Goal: Task Accomplishment & Management: Complete application form

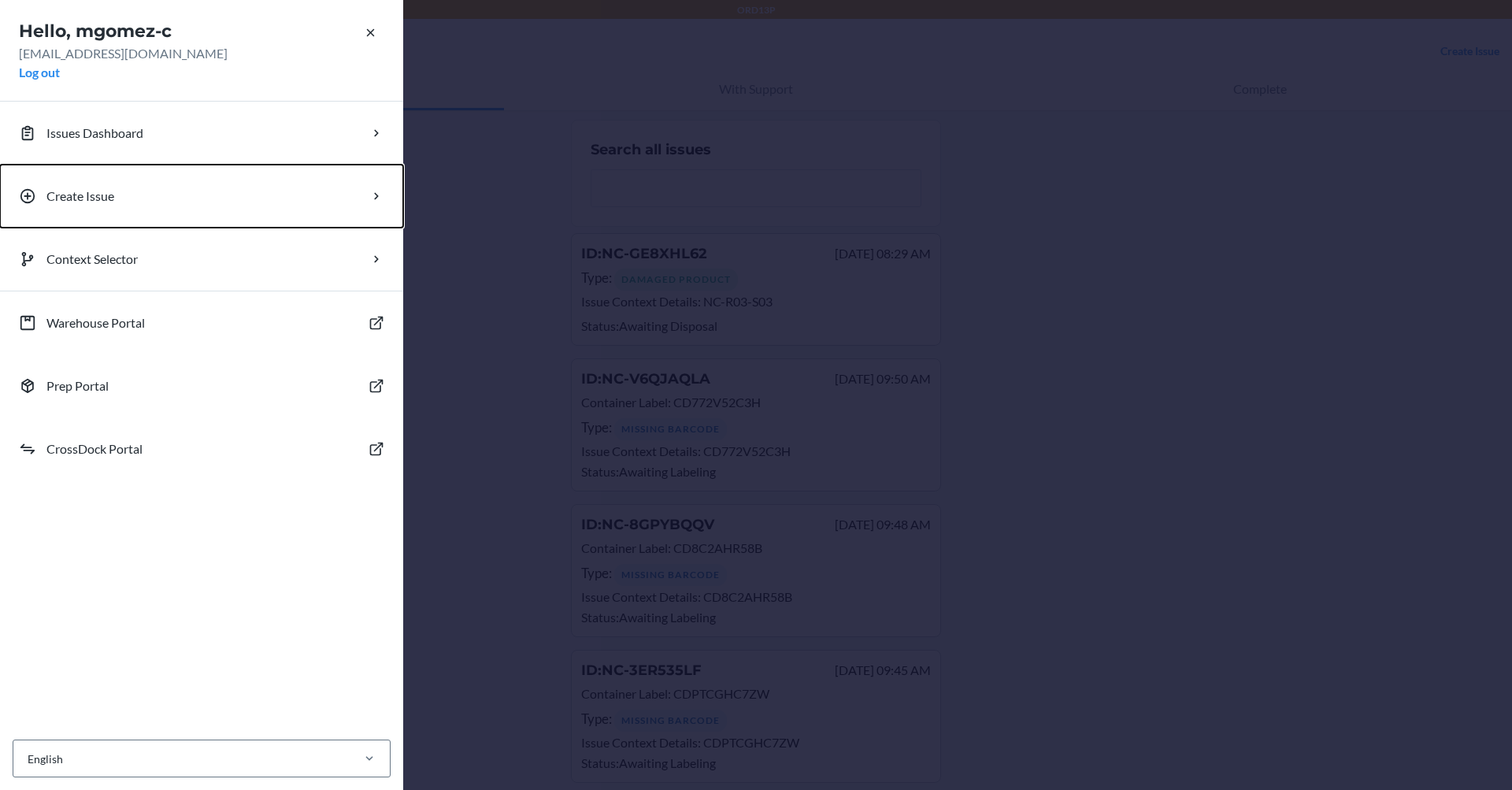
click at [226, 196] on button "Create Issue" at bounding box center [202, 196] width 403 height 63
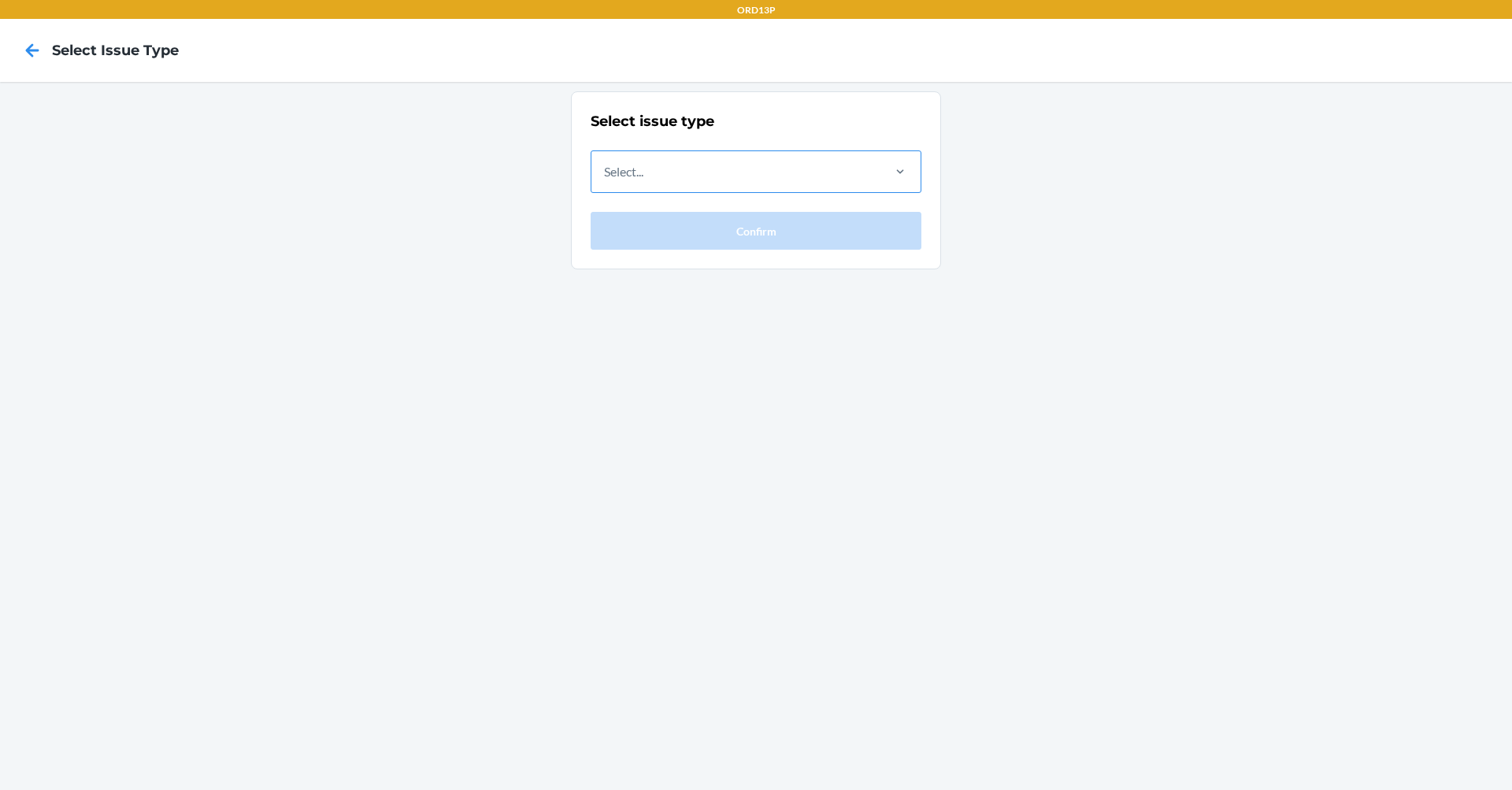
click at [636, 170] on div "Select..." at bounding box center [623, 171] width 39 height 19
click at [606, 170] on input "Select..." at bounding box center [605, 171] width 2 height 19
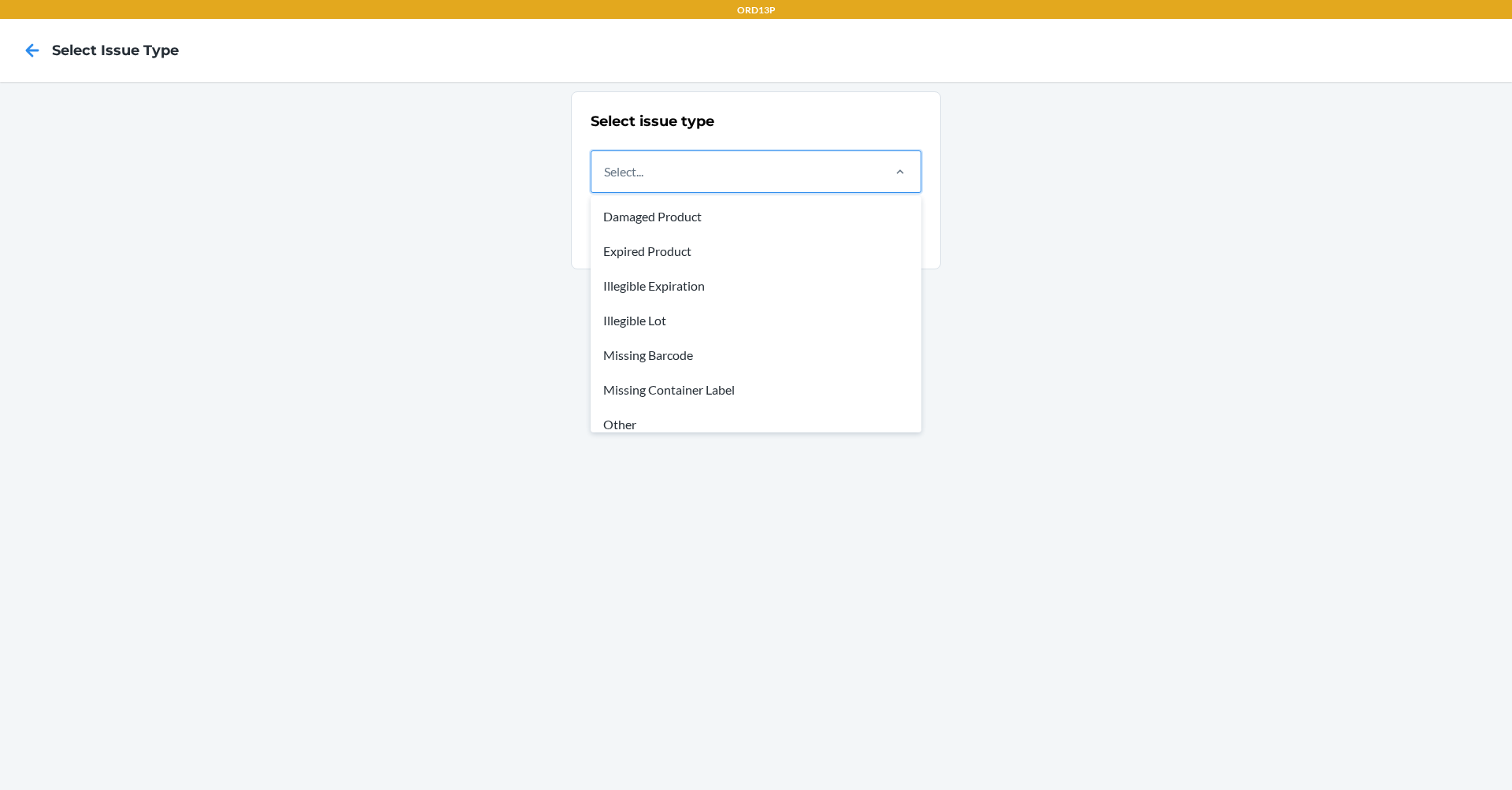
click at [637, 414] on div "Other" at bounding box center [756, 424] width 325 height 35
click at [606, 181] on input "option Other focused, 7 of 8. 8 results available. Use Up and Down to choose op…" at bounding box center [605, 171] width 2 height 19
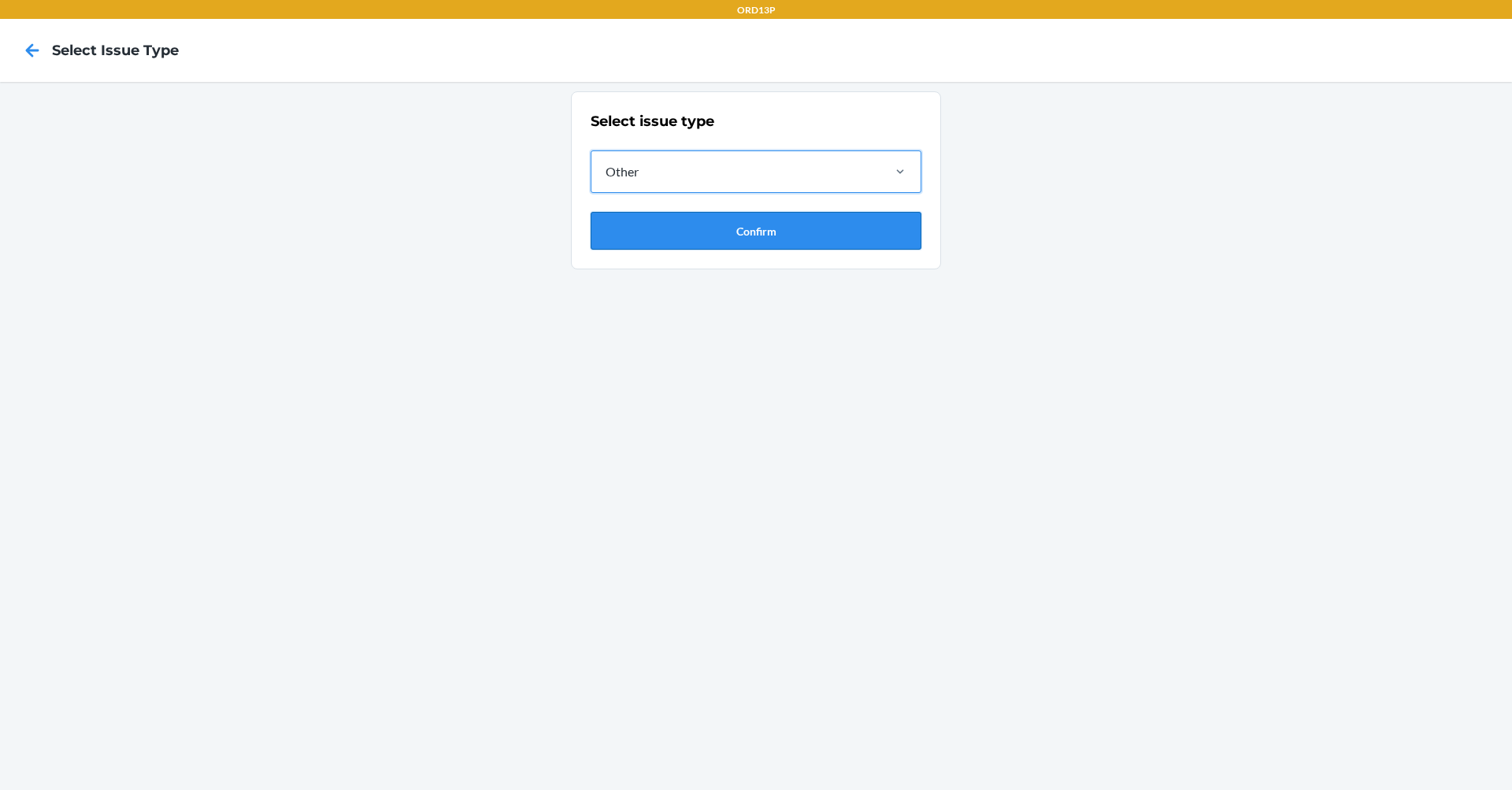
click at [679, 235] on button "Confirm" at bounding box center [756, 231] width 331 height 38
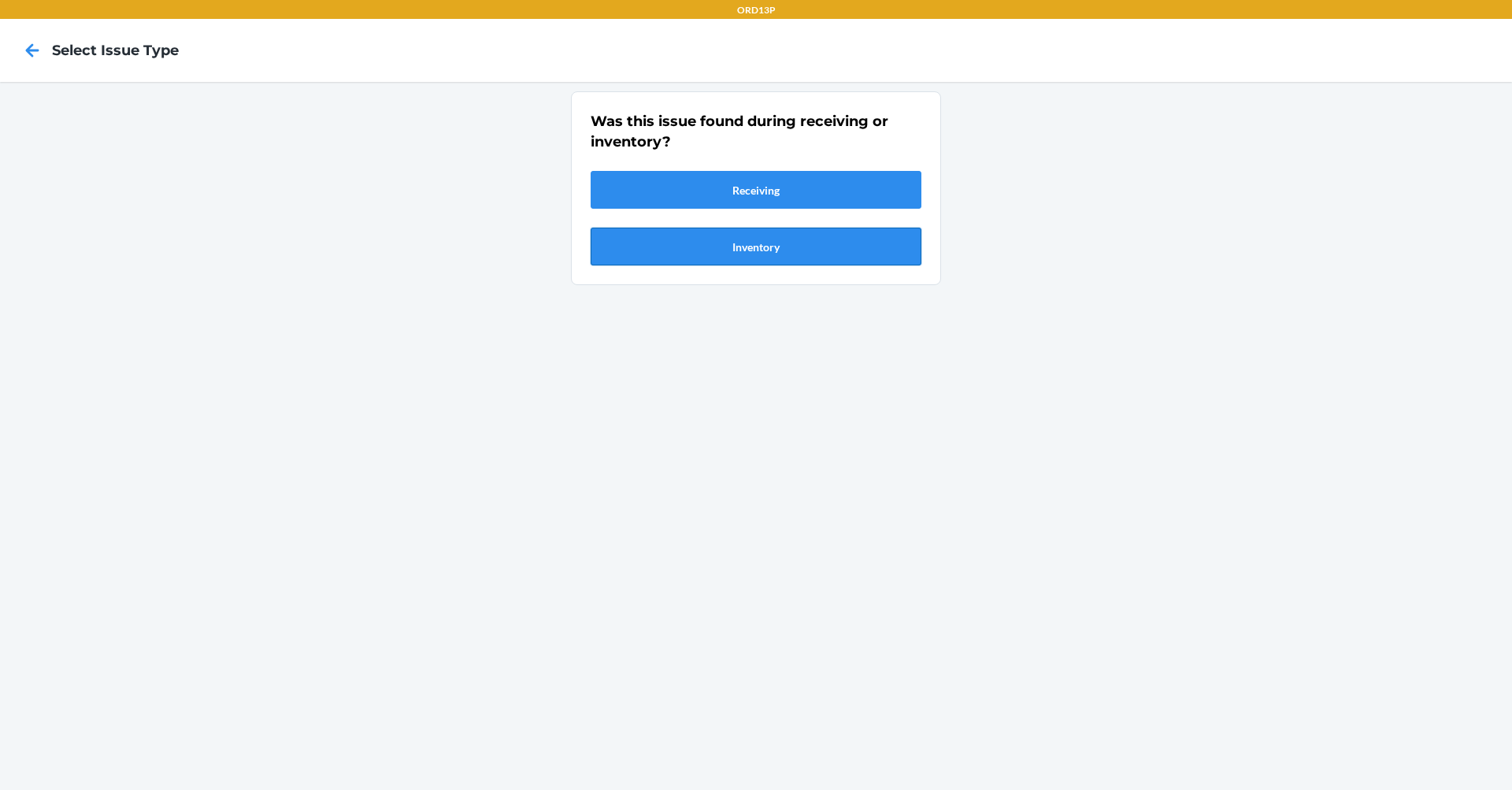
click at [687, 245] on button "Inventory" at bounding box center [756, 247] width 331 height 38
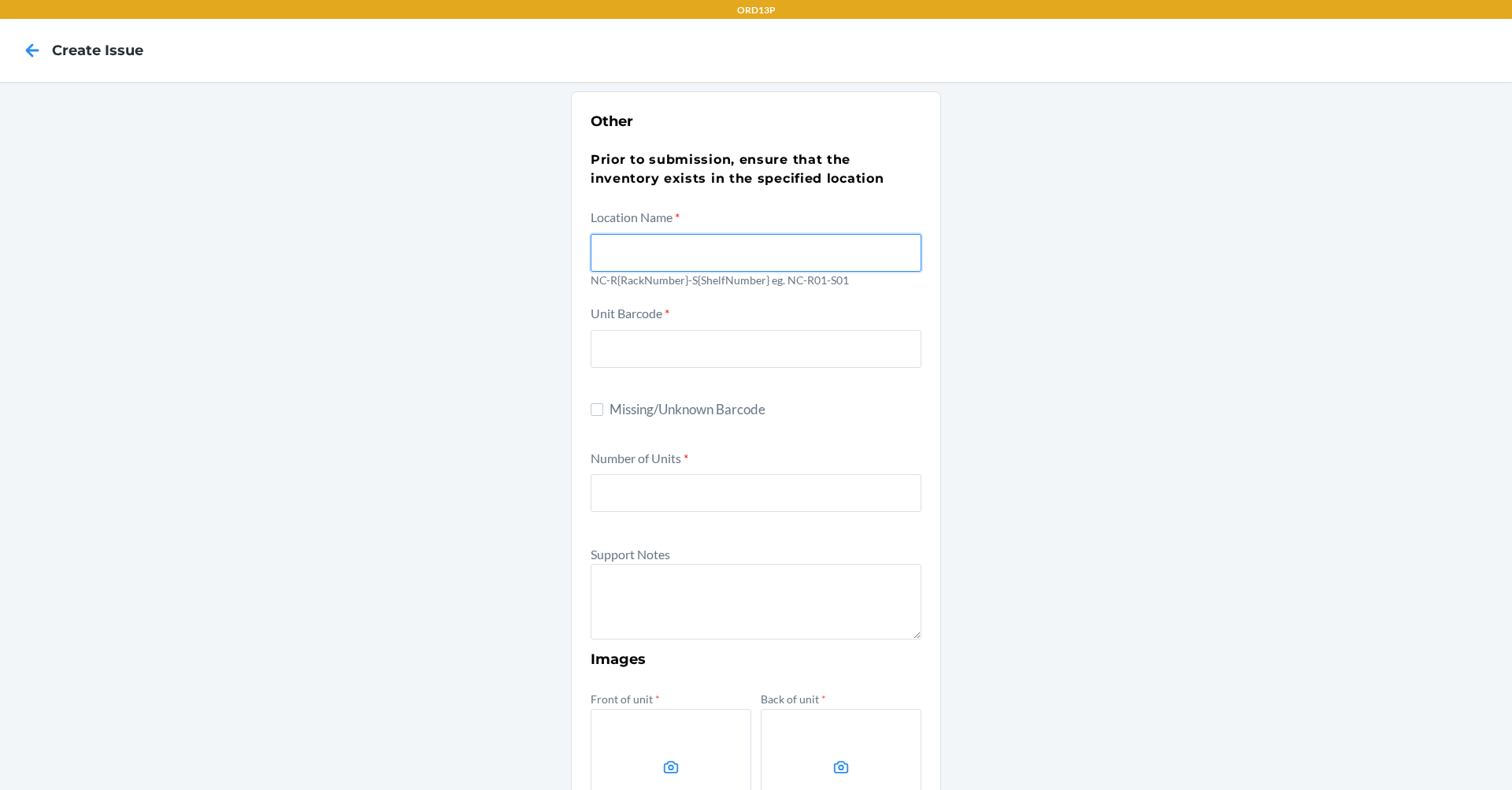
click at [687, 245] on input "text" at bounding box center [756, 253] width 331 height 38
type input "NC-R03-S03"
type input "1"
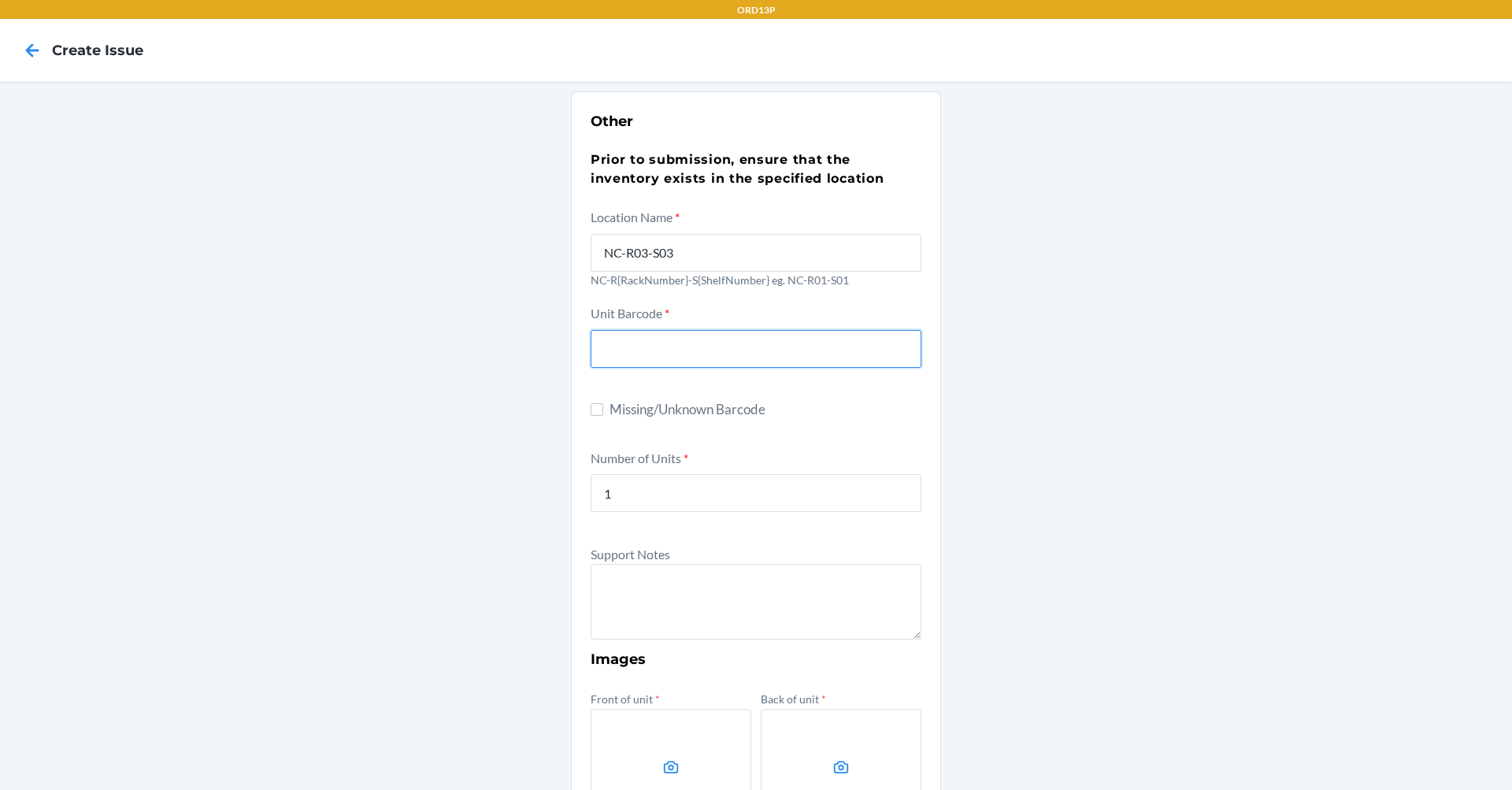
drag, startPoint x: 650, startPoint y: 343, endPoint x: 659, endPoint y: 344, distance: 9.1
click at [652, 343] on input "text" at bounding box center [756, 349] width 331 height 38
click at [636, 346] on input "text" at bounding box center [756, 349] width 331 height 38
click at [698, 340] on input "text" at bounding box center [756, 349] width 331 height 38
click at [604, 386] on div "Unit Barcode *" at bounding box center [756, 347] width 331 height 87
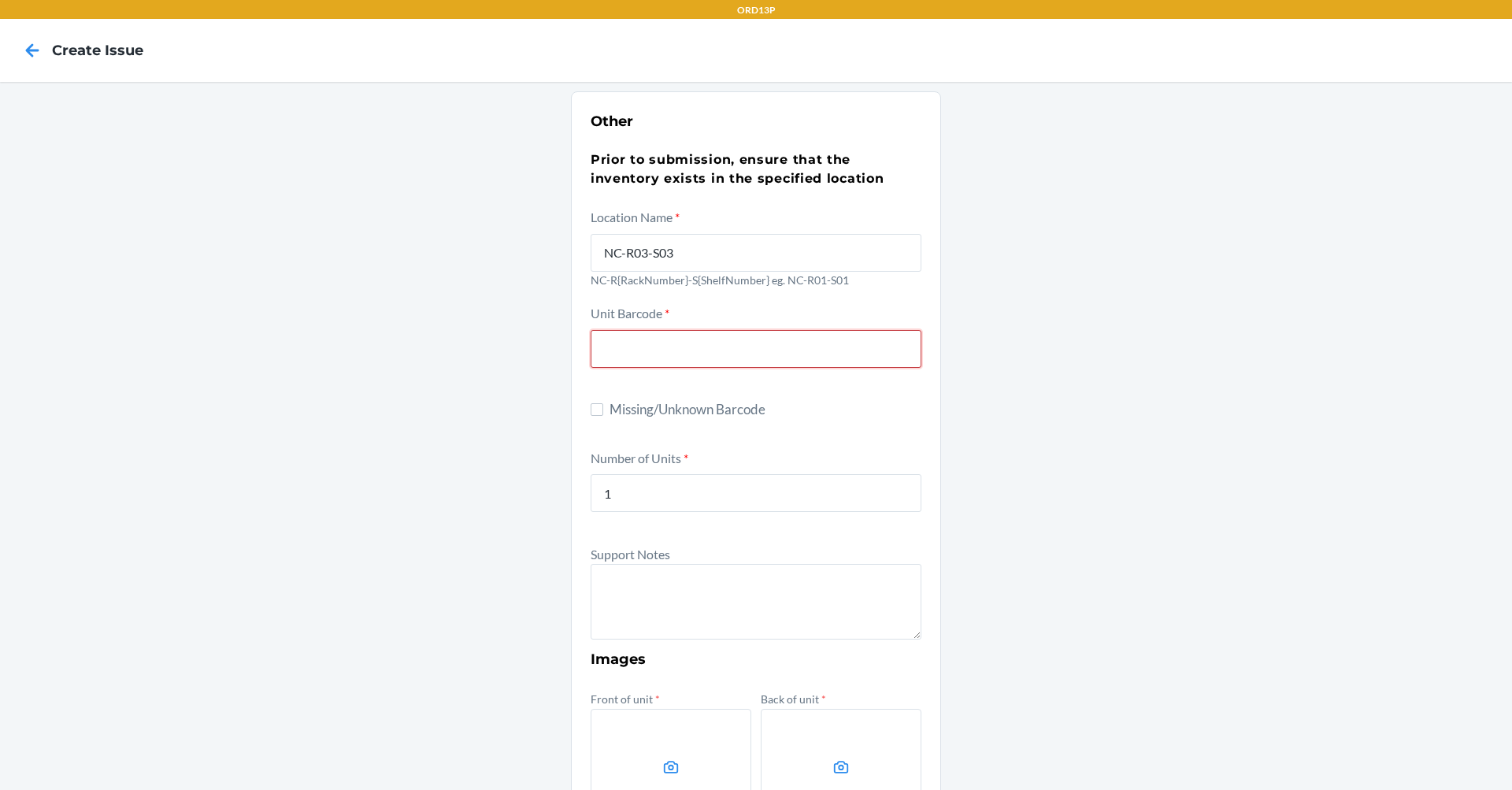
click at [660, 341] on input "text" at bounding box center [756, 349] width 331 height 38
click at [573, 388] on section "Other Prior to submission, ensure that the inventory exists in the specified lo…" at bounding box center [756, 570] width 371 height 960
click at [600, 457] on label "Number of Units *" at bounding box center [640, 457] width 98 height 15
click at [600, 474] on input "1" at bounding box center [756, 493] width 331 height 38
click at [732, 345] on input "text" at bounding box center [756, 349] width 331 height 38
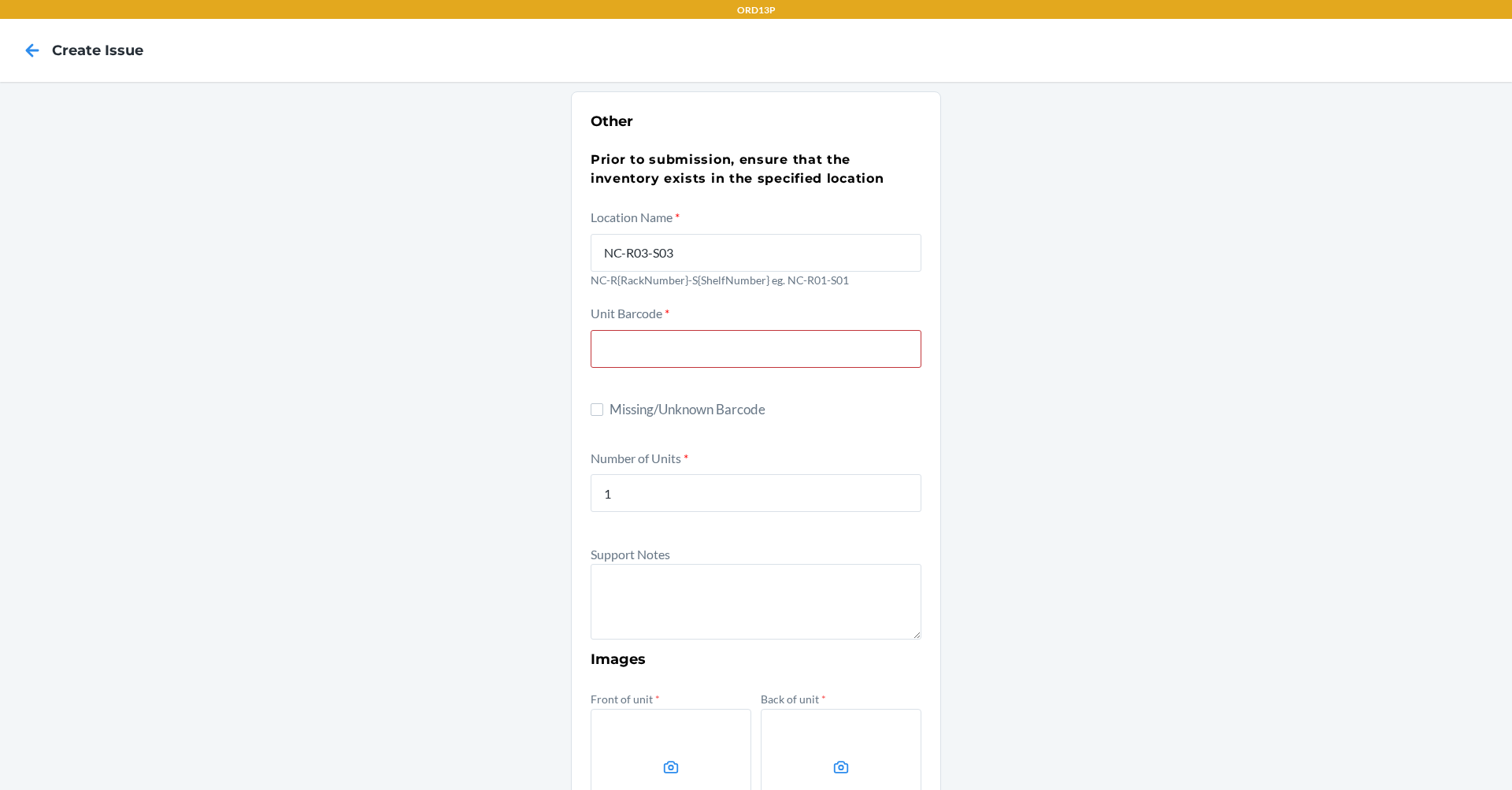
click at [608, 387] on div "Unit Barcode *" at bounding box center [756, 347] width 331 height 87
click at [655, 352] on input "text" at bounding box center [756, 349] width 331 height 38
click at [591, 383] on div "Unit Barcode *" at bounding box center [756, 347] width 331 height 87
click at [648, 353] on input "text" at bounding box center [756, 349] width 331 height 38
click at [656, 351] on input "text" at bounding box center [756, 349] width 331 height 38
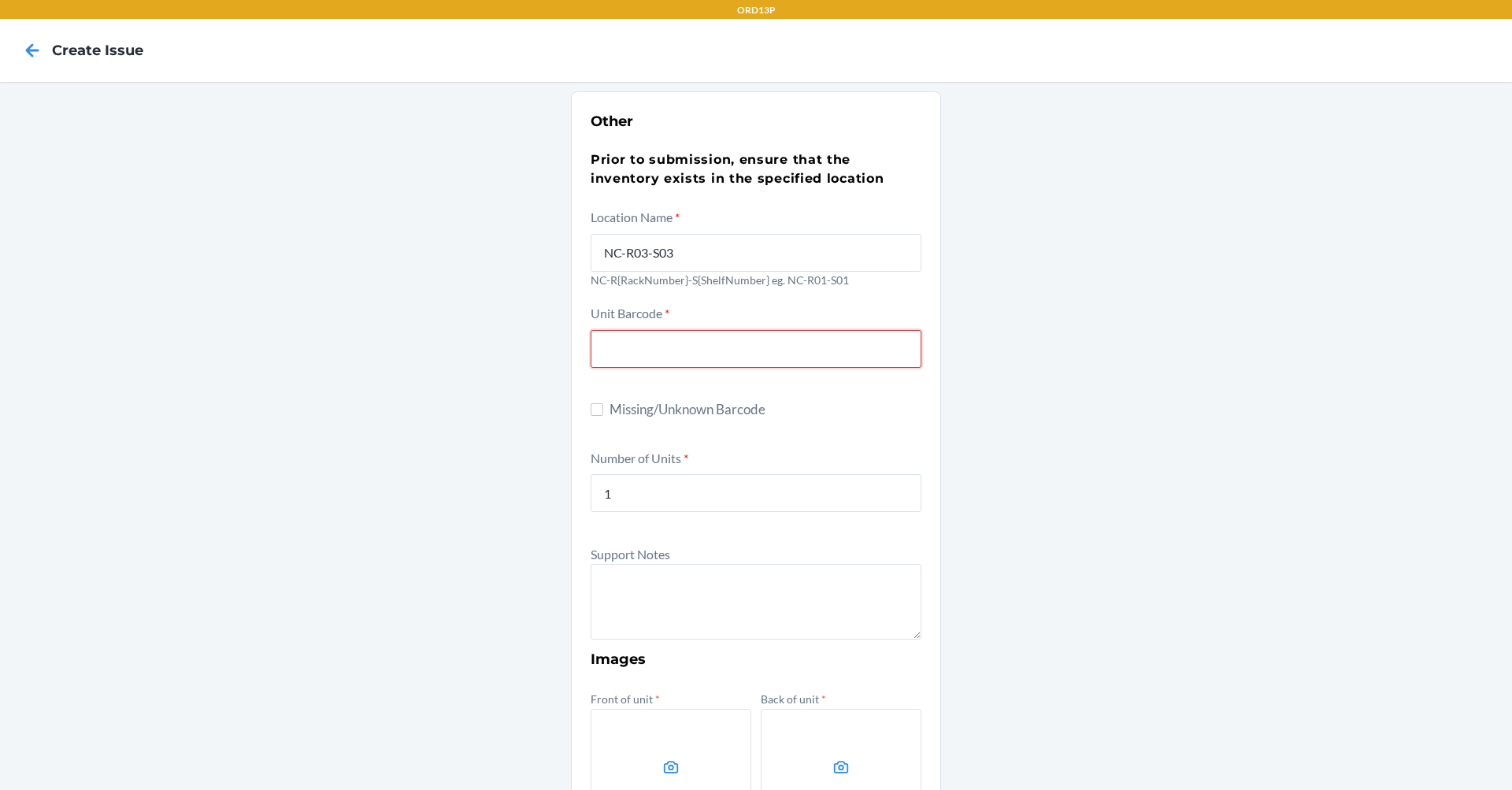
click at [669, 342] on input "text" at bounding box center [756, 349] width 331 height 38
type input "195429032586"
click at [666, 581] on textarea at bounding box center [756, 602] width 331 height 76
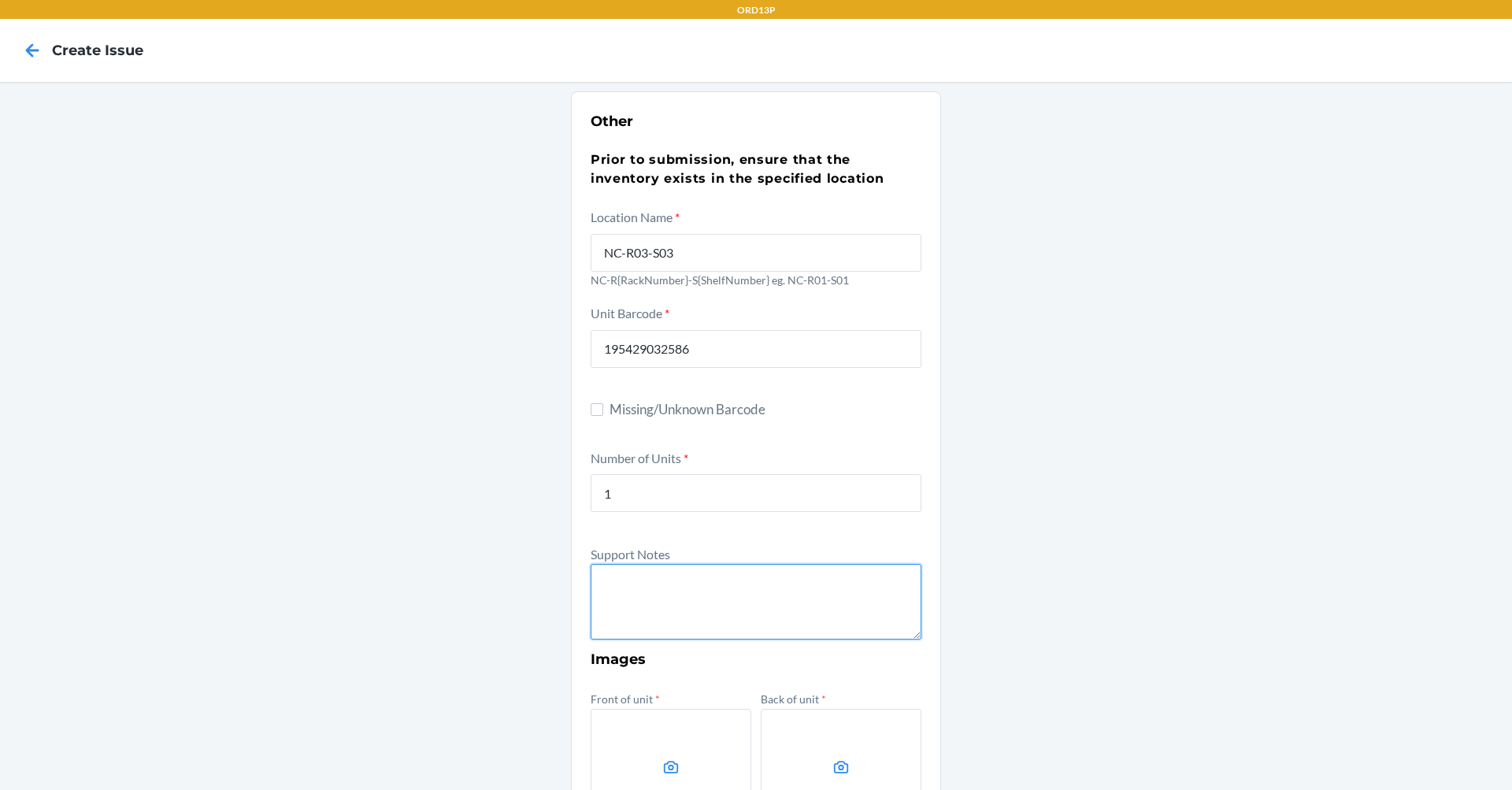
click at [713, 598] on textarea at bounding box center [756, 602] width 331 height 76
paste textarea "D66WNCDQZHQ"
paste textarea "00860002084923"
paste textarea "OuiSi x Getty Museum"
click at [853, 606] on textarea "The CDSKU comes back to D66WNCDQZHQ, 00860002084923, OuiSi x Getty Museum" at bounding box center [756, 602] width 331 height 76
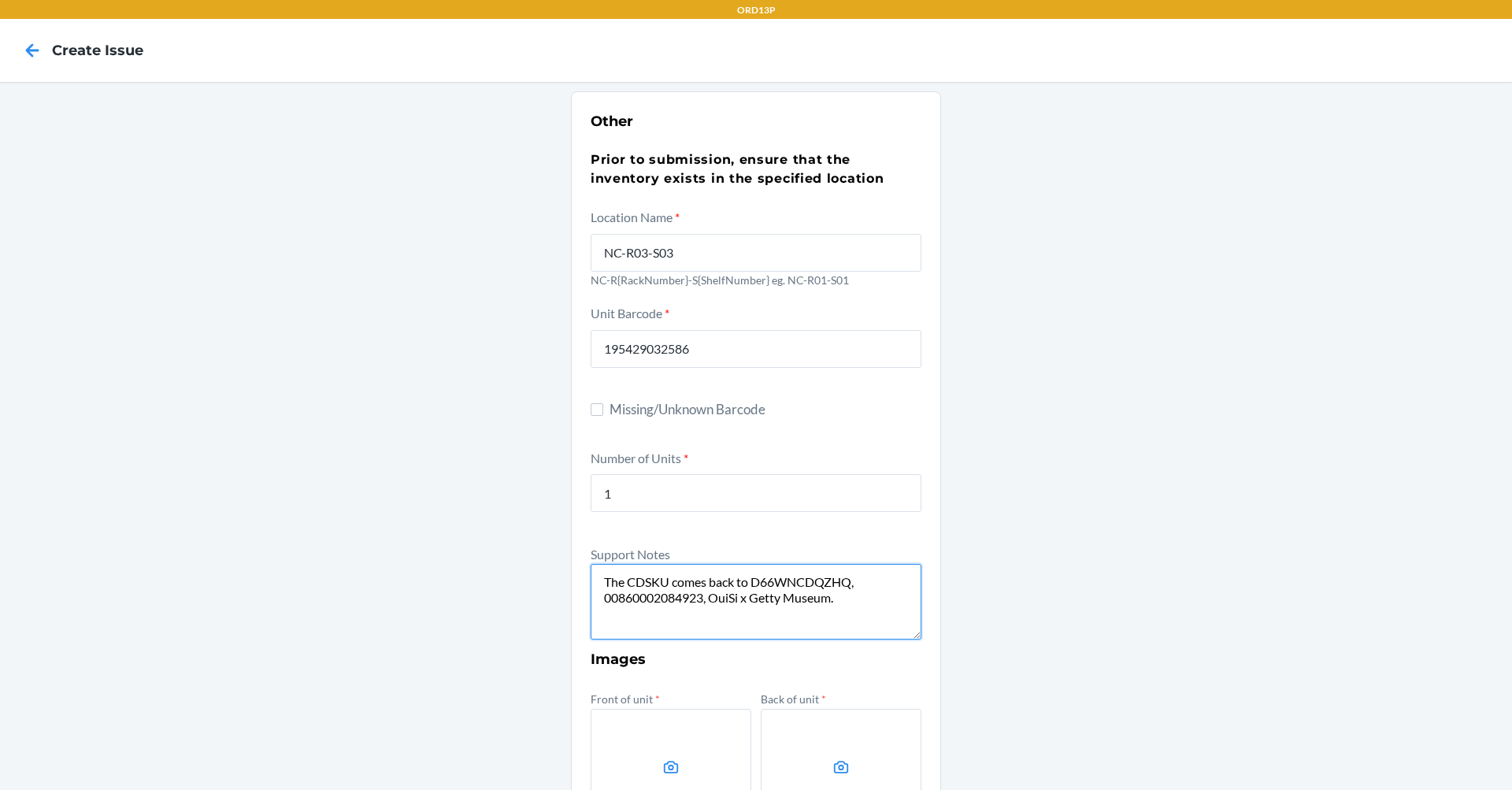
click at [851, 600] on textarea "The CDSKU comes back to D66WNCDQZHQ, 00860002084923, OuiSi x Getty Museum." at bounding box center [756, 602] width 331 height 76
click at [849, 595] on textarea "The CDSKU comes back to D66WNCDQZHQ, 00860002084923, OuiSi x Getty Museum." at bounding box center [756, 602] width 331 height 76
click at [851, 598] on textarea "The CDSKU comes back to D66WNCDQZHQ, 00860002084923, OuiSi x Getty Museum." at bounding box center [756, 602] width 331 height 76
click at [845, 602] on textarea "The CDSKU comes back to D66WNCDQZHQ, 00860002084923, OuiSi x Getty Museum." at bounding box center [756, 602] width 331 height 76
click at [841, 595] on textarea "The CDSKU comes back to D66WNCDQZHQ, 00860002084923, OuiSi x Getty Museum." at bounding box center [756, 602] width 331 height 76
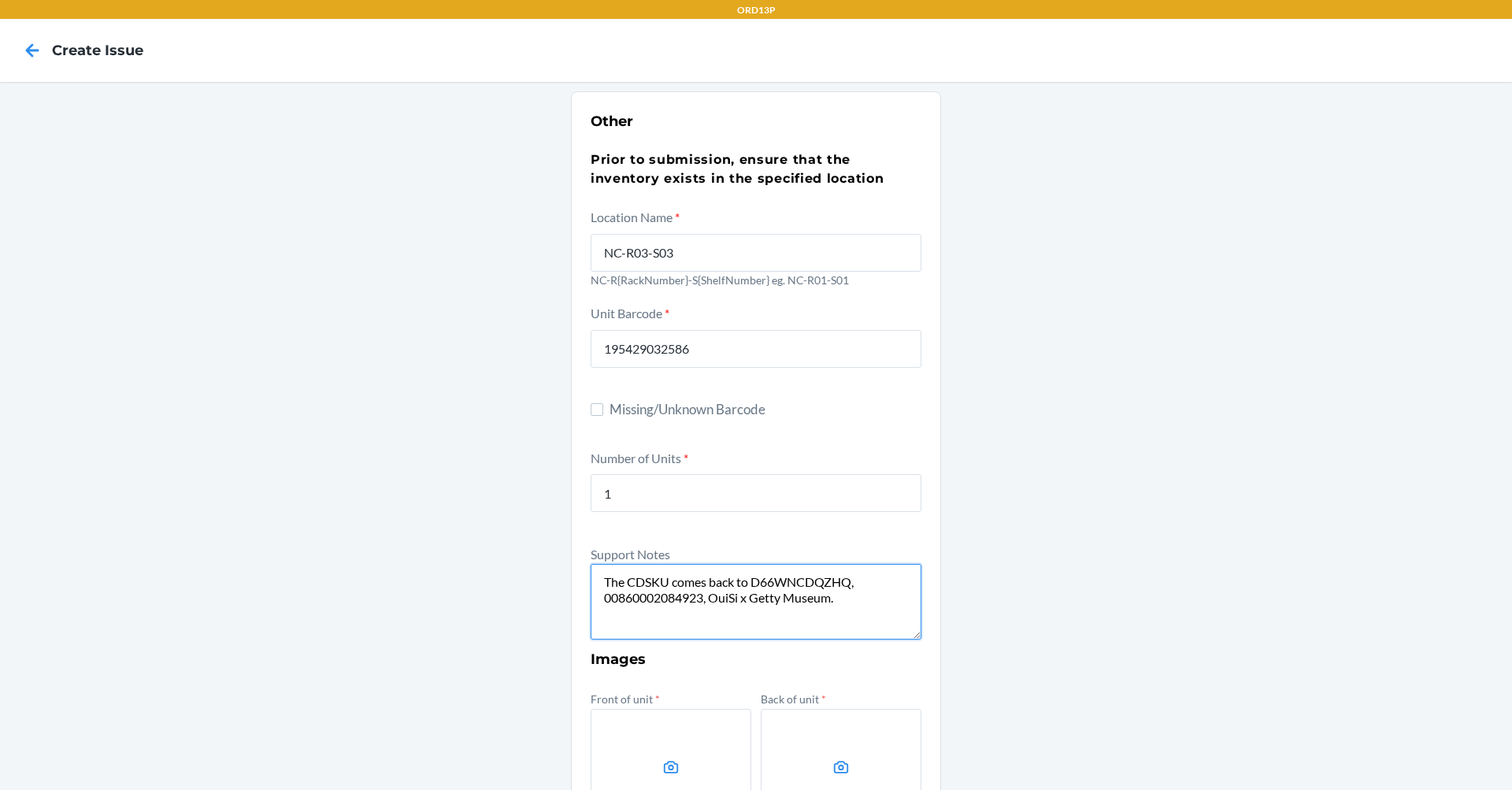
click at [841, 595] on textarea "The CDSKU comes back to D66WNCDQZHQ, 00860002084923, OuiSi x Getty Museum." at bounding box center [756, 602] width 331 height 76
click at [877, 593] on textarea "The CDSKU comes back to D66WNCDQZHQ, 00860002084923, OuiSi x Getty Museum." at bounding box center [756, 602] width 331 height 76
click at [886, 603] on textarea "The CDSKU comes back to D66WNCDQZHQ, 00860002084923, OuiSi x Getty Museum." at bounding box center [756, 602] width 331 height 76
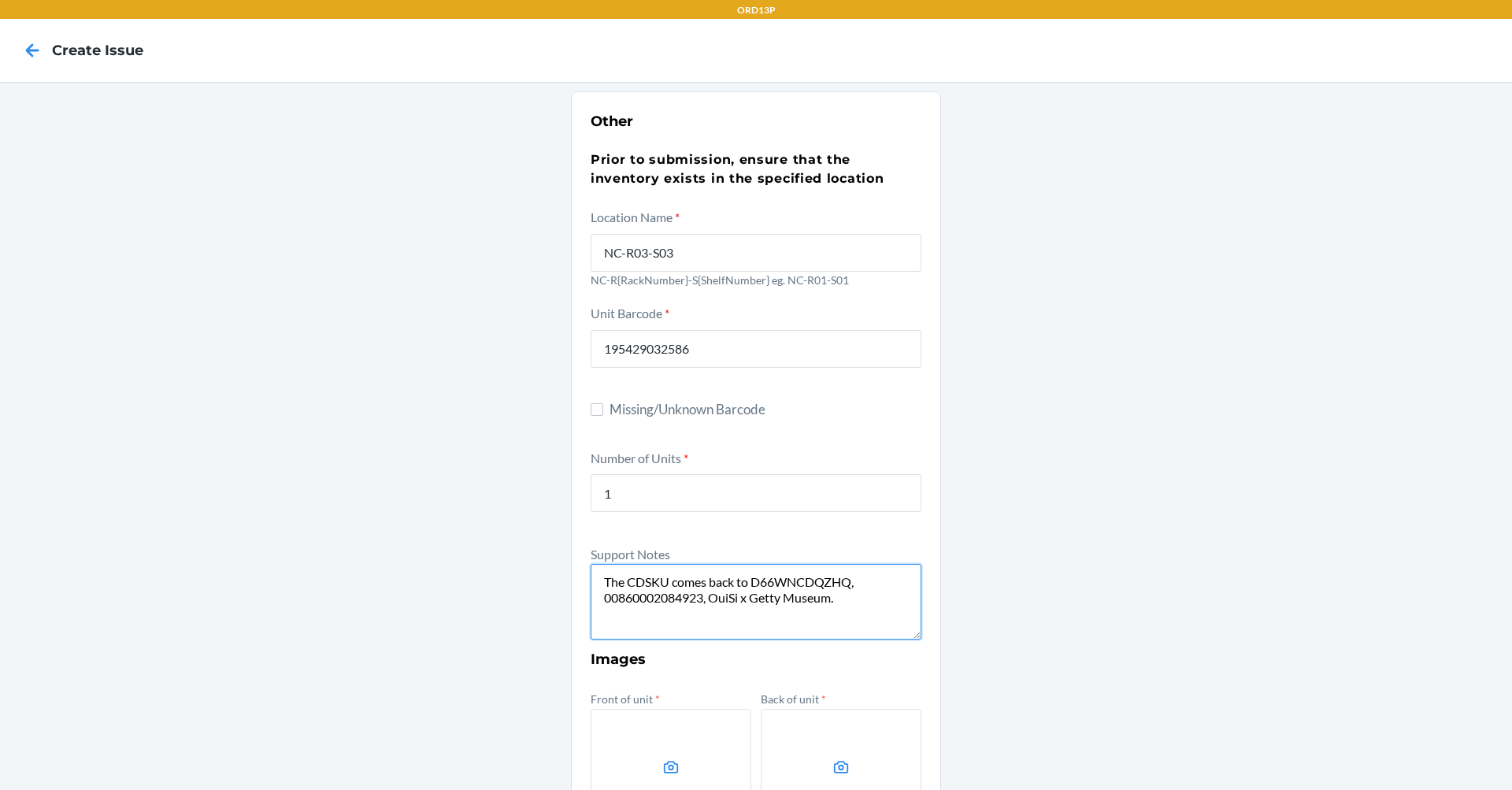
click at [886, 599] on textarea "The CDSKU comes back to D66WNCDQZHQ, 00860002084923, OuiSi x Getty Museum." at bounding box center [756, 602] width 331 height 76
click at [851, 613] on textarea "The CDSKU comes back to D66WNCDQZHQ, 00860002084923, OuiSi x Getty Museum." at bounding box center [756, 602] width 331 height 76
click at [856, 600] on textarea "The CDSKU comes back to D66WNCDQZHQ, 00860002084923, OuiSi x Getty Museum." at bounding box center [756, 602] width 331 height 76
paste textarea "D6HMGSQCTE3"
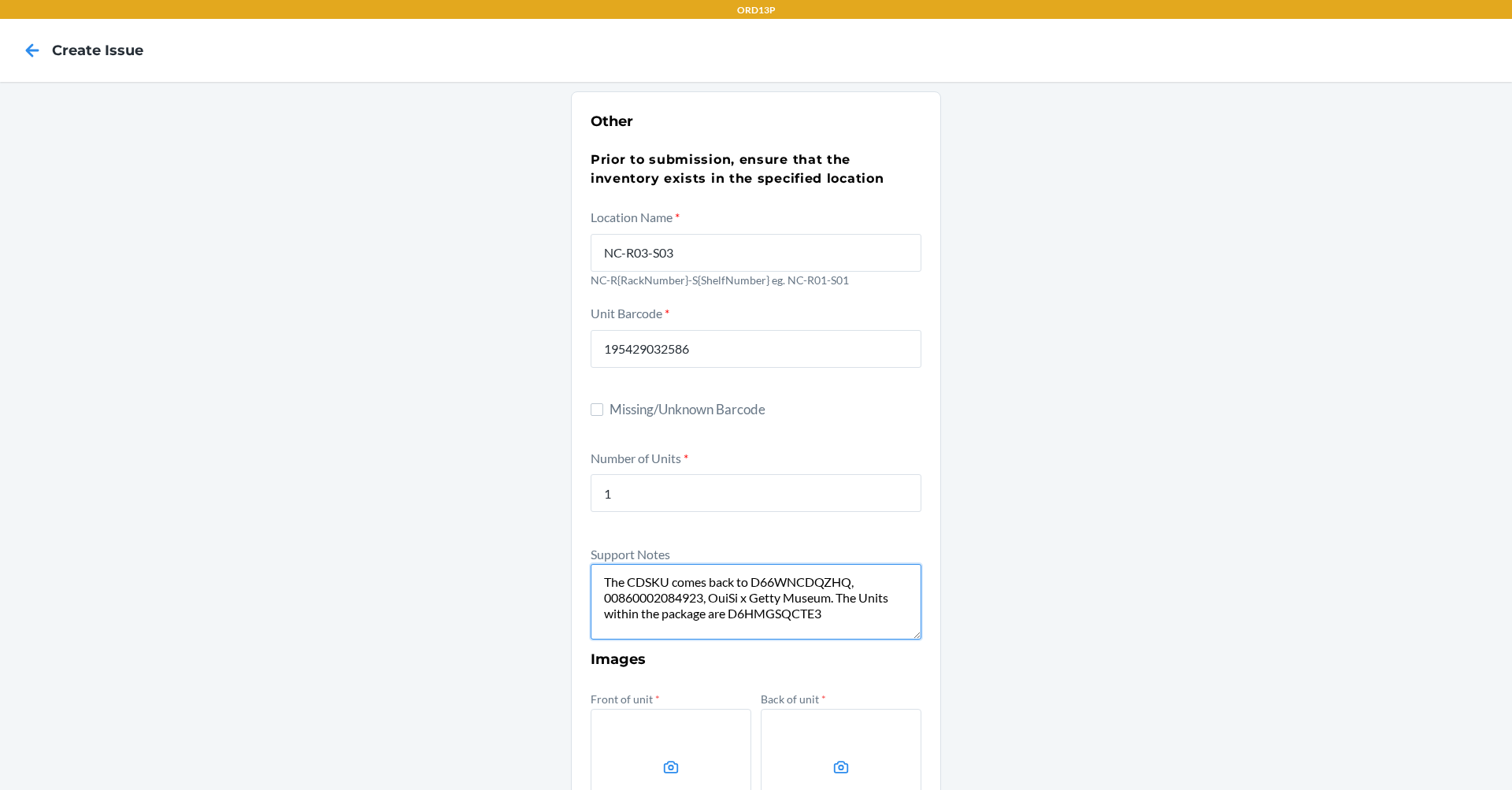
click at [830, 598] on textarea "The CDSKU comes back to D66WNCDQZHQ, 00860002084923, OuiSi x Getty Museum. The …" at bounding box center [756, 602] width 331 height 76
click at [835, 597] on textarea "The CDSKU comes back to D66WNCDQZHQ, 00860002084923, OuiSi x Getty Museum. The …" at bounding box center [756, 602] width 331 height 76
drag, startPoint x: 839, startPoint y: 617, endPoint x: 837, endPoint y: 602, distance: 15.1
click at [837, 602] on textarea "The CDSKU comes back to D66WNCDQZHQ, 00860002084923, OuiSi x Getty Museum. The …" at bounding box center [756, 602] width 331 height 76
paste textarea "Champagne Flute 12oz - Matte Black"
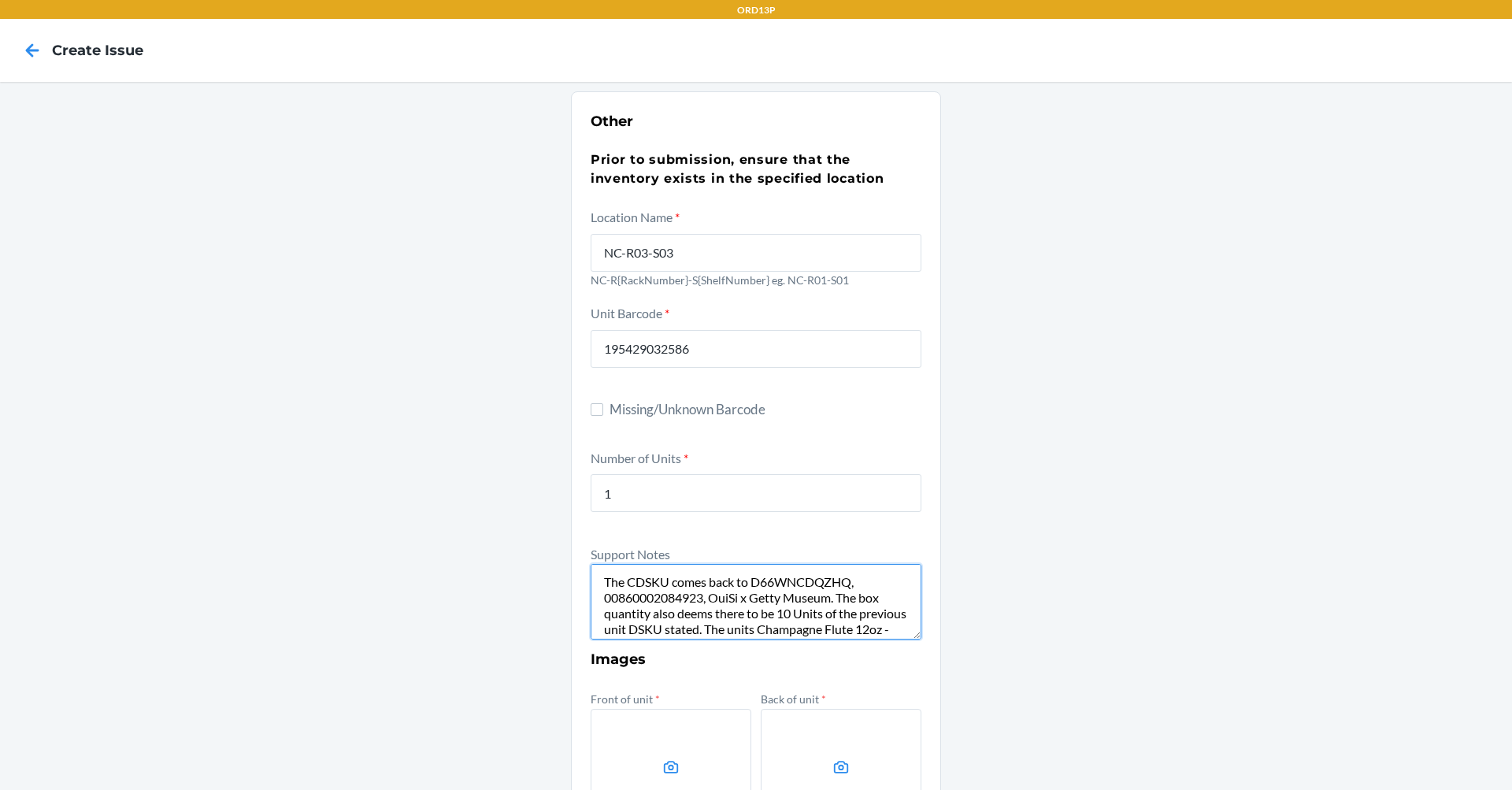
scroll to position [13, 0]
click at [791, 632] on textarea "The CDSKU comes back to D66WNCDQZHQ, 00860002084923, OuiSi x Getty Museum. The …" at bounding box center [756, 602] width 331 height 76
type textarea "The CDSKU comes back to D66WNCDQZHQ, 00860002084923, OuiSi x Getty Museum. The …"
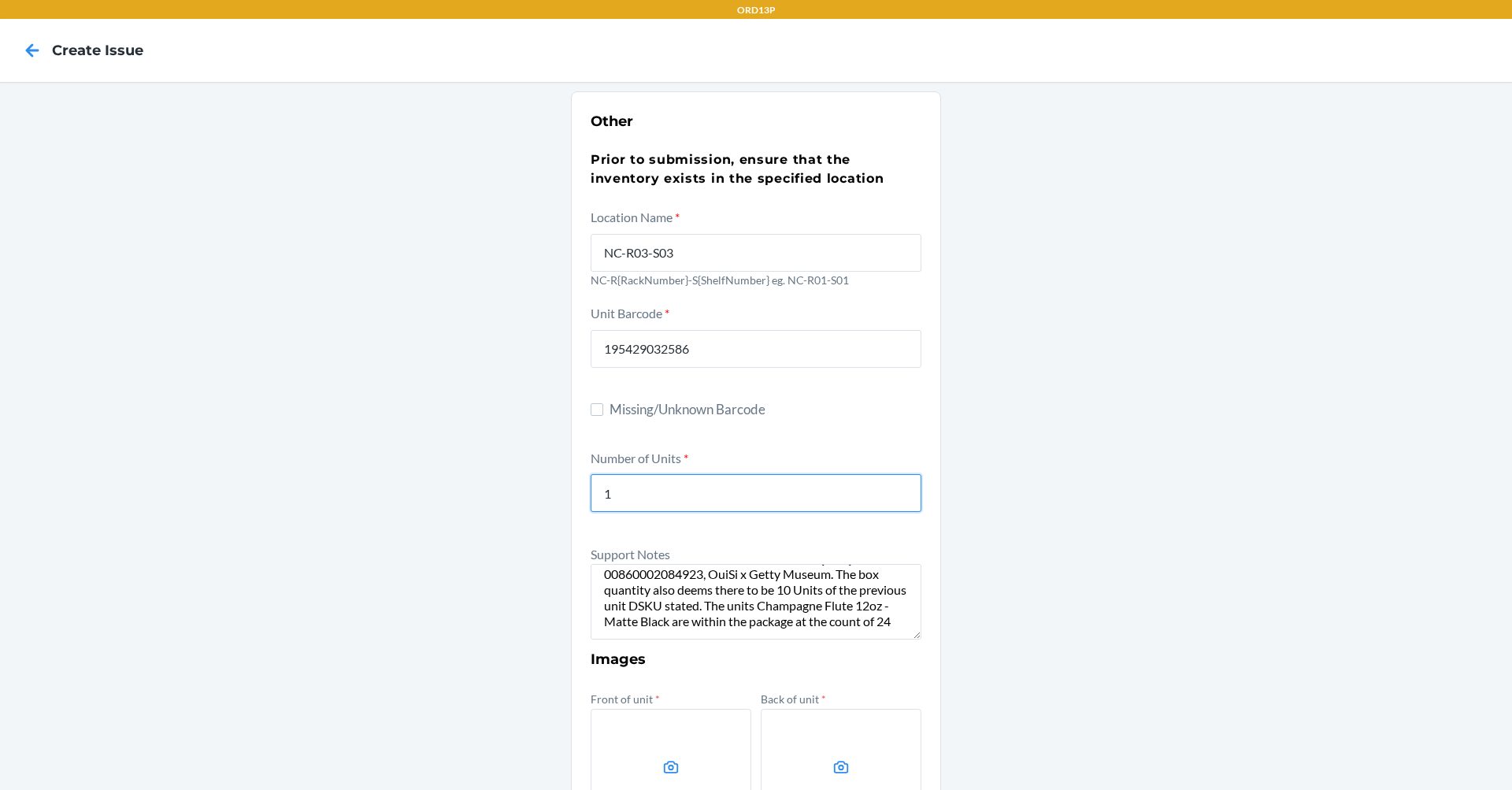
drag, startPoint x: 666, startPoint y: 498, endPoint x: 415, endPoint y: 497, distance: 251.0
click at [582, 503] on section "Other Prior to submission, ensure that the inventory exists in the specified lo…" at bounding box center [756, 570] width 371 height 960
type input "72"
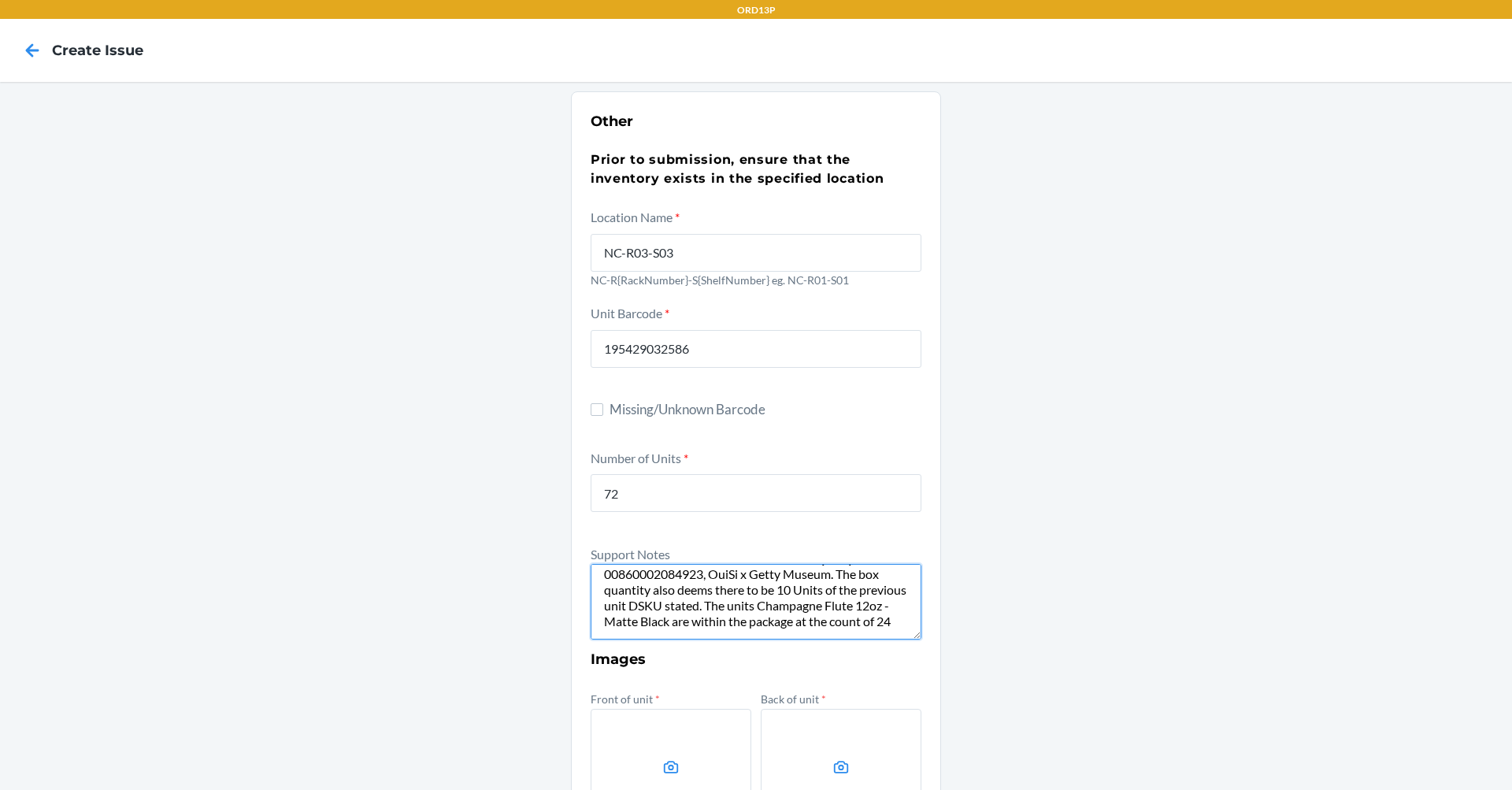
click at [766, 629] on textarea "The CDSKU comes back to D66WNCDQZHQ, 00860002084923, OuiSi x Getty Museum. The …" at bounding box center [756, 602] width 331 height 76
paste textarea "Champagne Flute 12oz - Matte Black"
paste textarea "00195429032586"
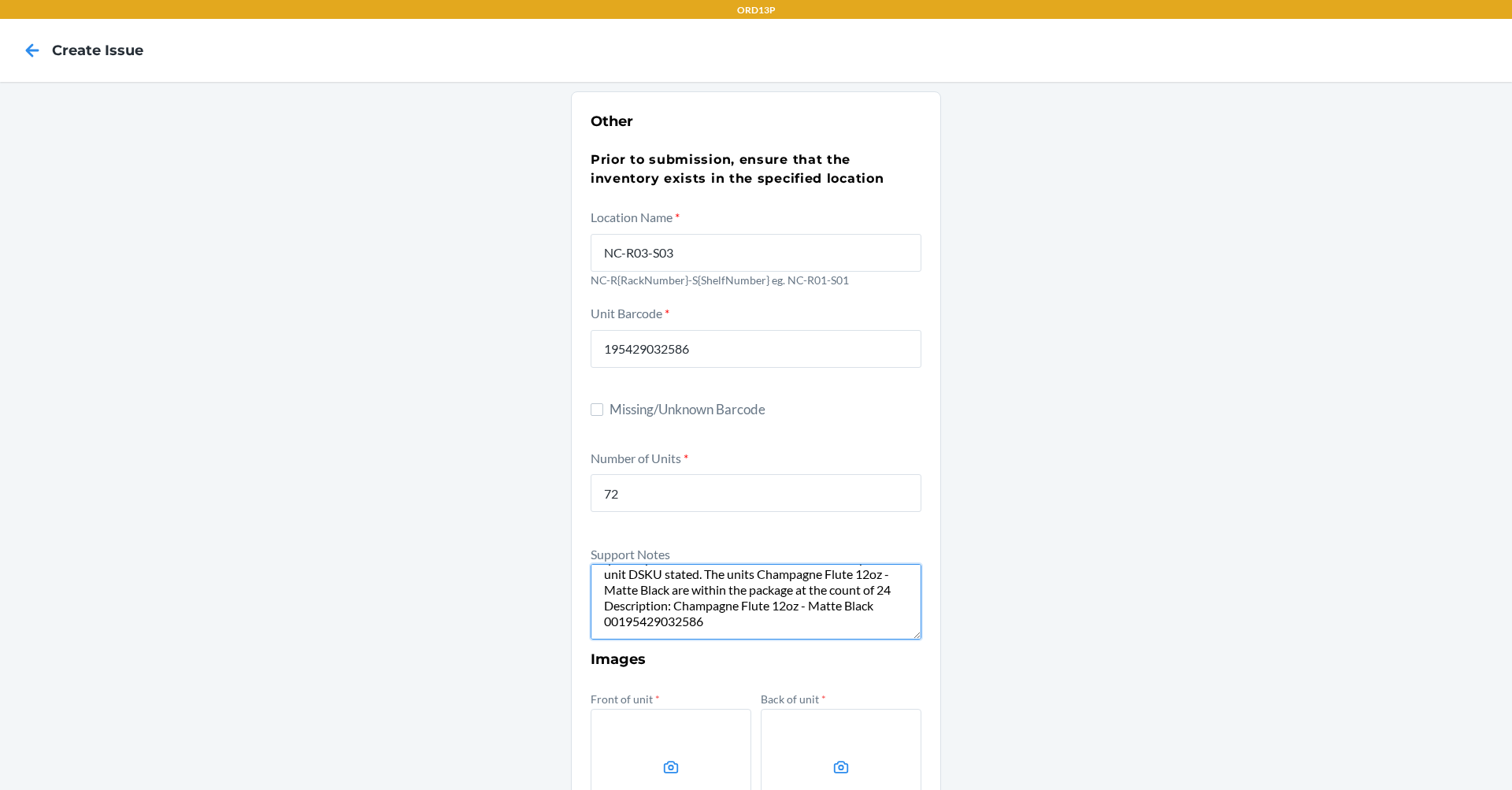
scroll to position [77, 0]
paste textarea "D6HMGSQCTE3"
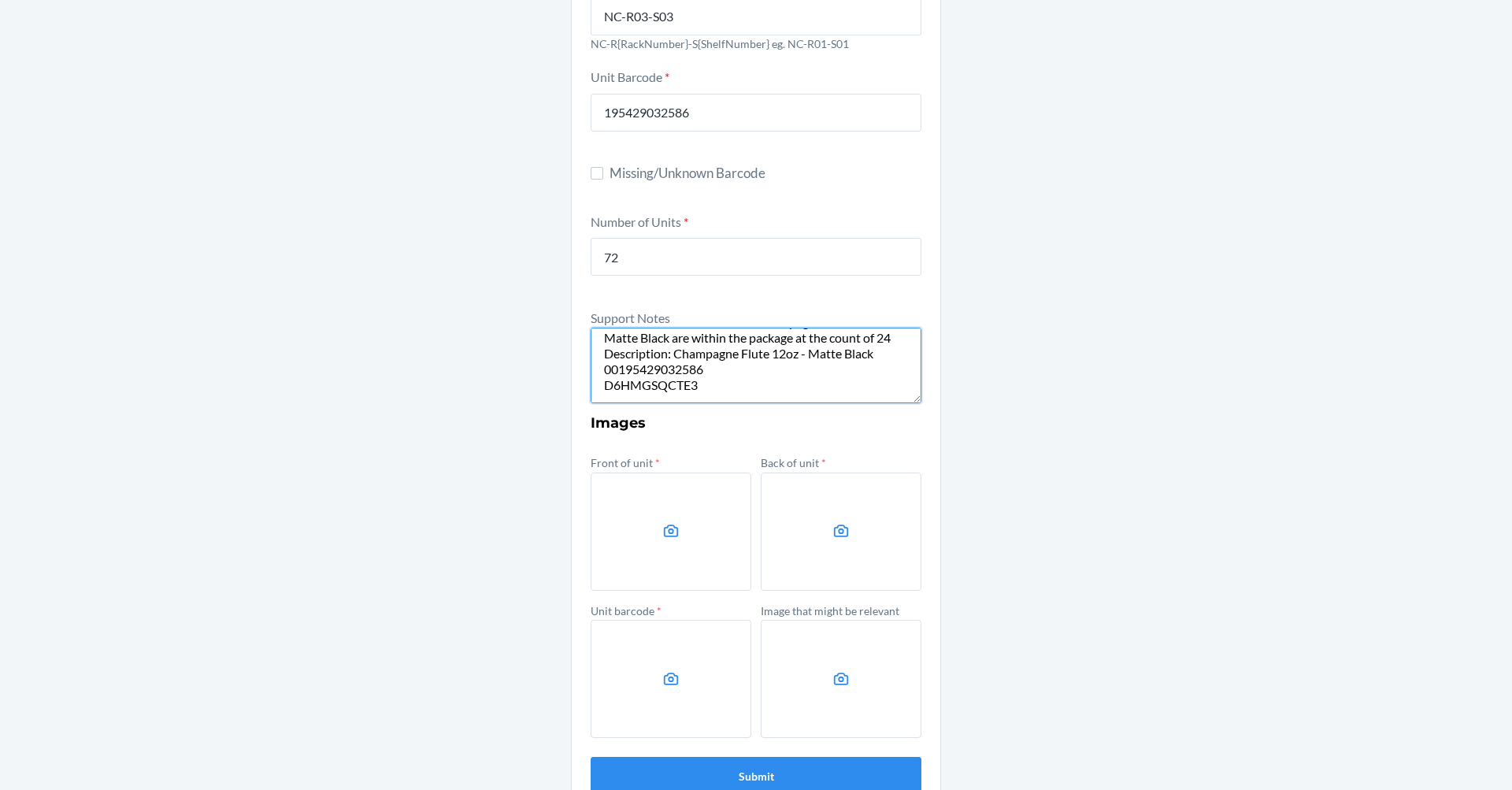
scroll to position [92, 0]
type textarea "The CDSKU comes back to D66WNCDQZHQ, 00860002084923, OuiSi x Getty Museum. The …"
click at [680, 516] on label at bounding box center [671, 531] width 161 height 118
click at [0, 0] on input "file" at bounding box center [0, 0] width 0 height 0
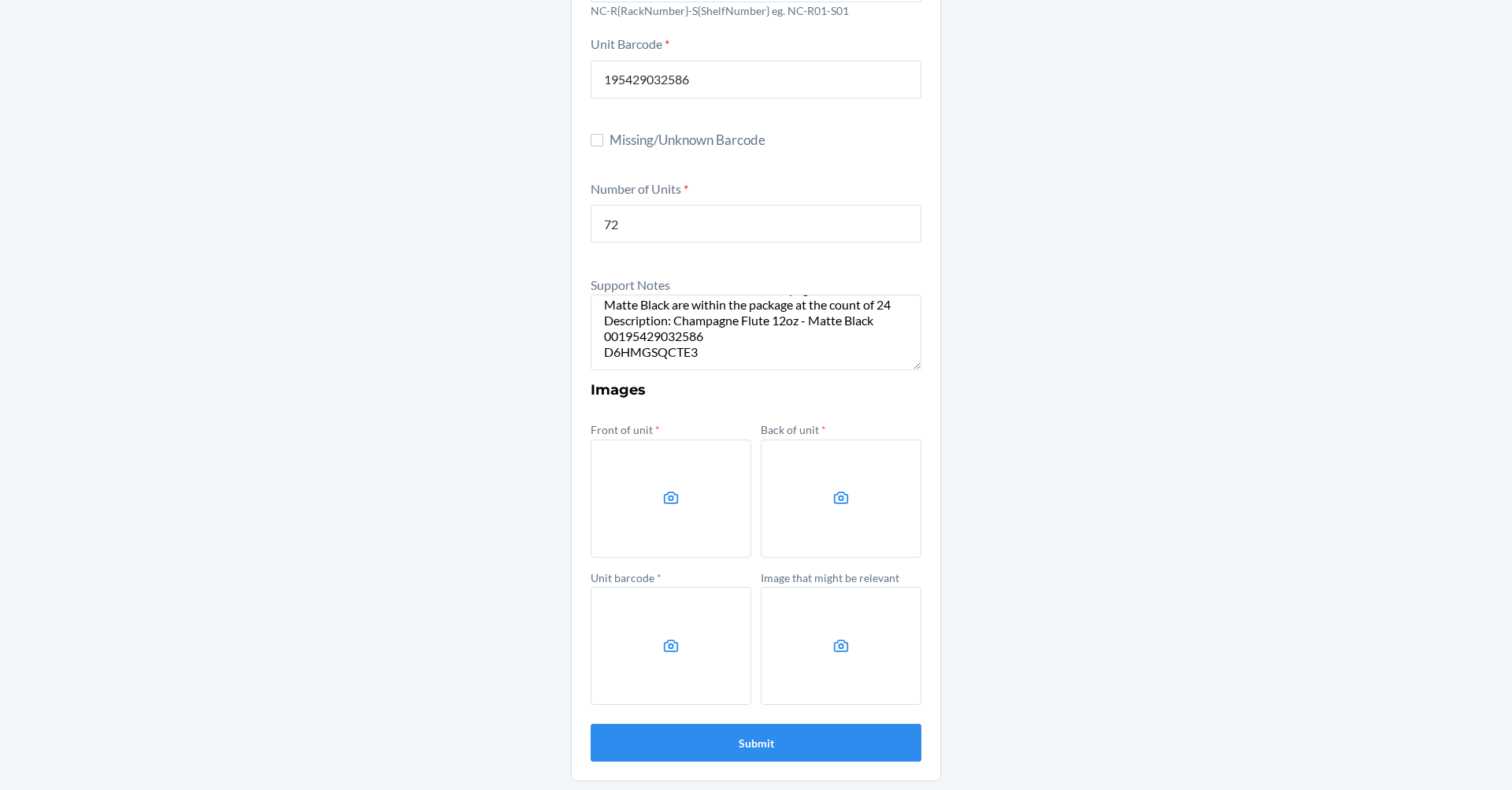
scroll to position [271, 0]
click at [697, 475] on label at bounding box center [671, 497] width 161 height 118
click at [0, 0] on input "file" at bounding box center [0, 0] width 0 height 0
click at [804, 500] on label at bounding box center [841, 497] width 161 height 118
click at [0, 0] on input "file" at bounding box center [0, 0] width 0 height 0
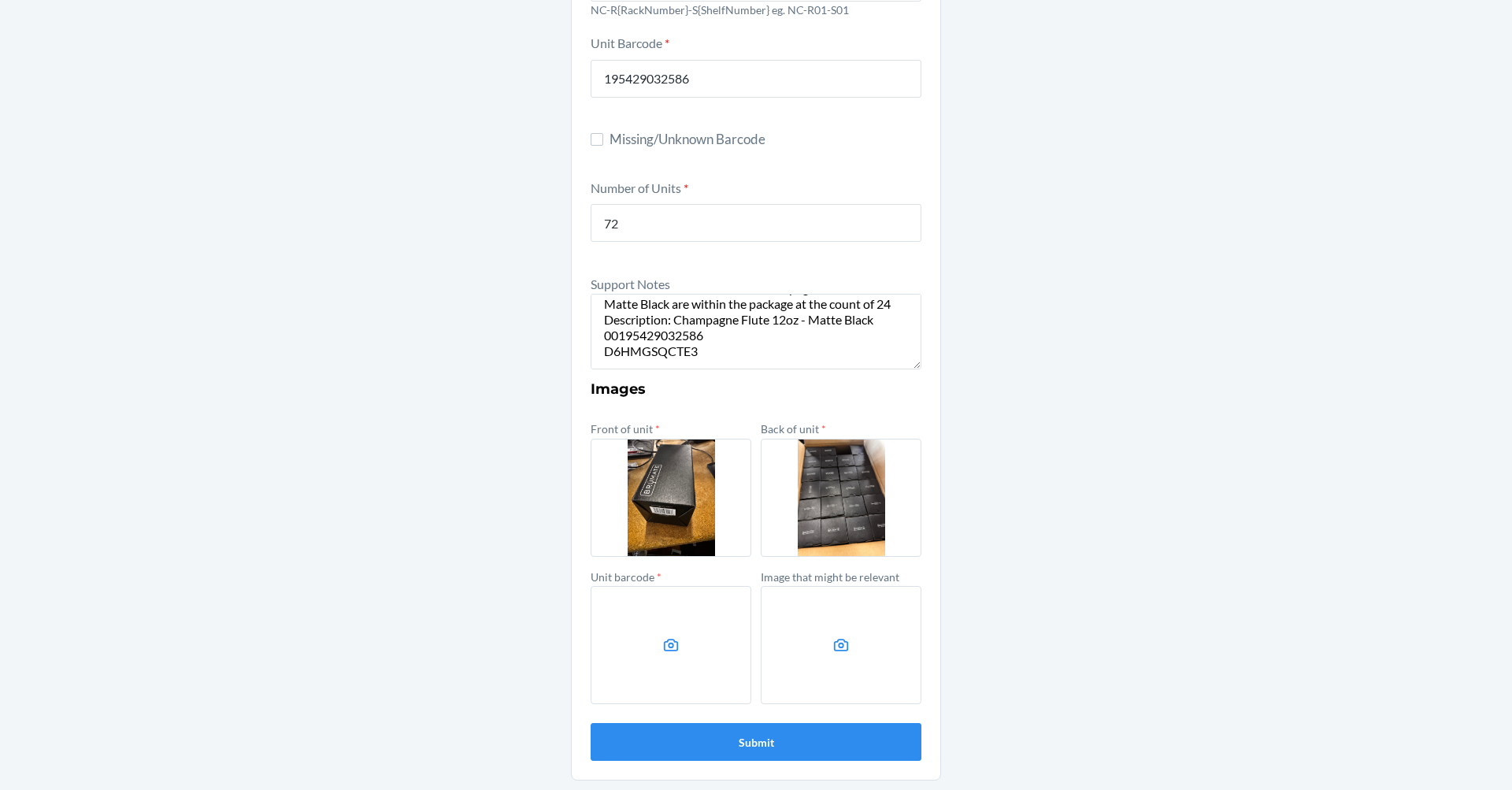
click at [665, 602] on label at bounding box center [671, 645] width 161 height 118
click at [0, 0] on input "file" at bounding box center [0, 0] width 0 height 0
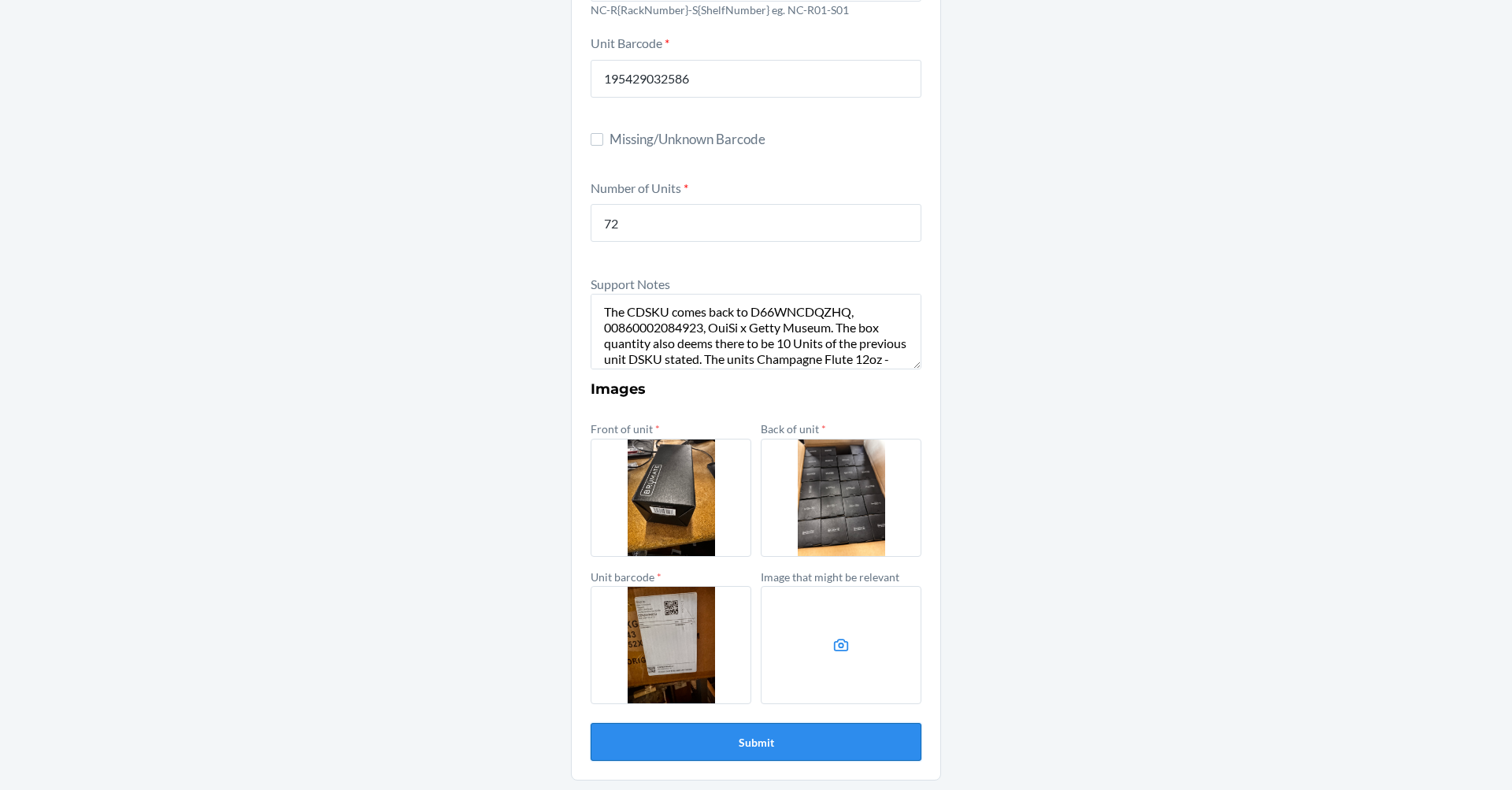
click at [841, 741] on button "Submit" at bounding box center [756, 742] width 331 height 38
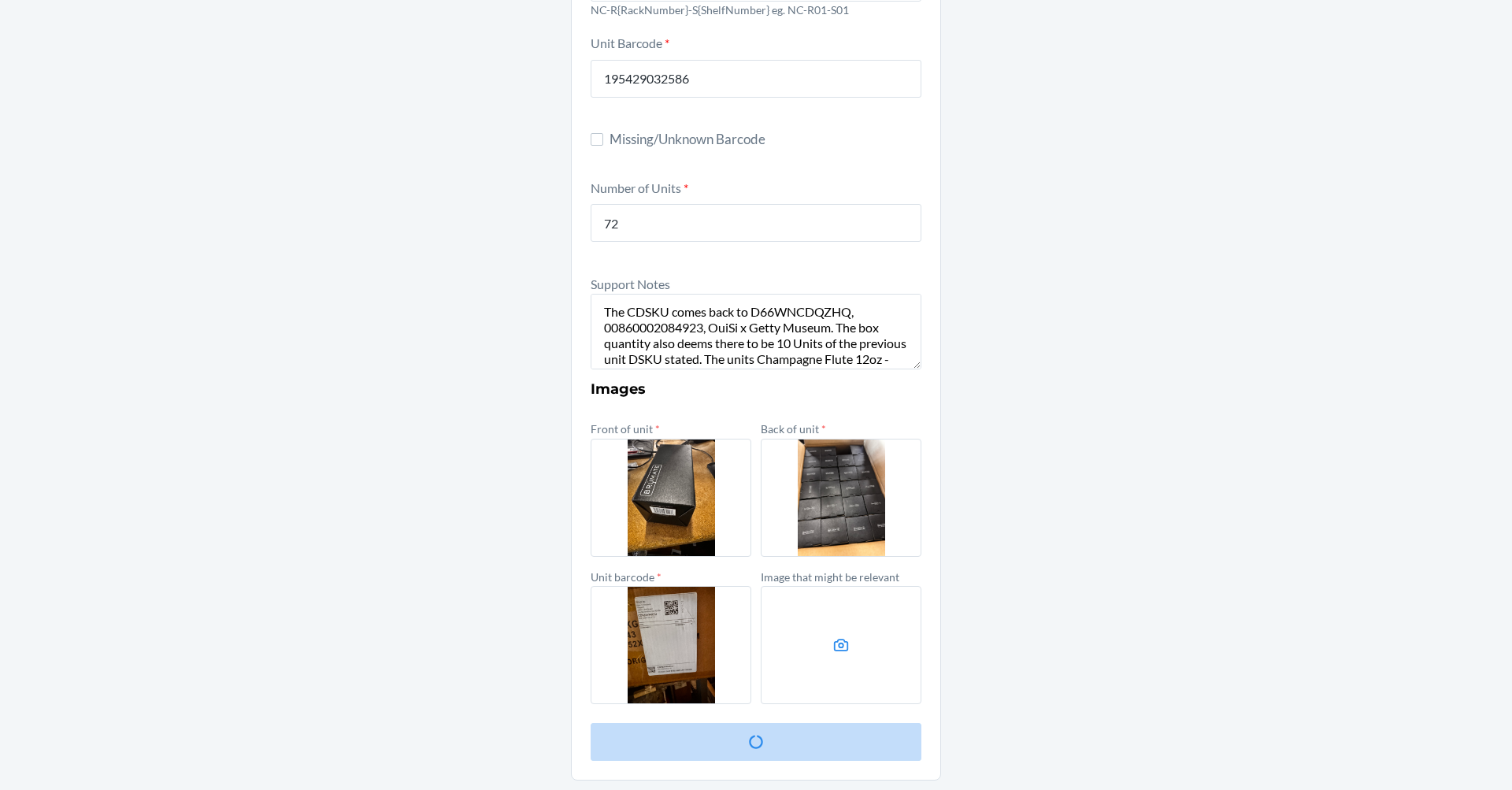
scroll to position [0, 0]
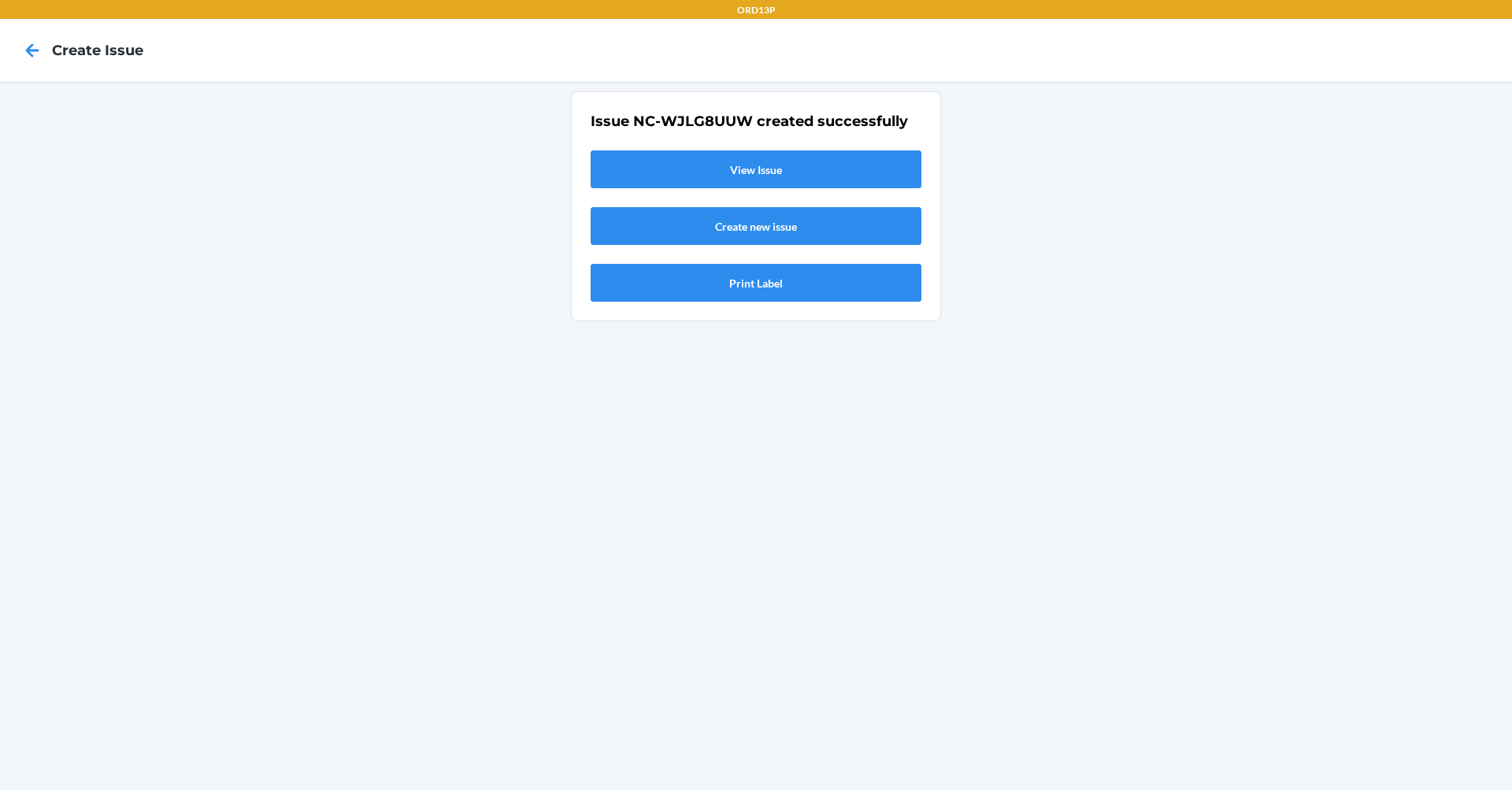
click at [654, 219] on link "Create new issue" at bounding box center [756, 226] width 331 height 38
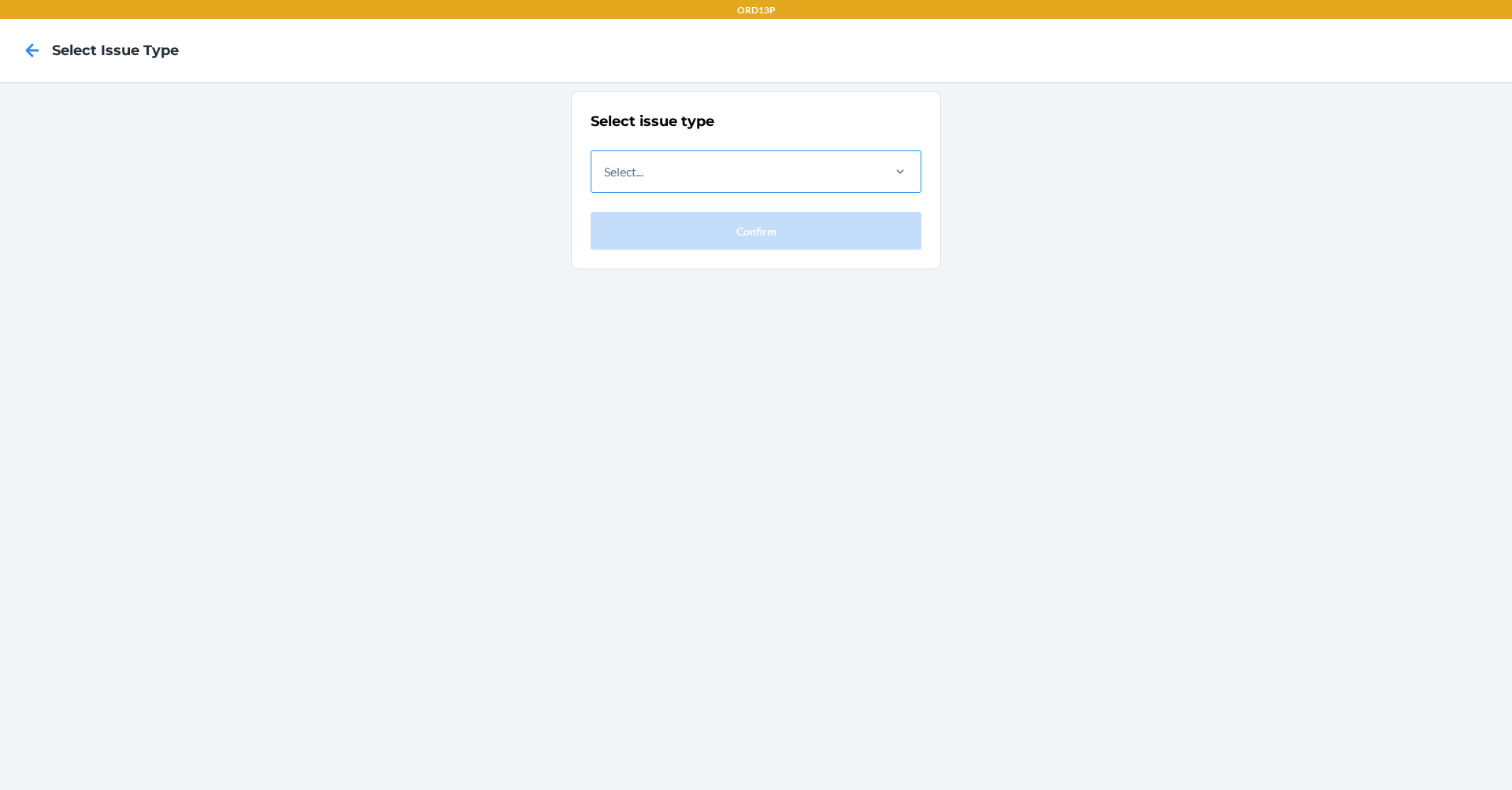
drag, startPoint x: 723, startPoint y: 142, endPoint x: 710, endPoint y: 151, distance: 15.8
click at [722, 148] on div "Select issue type Select... Confirm" at bounding box center [756, 180] width 331 height 139
click at [708, 156] on div "Select..." at bounding box center [735, 171] width 289 height 41
click at [606, 162] on input "Select..." at bounding box center [605, 171] width 2 height 19
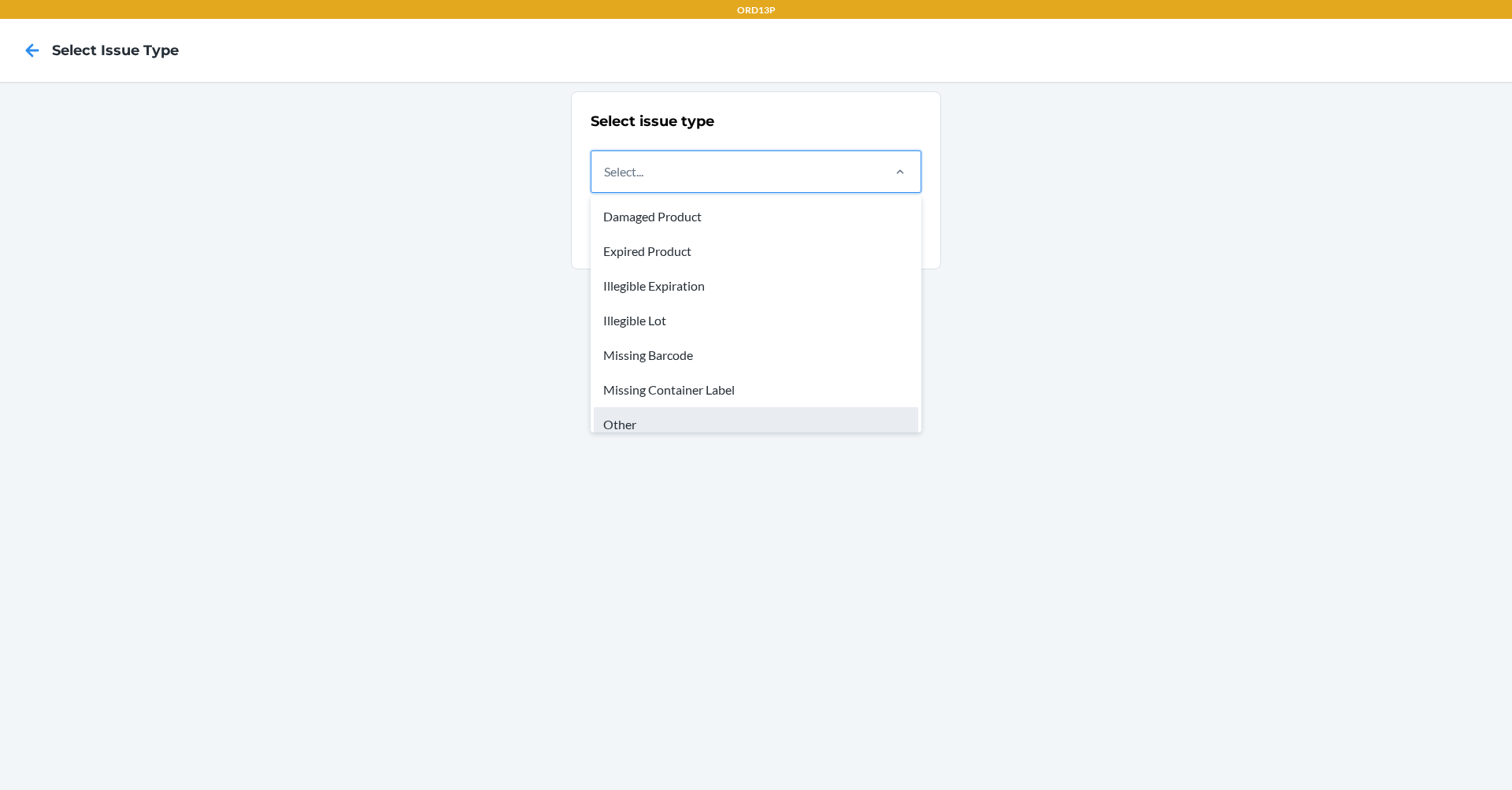
click at [667, 426] on div "Other" at bounding box center [756, 424] width 325 height 35
click at [606, 181] on input "option Other focused, 7 of 8. 8 results available. Use Up and Down to choose op…" at bounding box center [605, 171] width 2 height 19
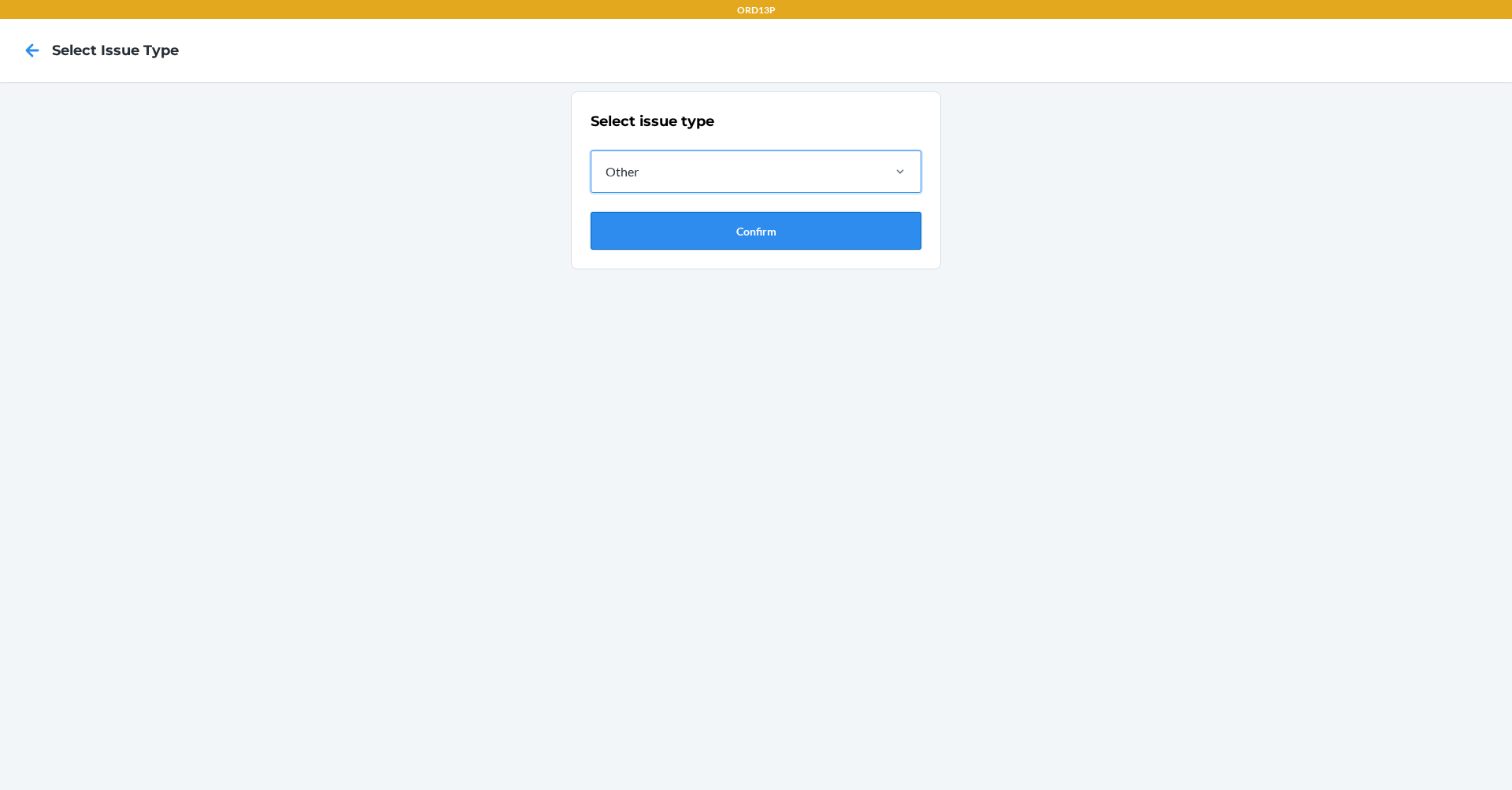
click at [789, 239] on button "Confirm" at bounding box center [756, 231] width 331 height 38
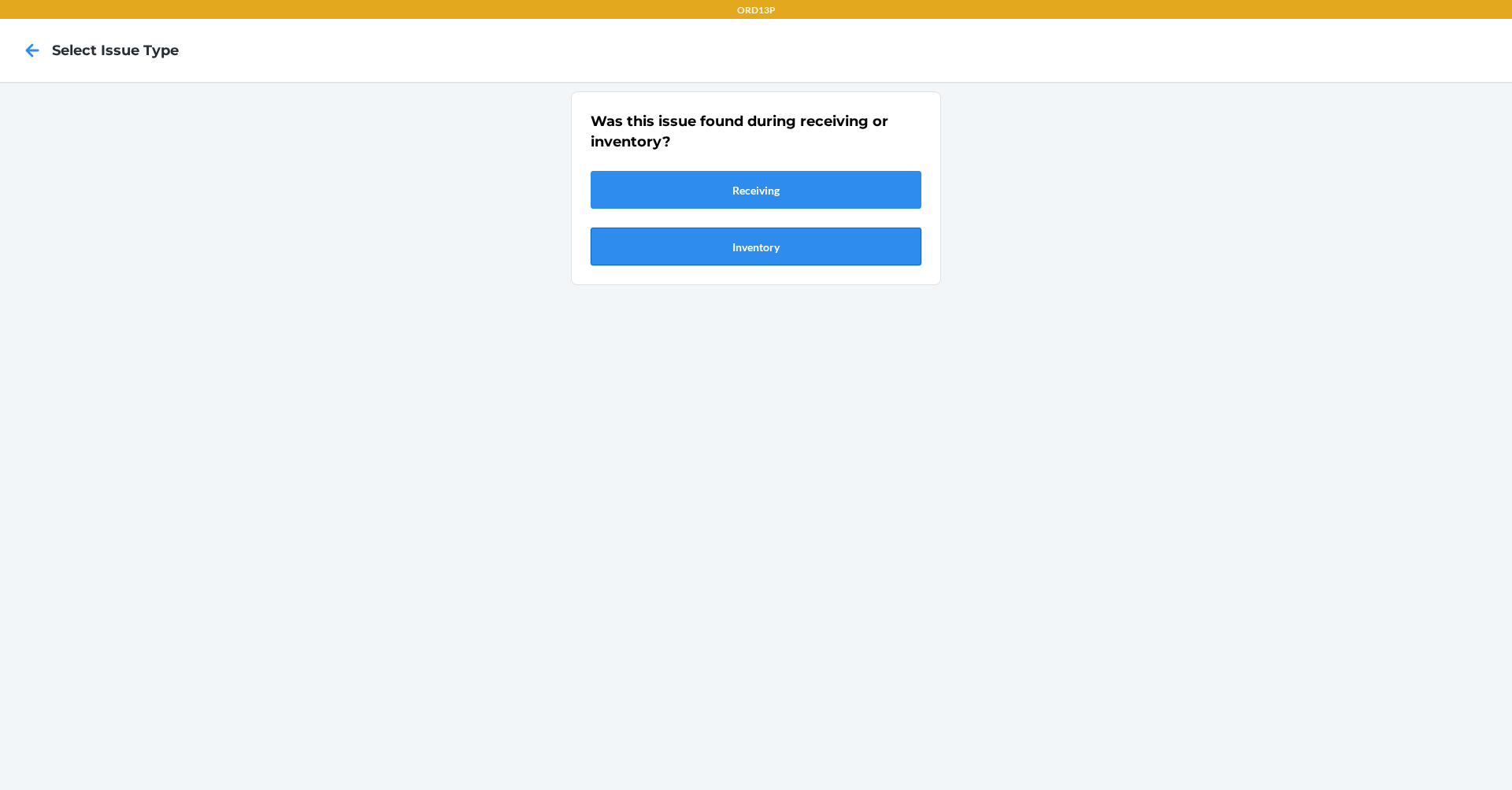
click at [780, 241] on button "Inventory" at bounding box center [756, 247] width 331 height 38
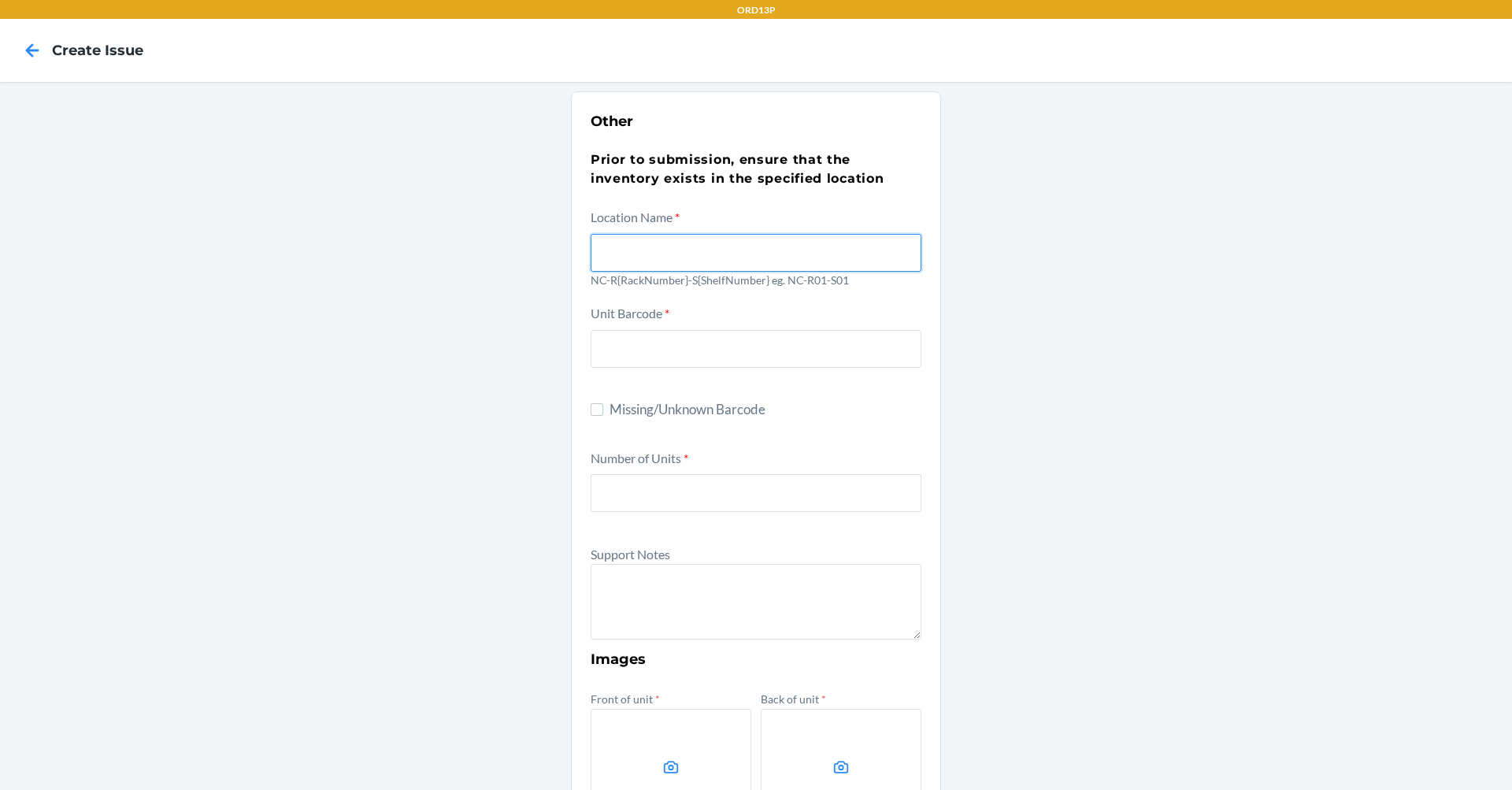
drag, startPoint x: 777, startPoint y: 241, endPoint x: 745, endPoint y: 264, distance: 39.4
click at [777, 242] on input "text" at bounding box center [756, 253] width 331 height 38
type input "NC-R03-S03"
type input "195429032586"
type input "72"
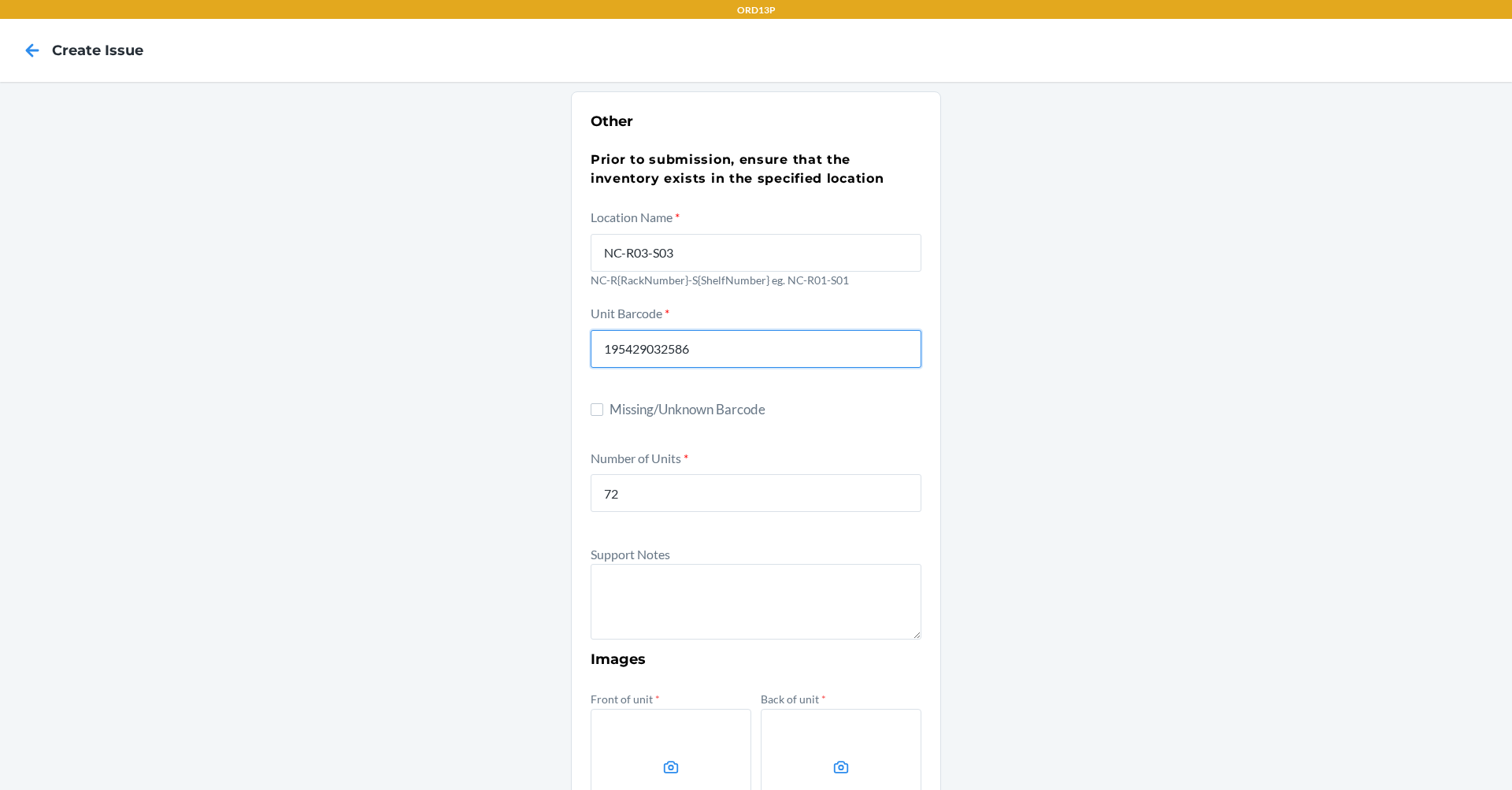
drag, startPoint x: 265, startPoint y: 335, endPoint x: 17, endPoint y: 267, distance: 257.2
click at [0, 271] on div "Other Prior to submission, ensure that the inventory exists in the specified lo…" at bounding box center [756, 571] width 1512 height 979
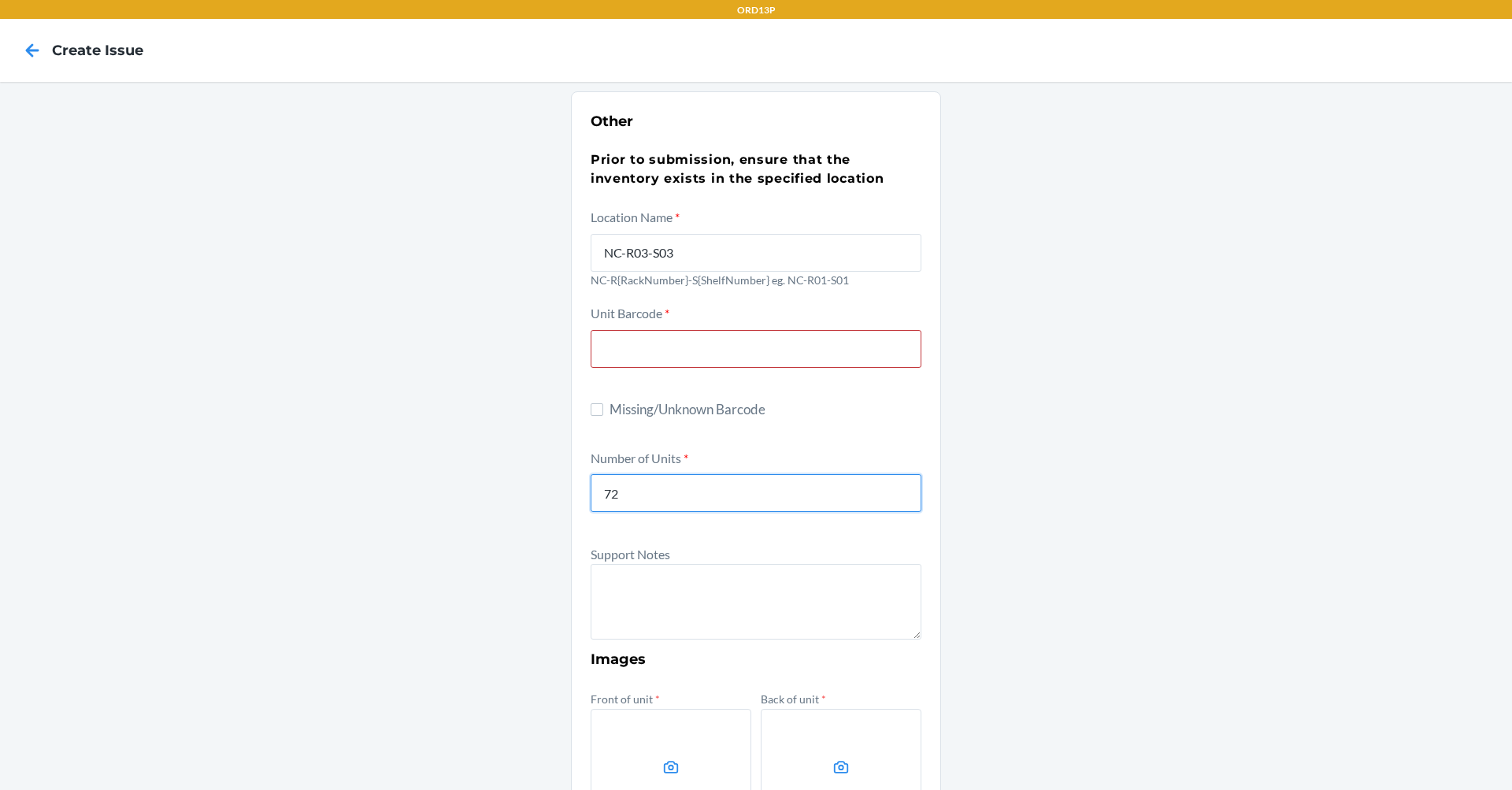
drag, startPoint x: 788, startPoint y: 476, endPoint x: 720, endPoint y: 488, distance: 69.1
click at [720, 488] on input "72" at bounding box center [756, 493] width 331 height 38
drag, startPoint x: 758, startPoint y: 493, endPoint x: 271, endPoint y: 437, distance: 490.2
click at [189, 408] on div "Other Prior to submission, ensure that the inventory exists in the specified lo…" at bounding box center [756, 571] width 1512 height 979
click at [640, 337] on input "text" at bounding box center [756, 349] width 331 height 38
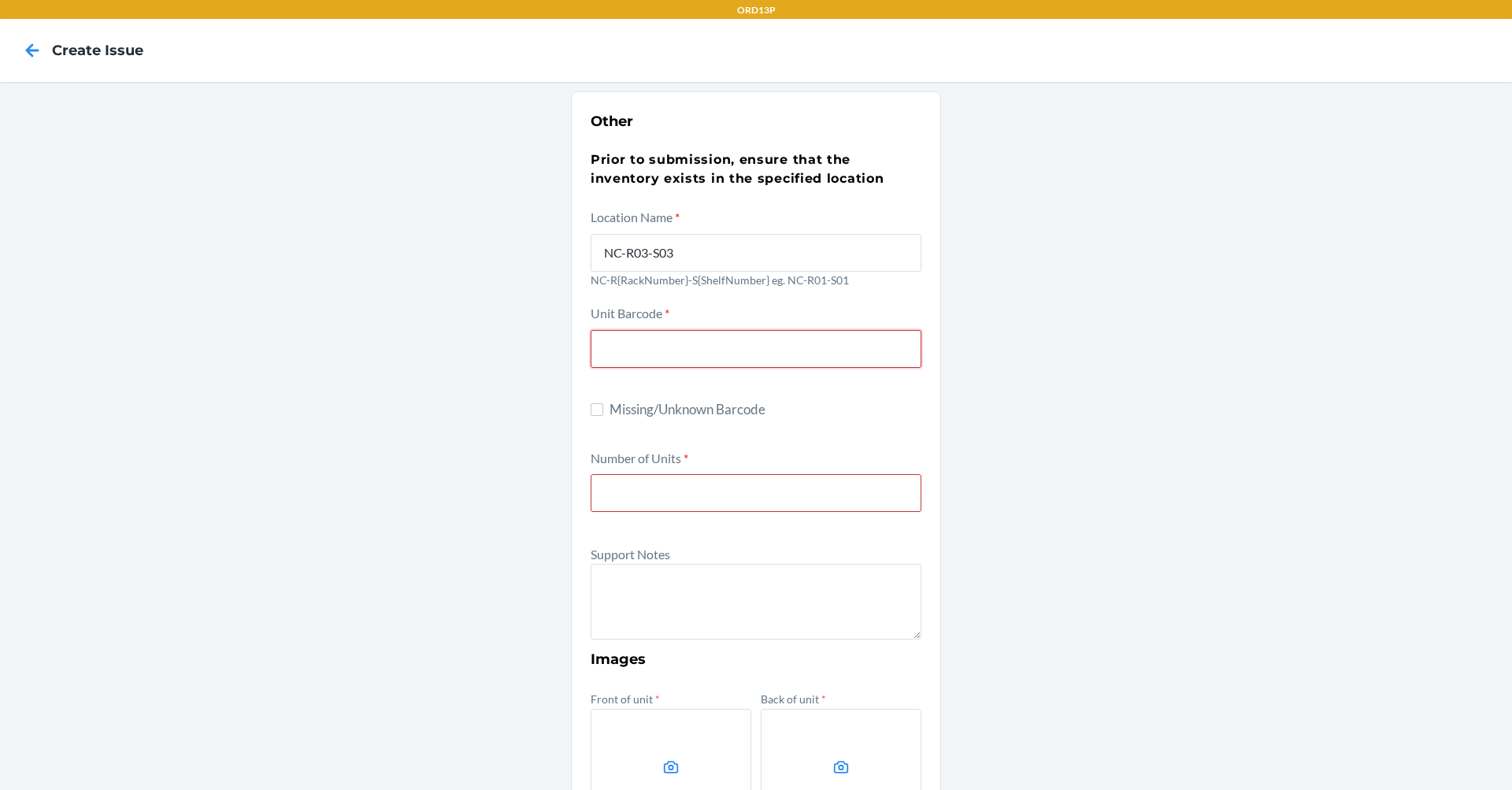
click at [752, 349] on input "text" at bounding box center [756, 349] width 331 height 38
click at [759, 345] on input "text" at bounding box center [756, 349] width 331 height 38
click at [633, 336] on input "text" at bounding box center [756, 349] width 331 height 38
click at [682, 338] on input "text" at bounding box center [756, 349] width 331 height 38
paste input "00850057620085"
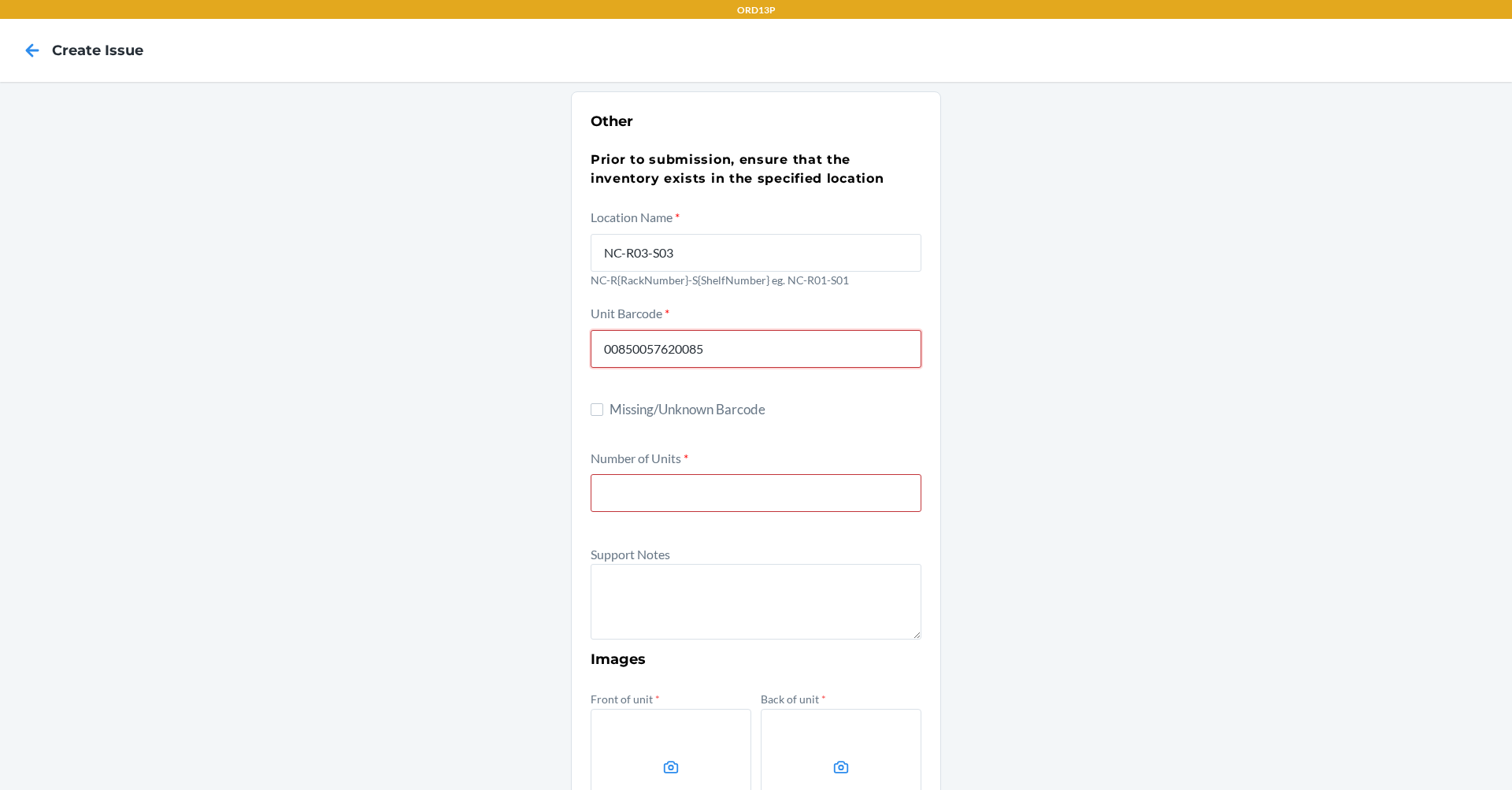
type input "00850057620085"
click at [627, 499] on input "number" at bounding box center [756, 493] width 331 height 38
type input "2"
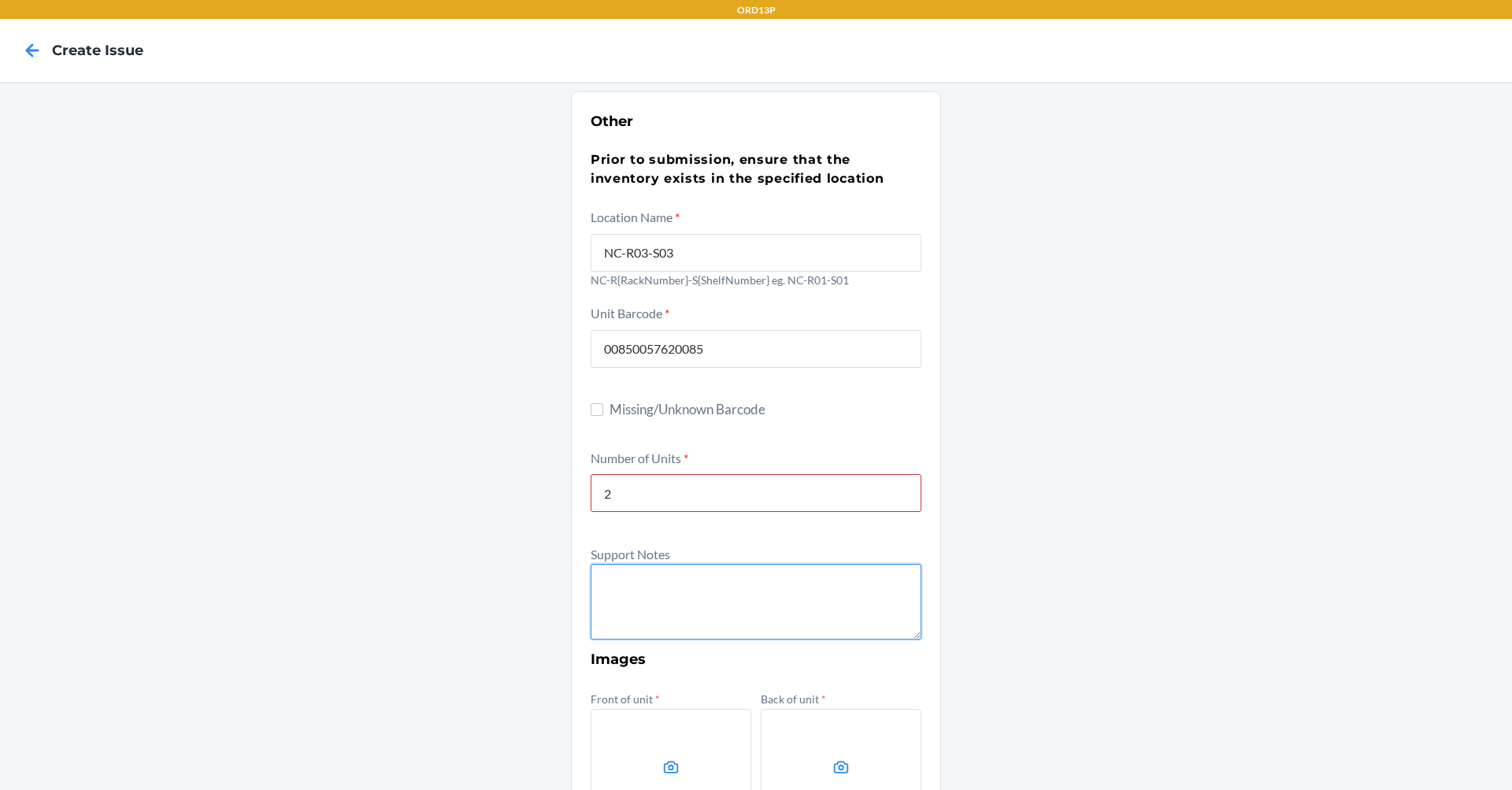
click at [625, 565] on textarea at bounding box center [756, 602] width 331 height 76
click at [628, 583] on textarea at bounding box center [756, 602] width 331 height 76
click at [624, 585] on textarea at bounding box center [756, 602] width 331 height 76
click at [632, 574] on textarea at bounding box center [756, 602] width 331 height 76
type textarea "M"
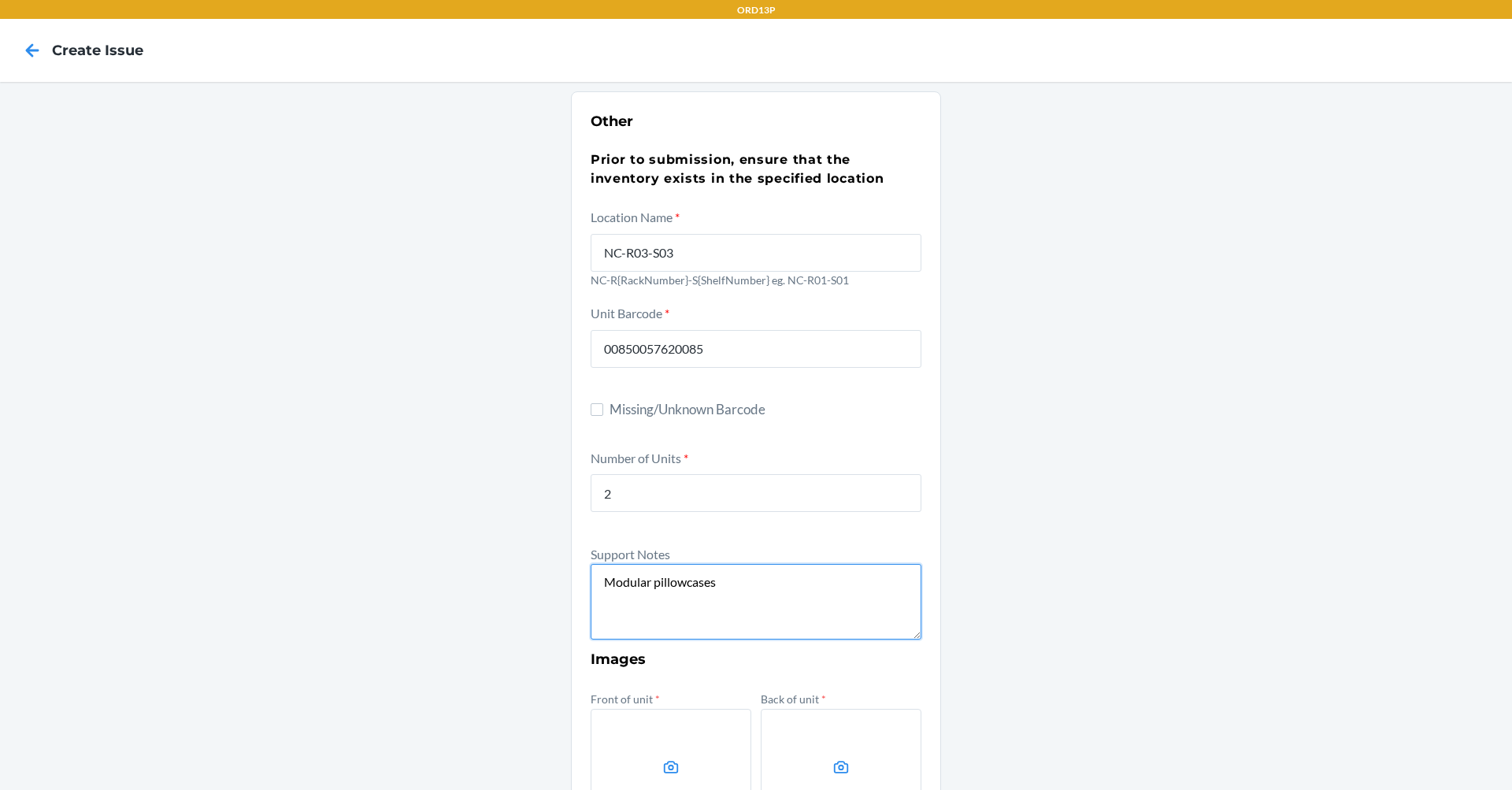
click at [717, 581] on textarea "Modular pillowcases" at bounding box center [756, 602] width 331 height 76
type textarea "Modular pillows were sent in its box packaging,"
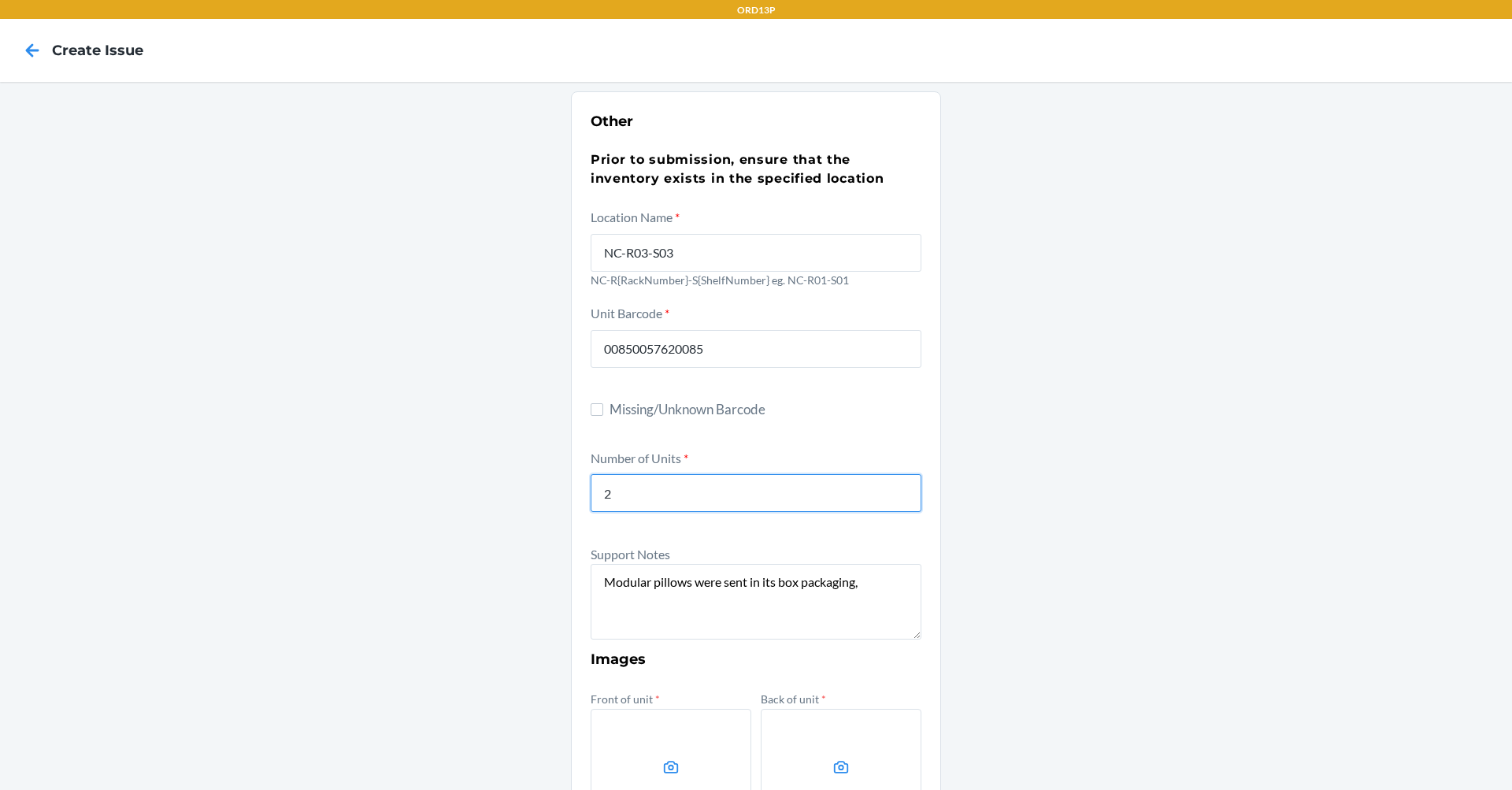
click at [873, 494] on input "2" at bounding box center [756, 493] width 331 height 38
type input "1"
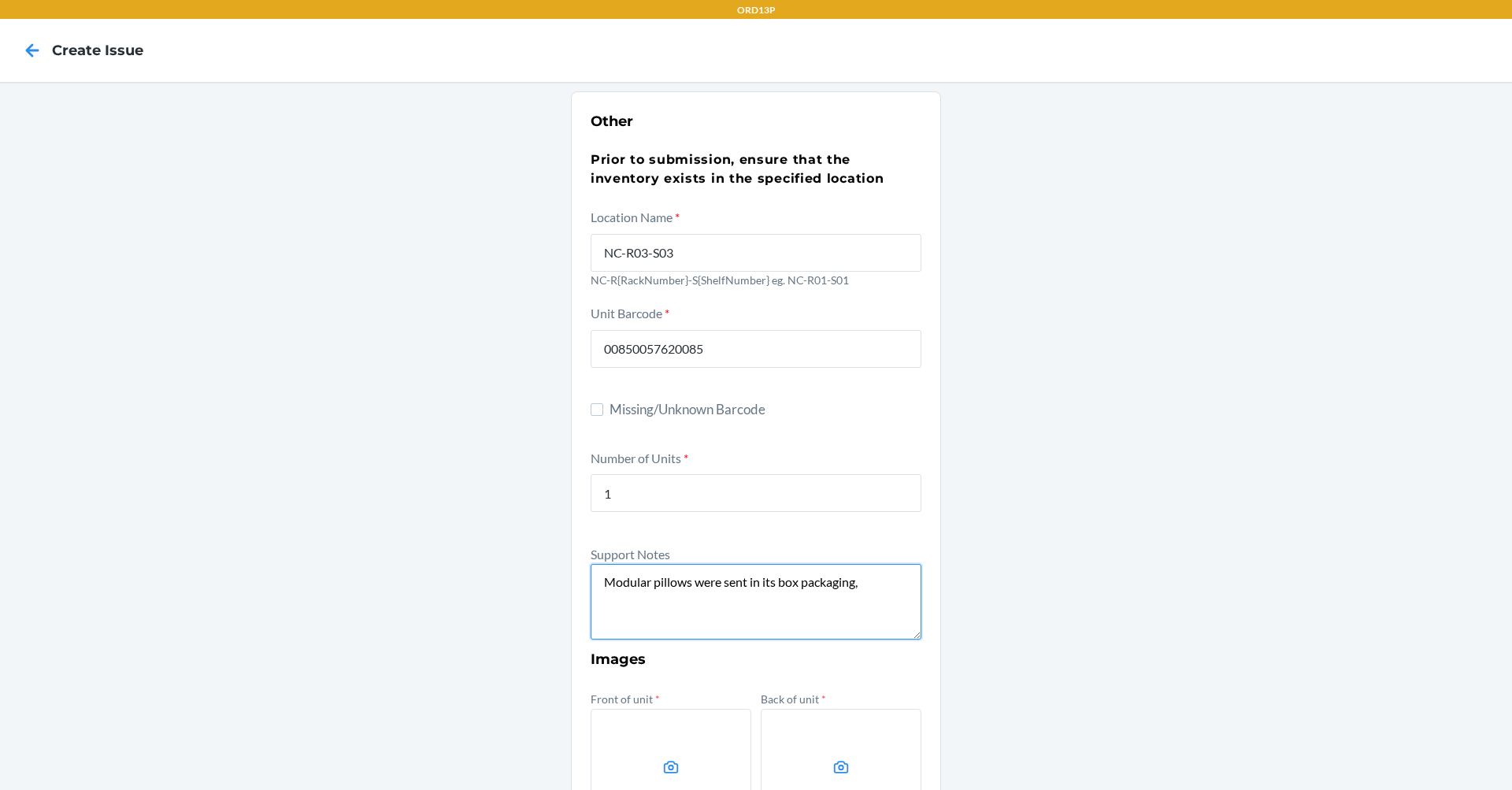
click at [871, 579] on textarea "Modular pillows were sent in its box packaging," at bounding box center [756, 602] width 331 height 76
paste textarea "DYXRMYDACR8"
paste textarea "00852852007894"
paste textarea "Rest 2nd Gen. Refurb"
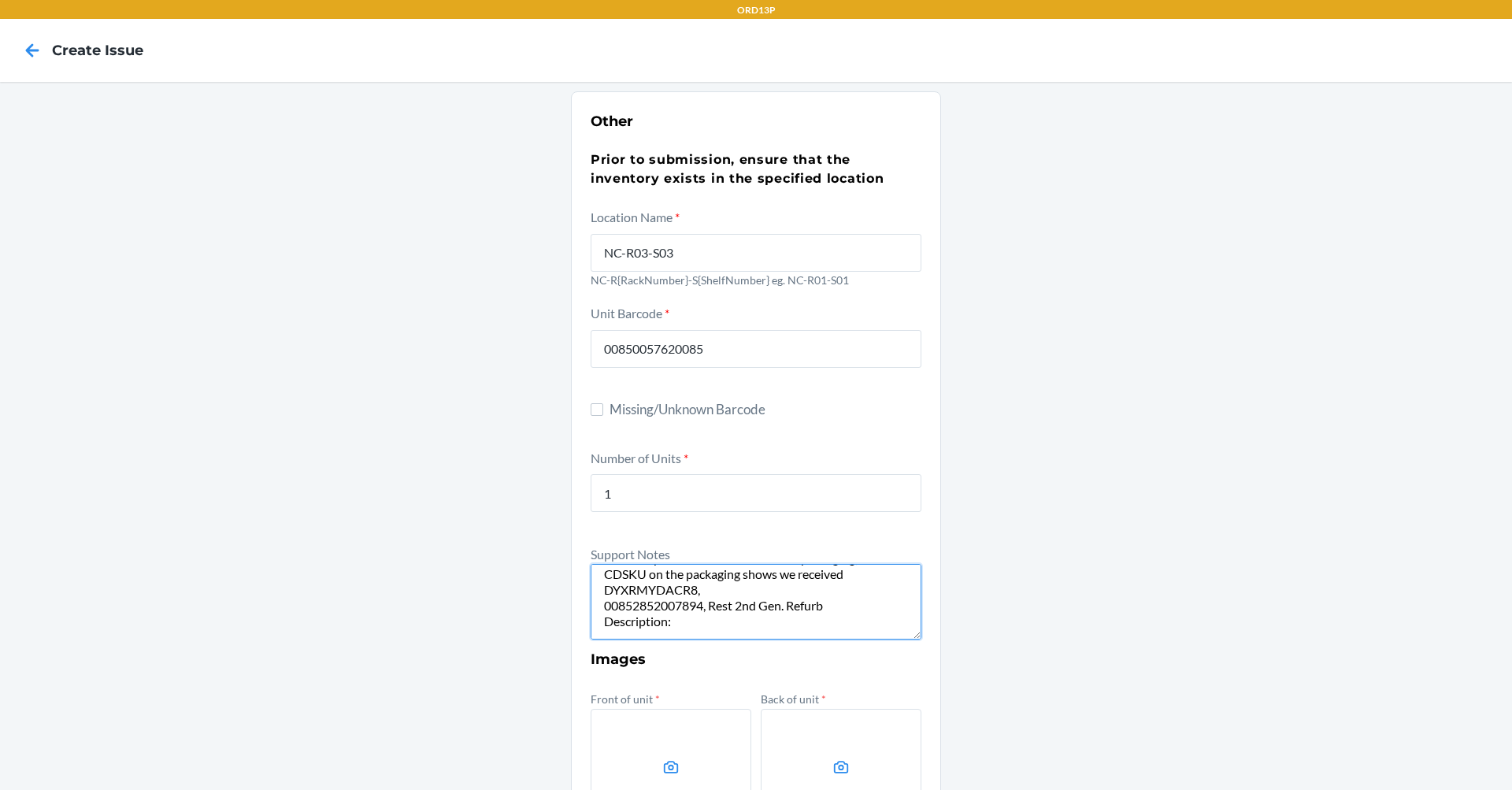
paste textarea "Modular Pillow - Original Pillowcase Set"
paste textarea "00850057620085"
paste textarea "DCRR5TTRGAH"
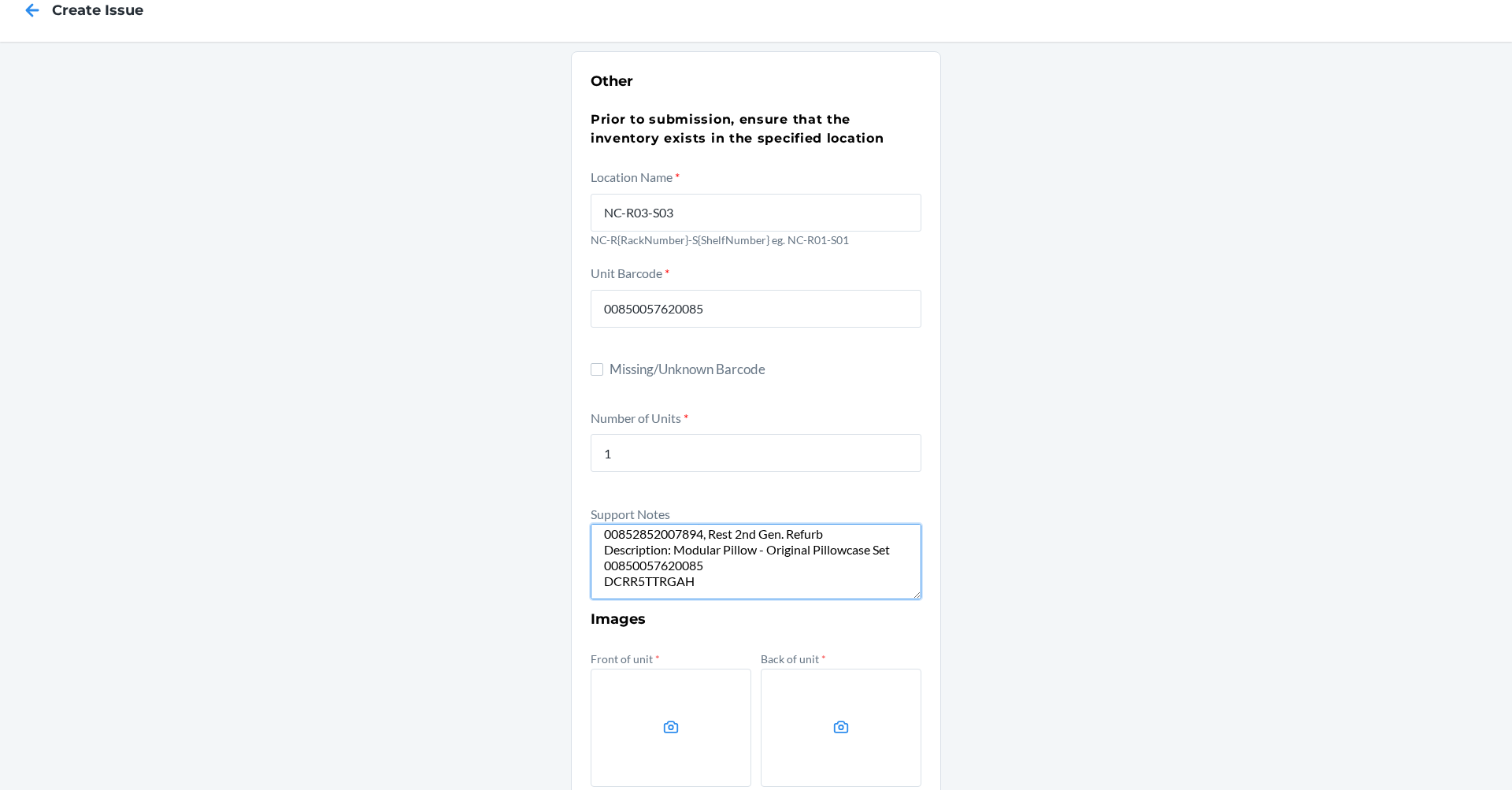
scroll to position [79, 0]
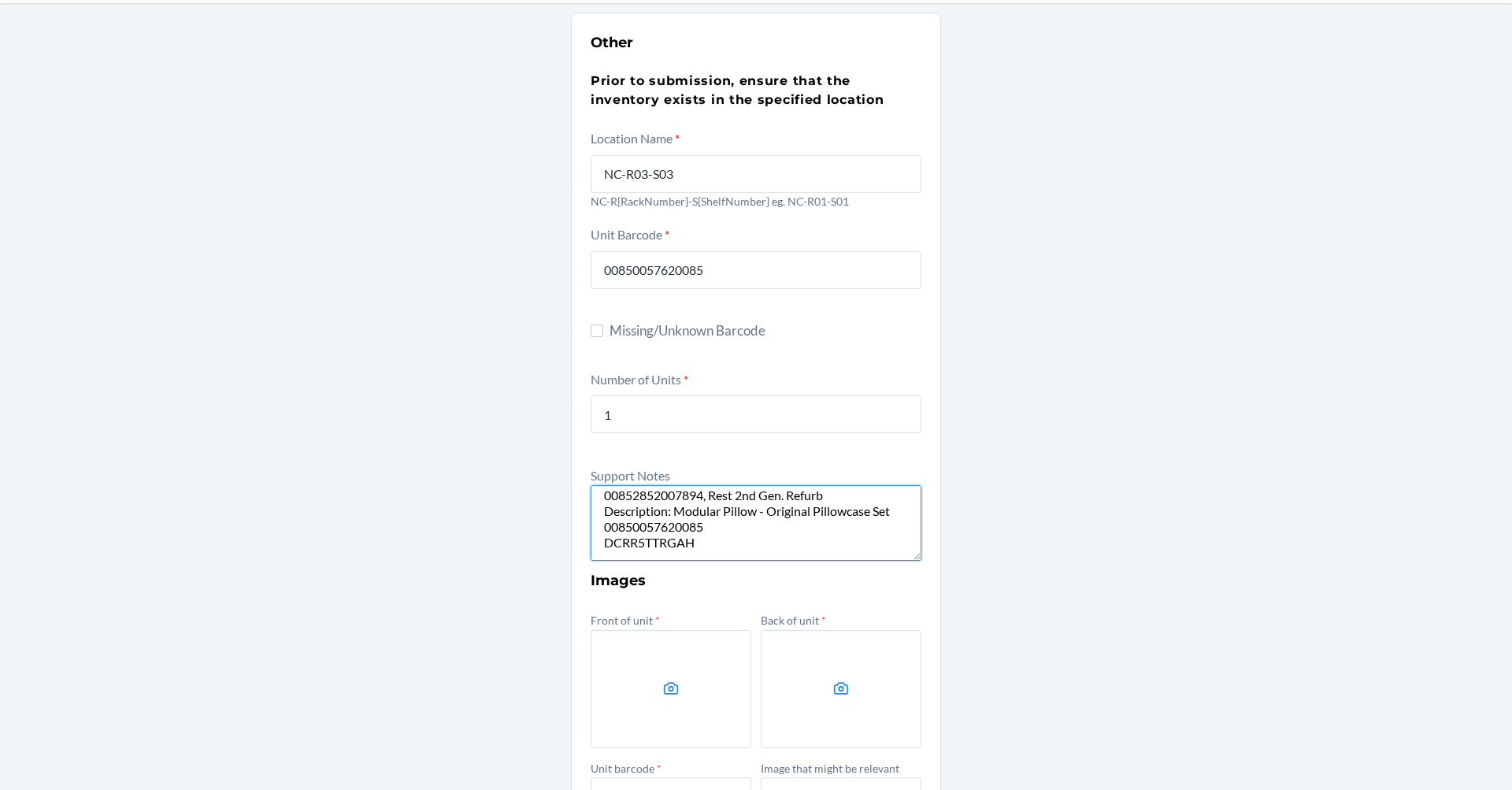
type textarea "Modular pillows were sent in its box packaging, The CDSKU on the packaging show…"
click at [601, 670] on label at bounding box center [671, 689] width 161 height 118
click at [0, 0] on input "file" at bounding box center [0, 0] width 0 height 0
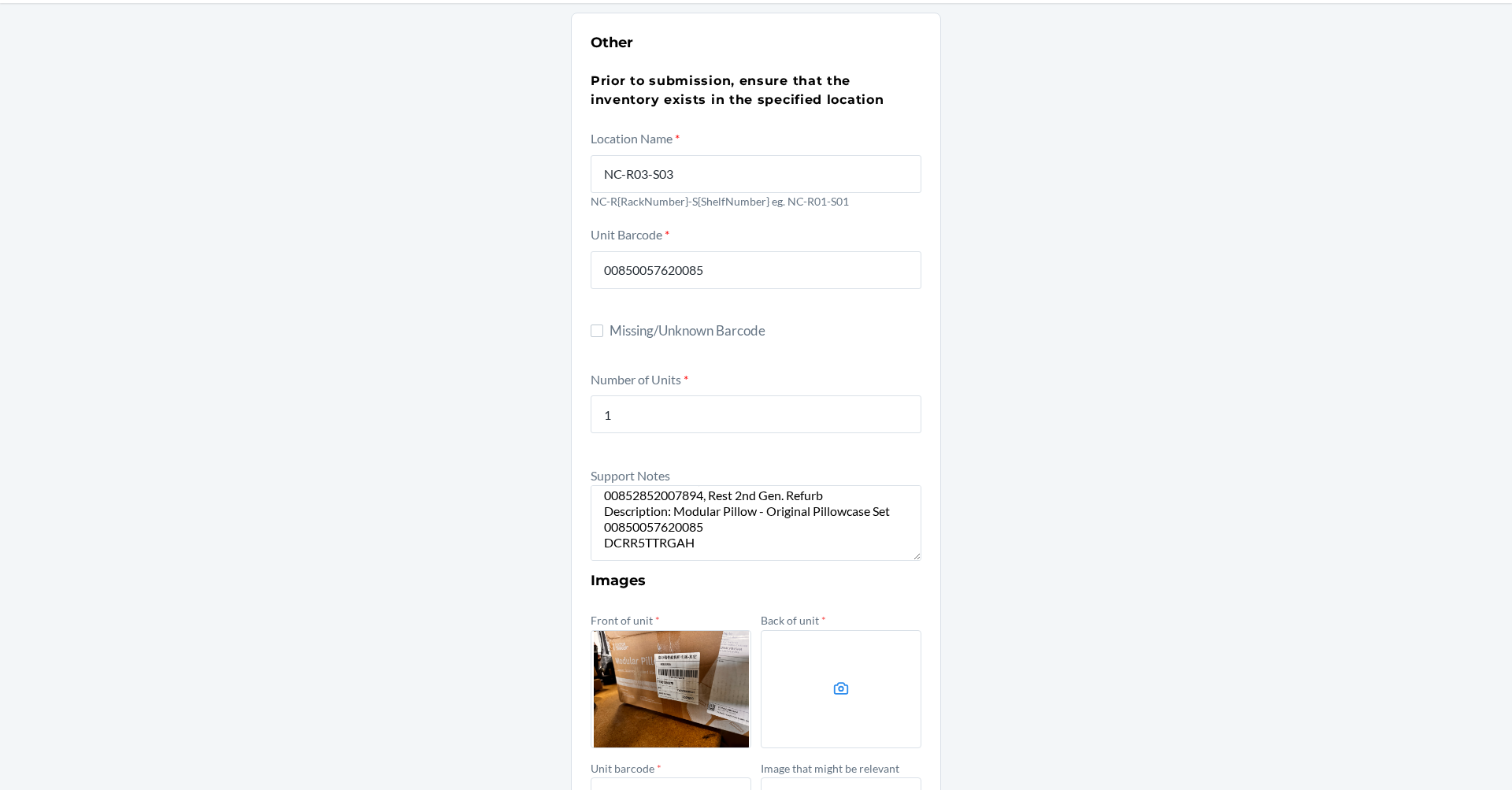
click at [811, 676] on label at bounding box center [841, 689] width 161 height 118
click at [0, 0] on input "file" at bounding box center [0, 0] width 0 height 0
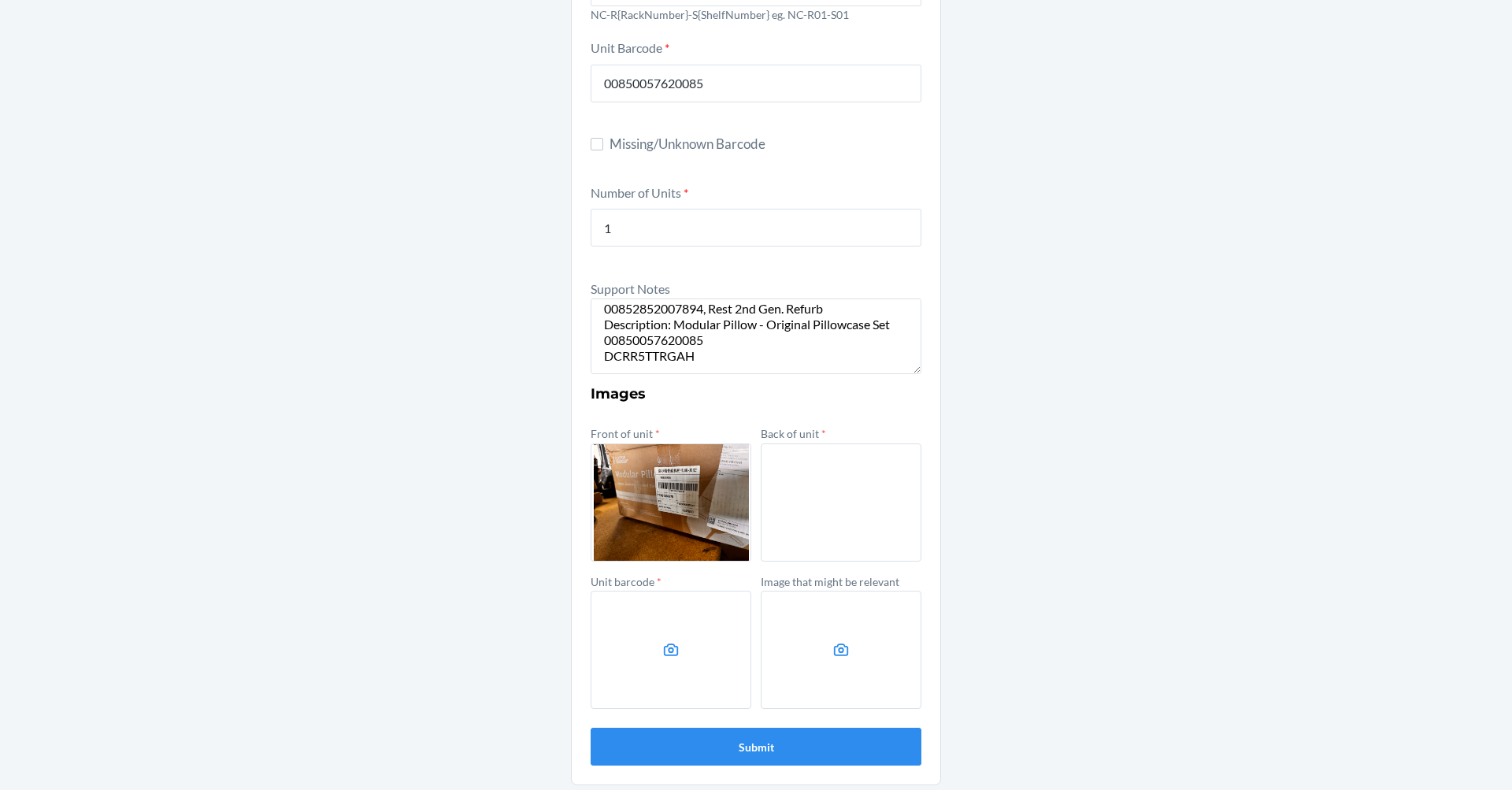
scroll to position [271, 0]
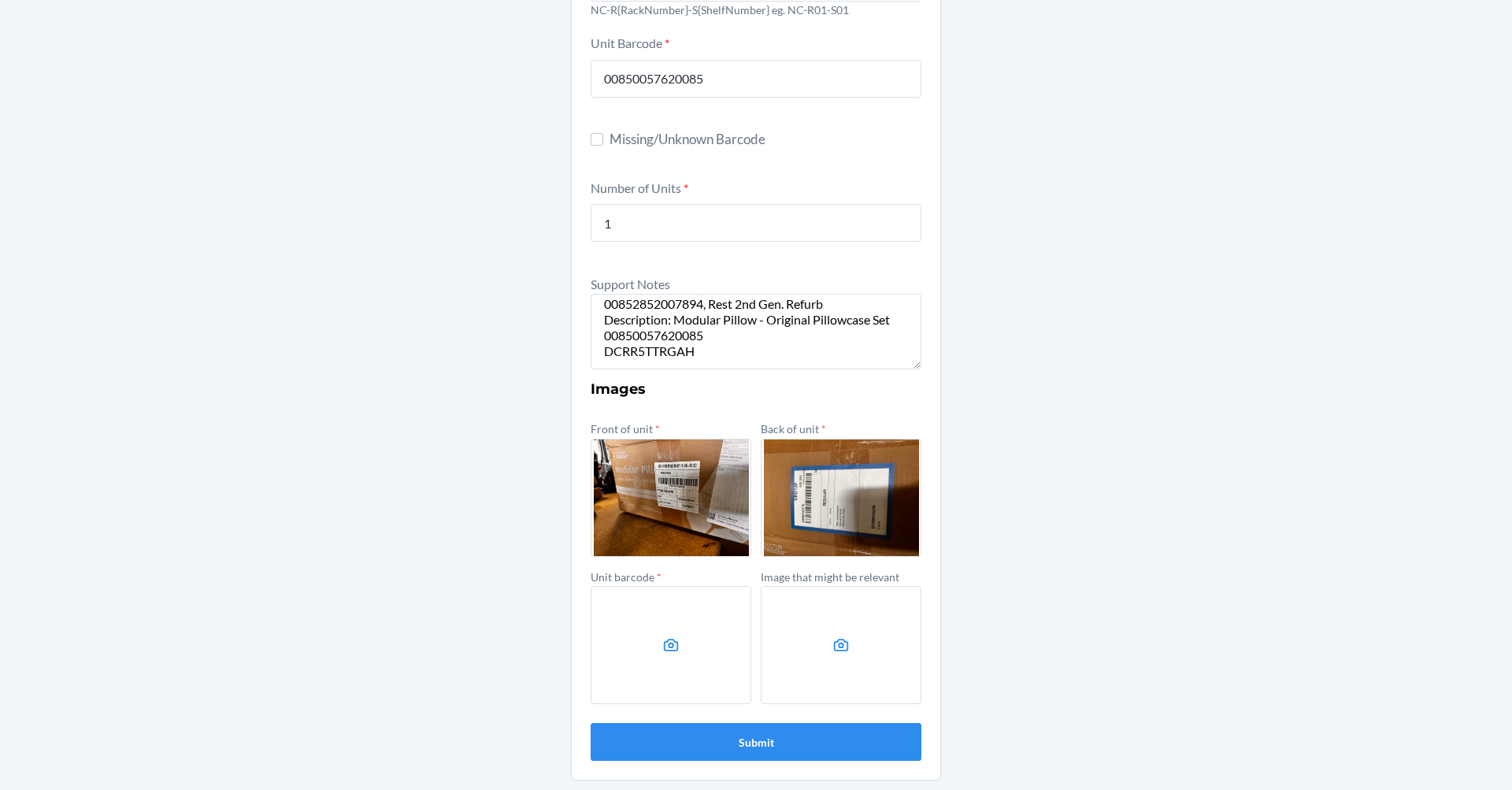
click at [662, 639] on icon at bounding box center [671, 645] width 18 height 18
click at [0, 0] on input "file" at bounding box center [0, 0] width 0 height 0
click at [826, 748] on button "Submit" at bounding box center [756, 742] width 331 height 38
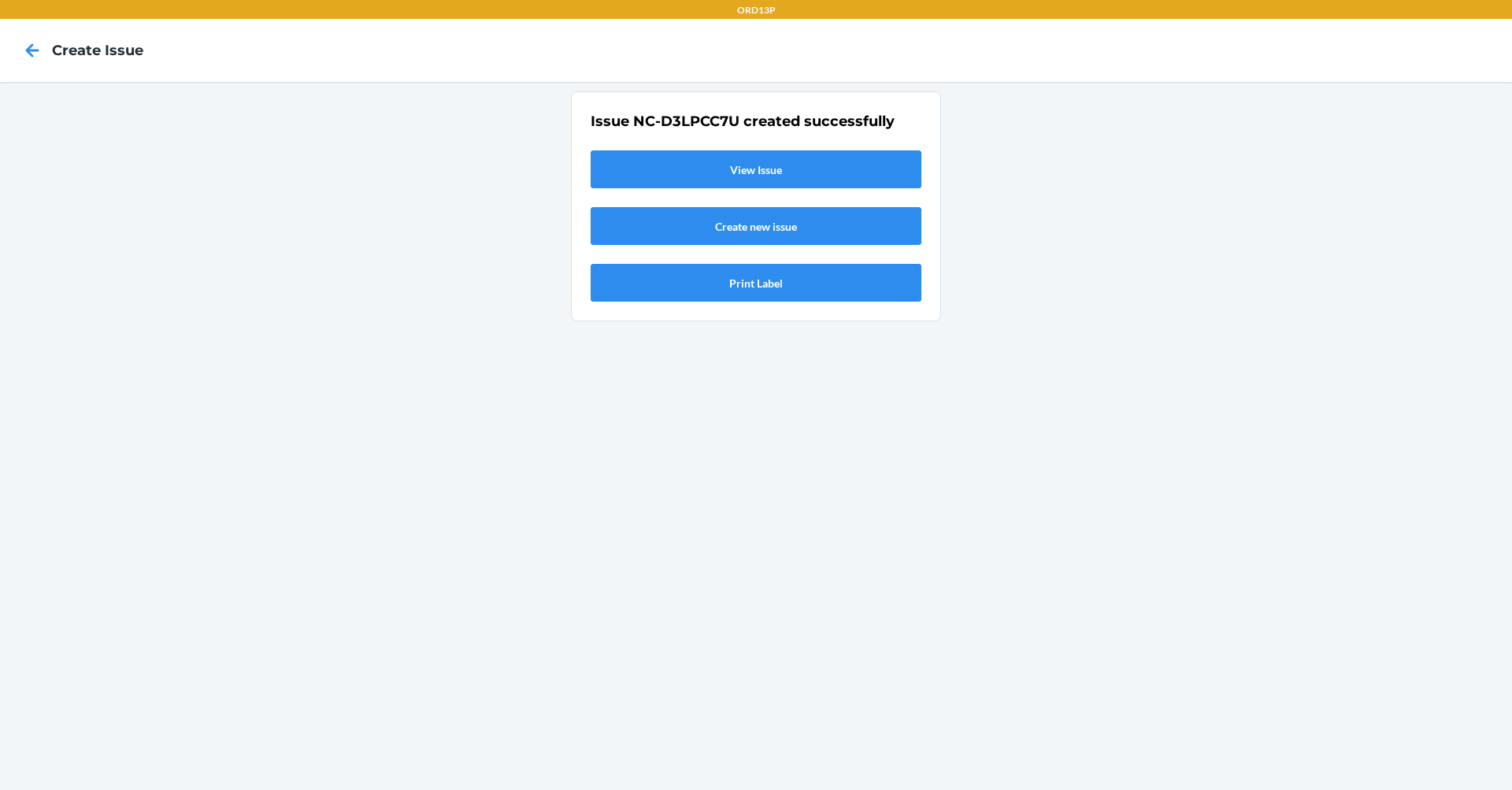
scroll to position [0, 0]
click at [735, 233] on link "Create new issue" at bounding box center [756, 226] width 331 height 38
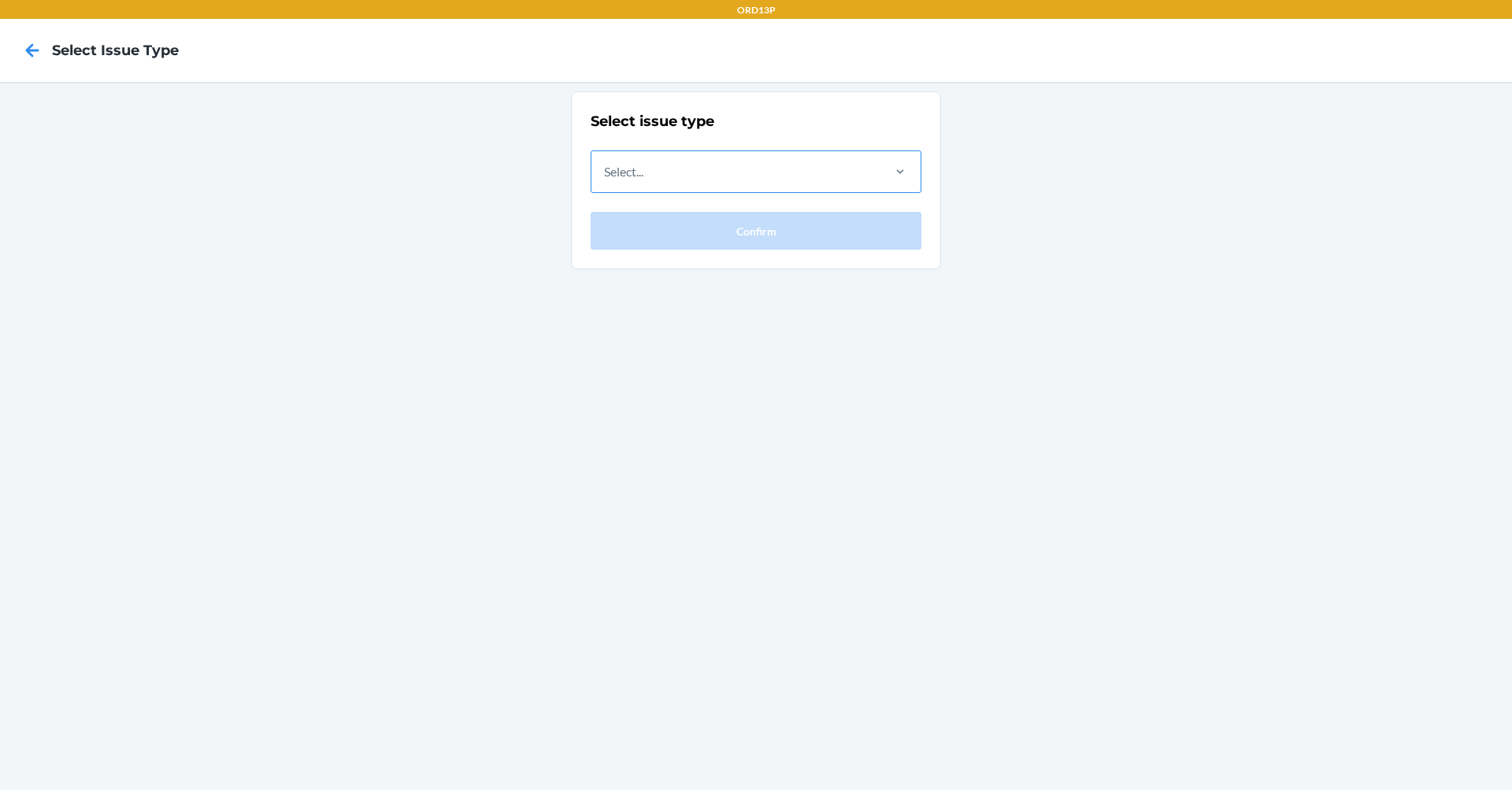
click at [778, 161] on div "Select..." at bounding box center [735, 171] width 289 height 41
click at [606, 162] on input "Select..." at bounding box center [605, 171] width 2 height 19
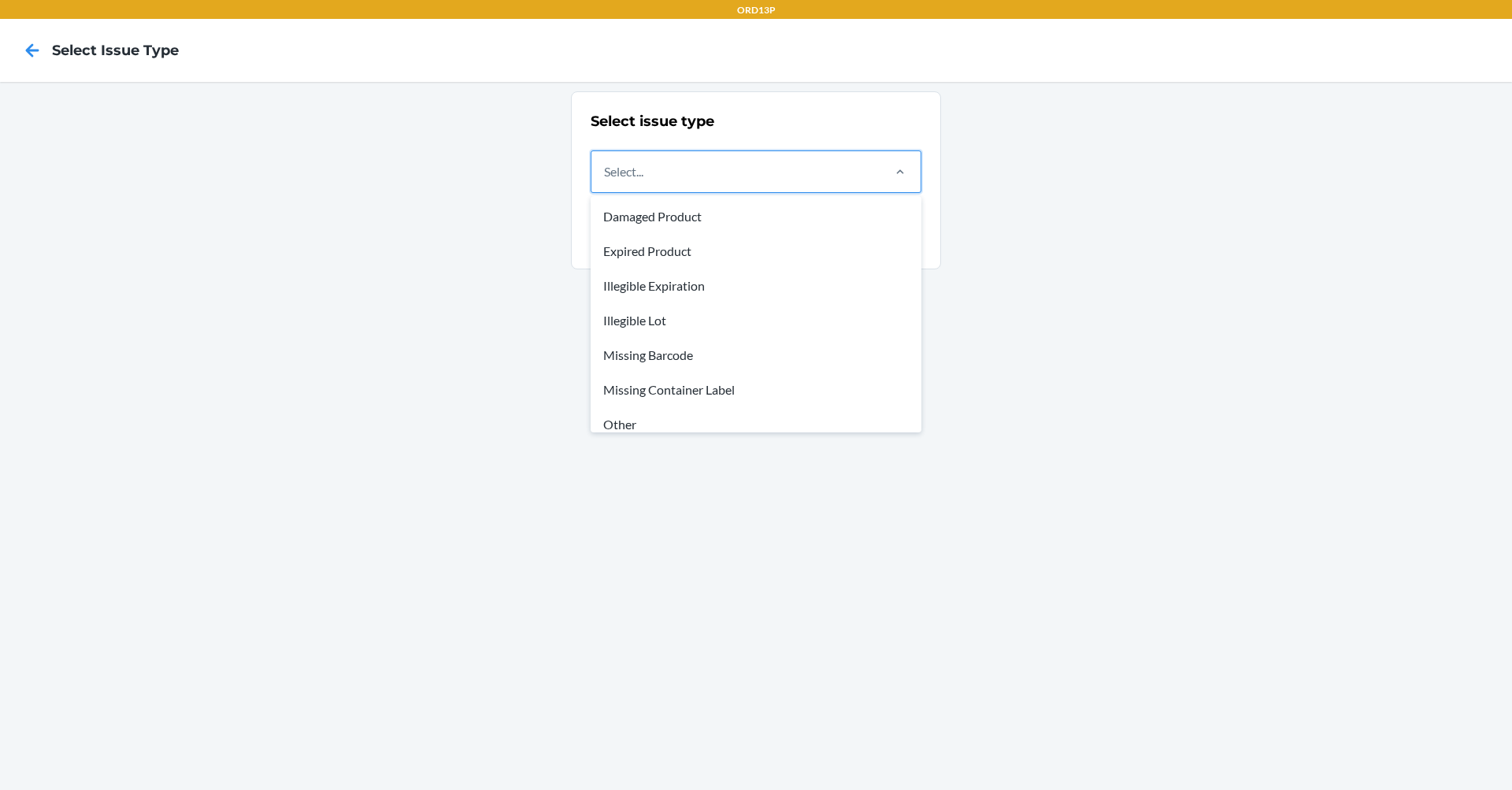
click at [684, 409] on div "Other" at bounding box center [756, 424] width 325 height 35
click at [606, 181] on input "option Other focused, 7 of 8. 8 results available. Use Up and Down to choose op…" at bounding box center [605, 171] width 2 height 19
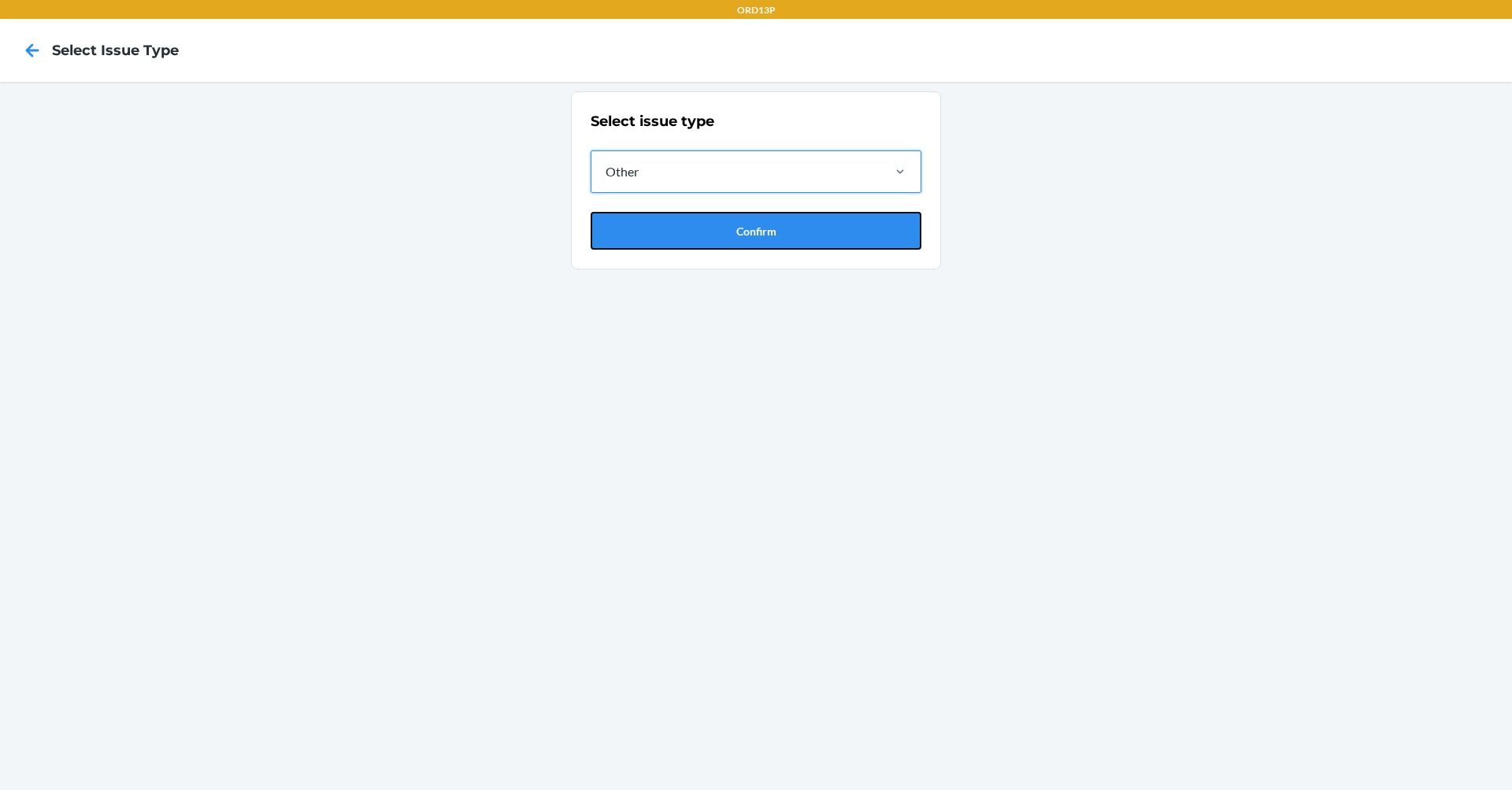
click at [707, 241] on button "Confirm" at bounding box center [756, 231] width 331 height 38
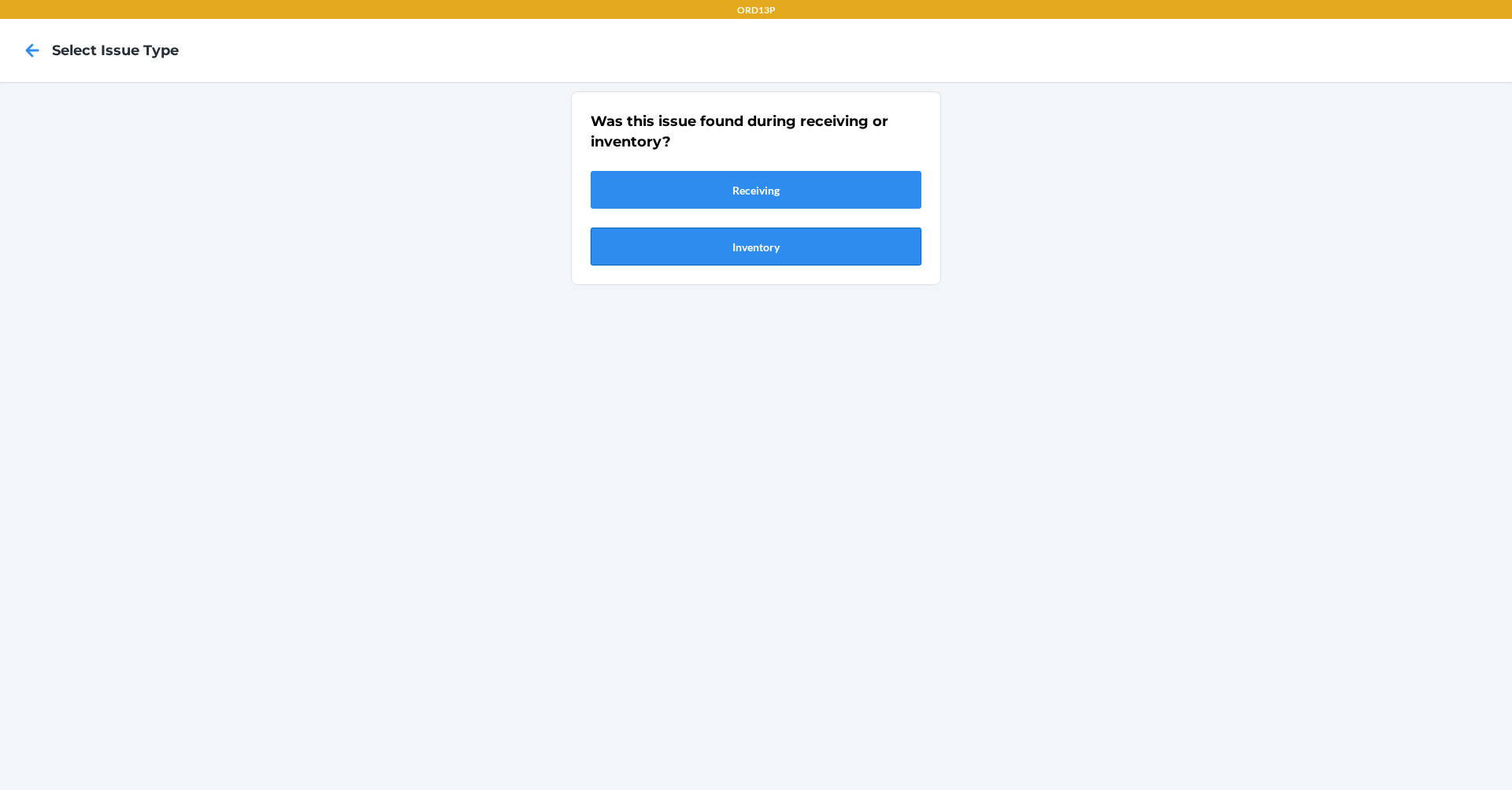
click at [769, 248] on button "Inventory" at bounding box center [756, 247] width 331 height 38
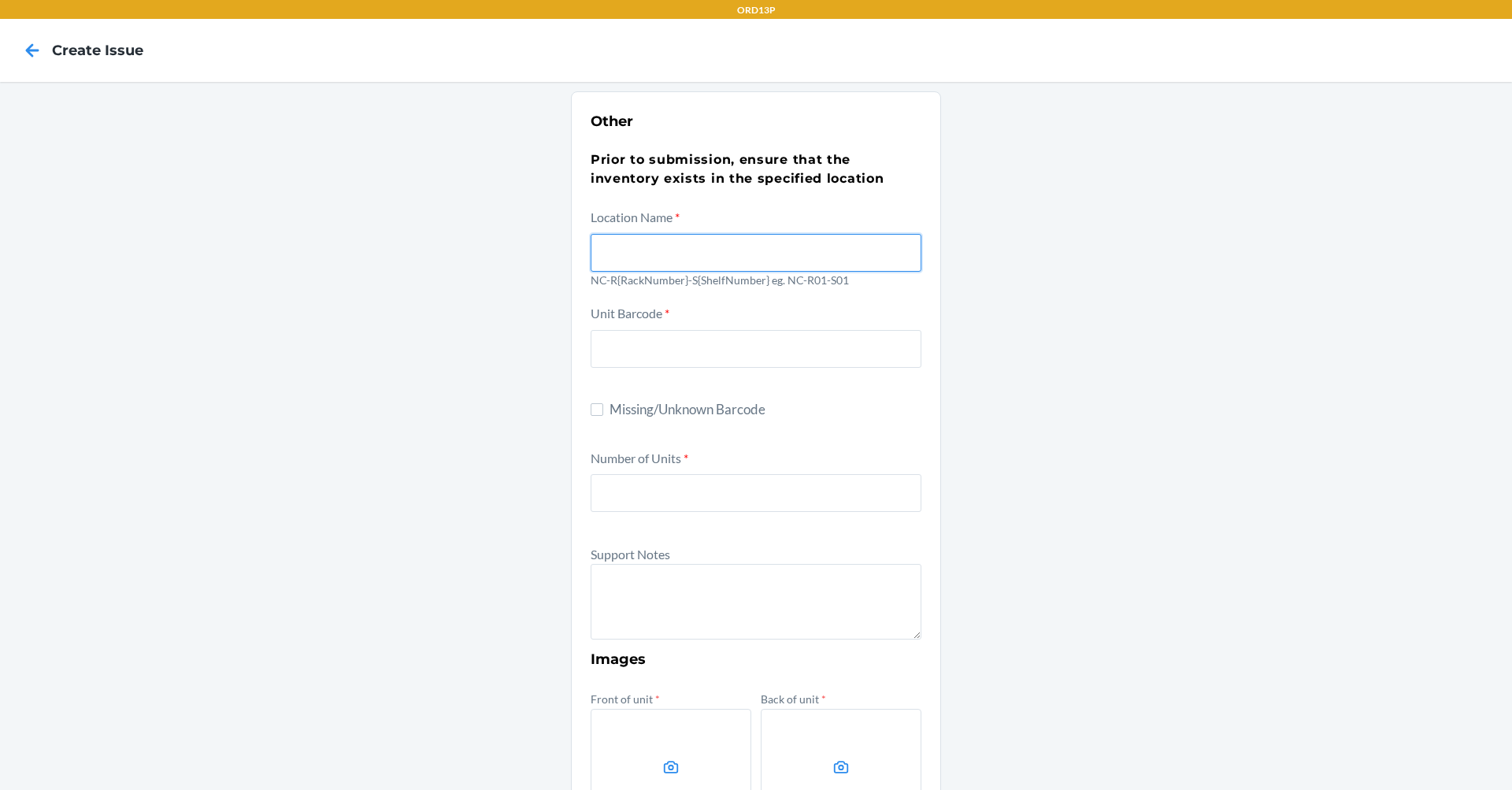
click at [703, 241] on input "text" at bounding box center [756, 253] width 331 height 38
type input "NC-R03-S03"
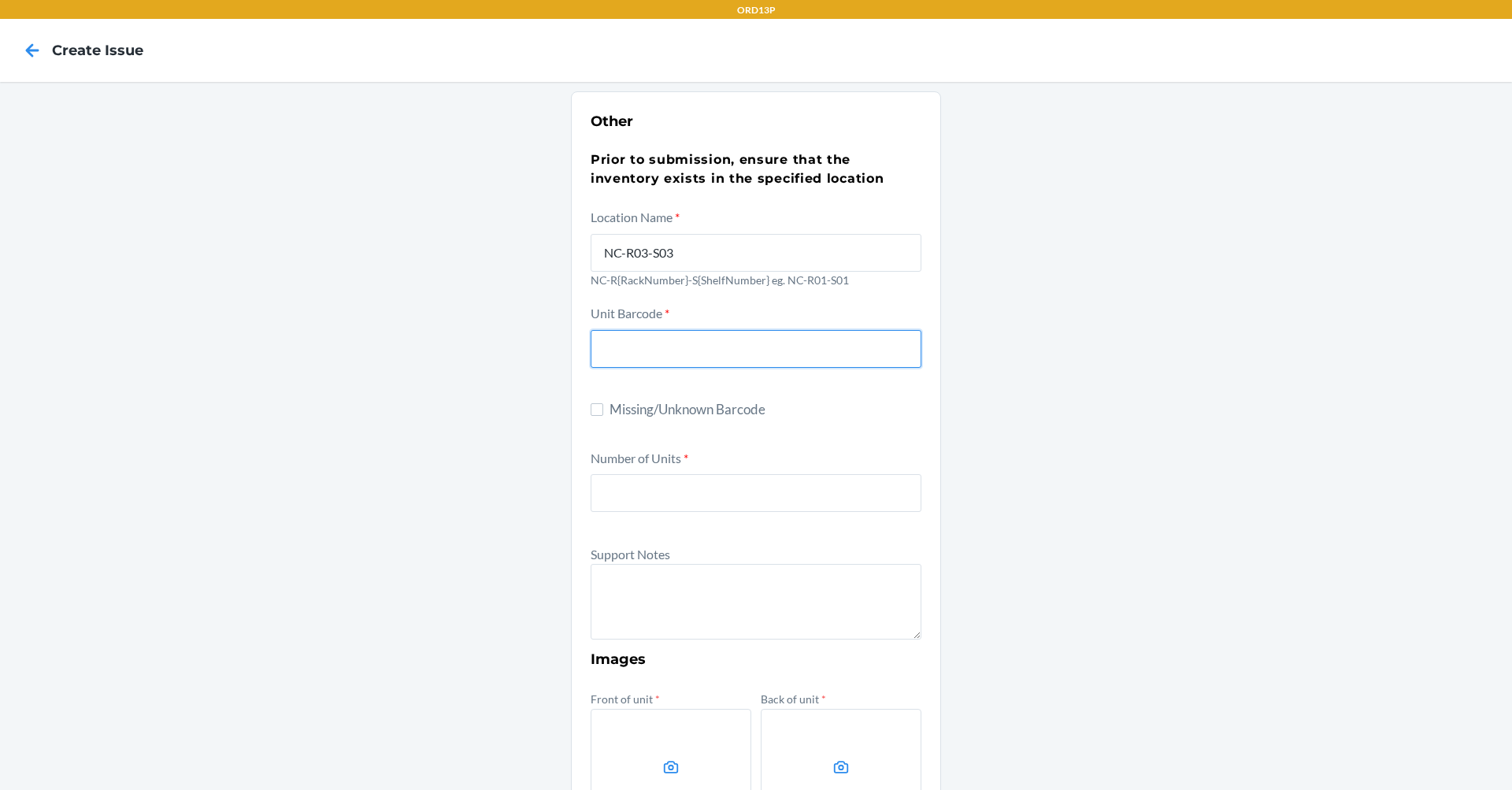
type input "00850057620085"
type input "1"
drag, startPoint x: 727, startPoint y: 345, endPoint x: 483, endPoint y: 357, distance: 244.3
click at [483, 357] on div "Other Prior to submission, ensure that the inventory exists in the specified lo…" at bounding box center [756, 571] width 1512 height 979
paste input "D52X8433UFS"
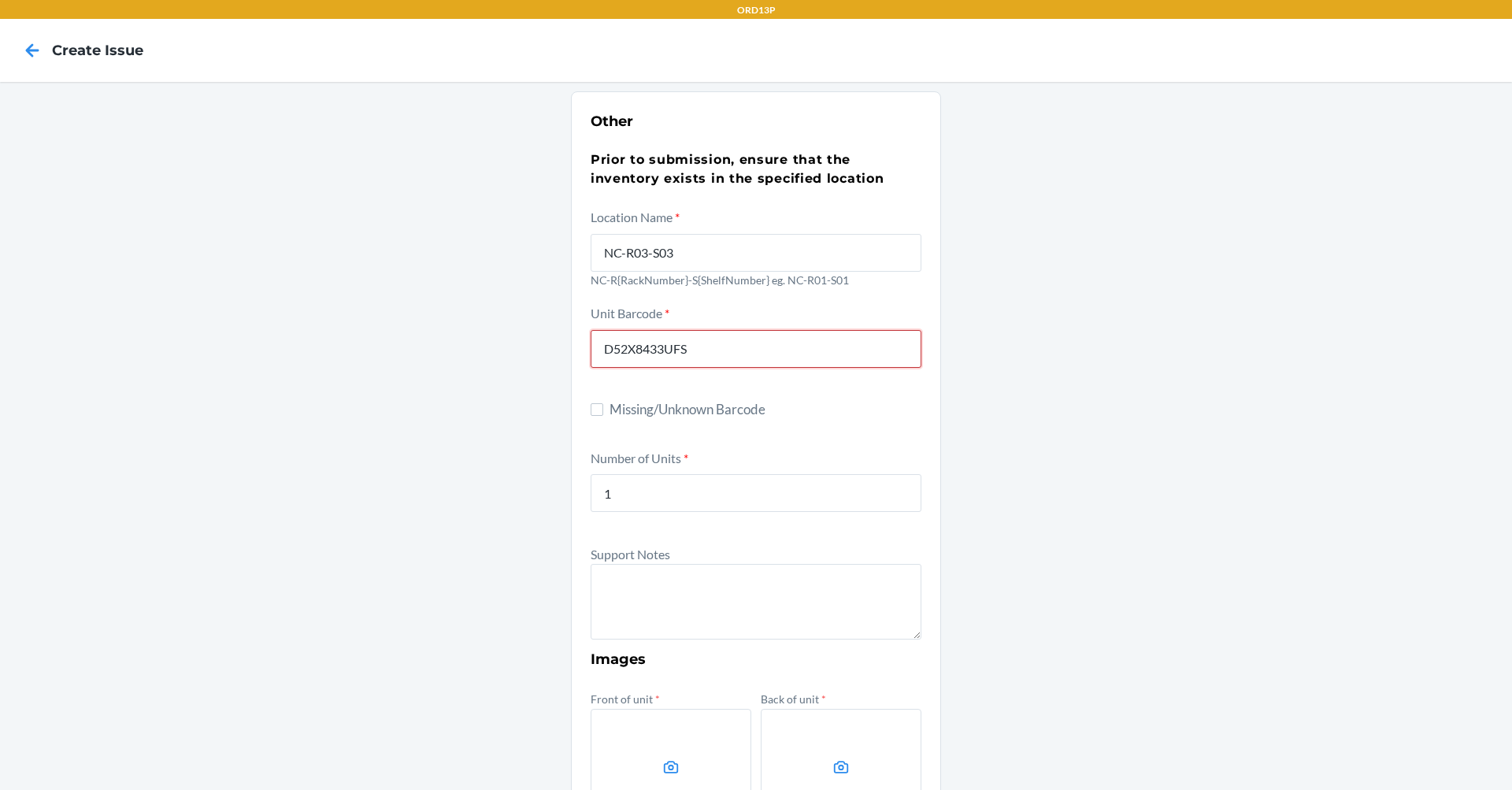
type input "D52X8433UFS"
click at [667, 486] on input "1" at bounding box center [756, 493] width 331 height 38
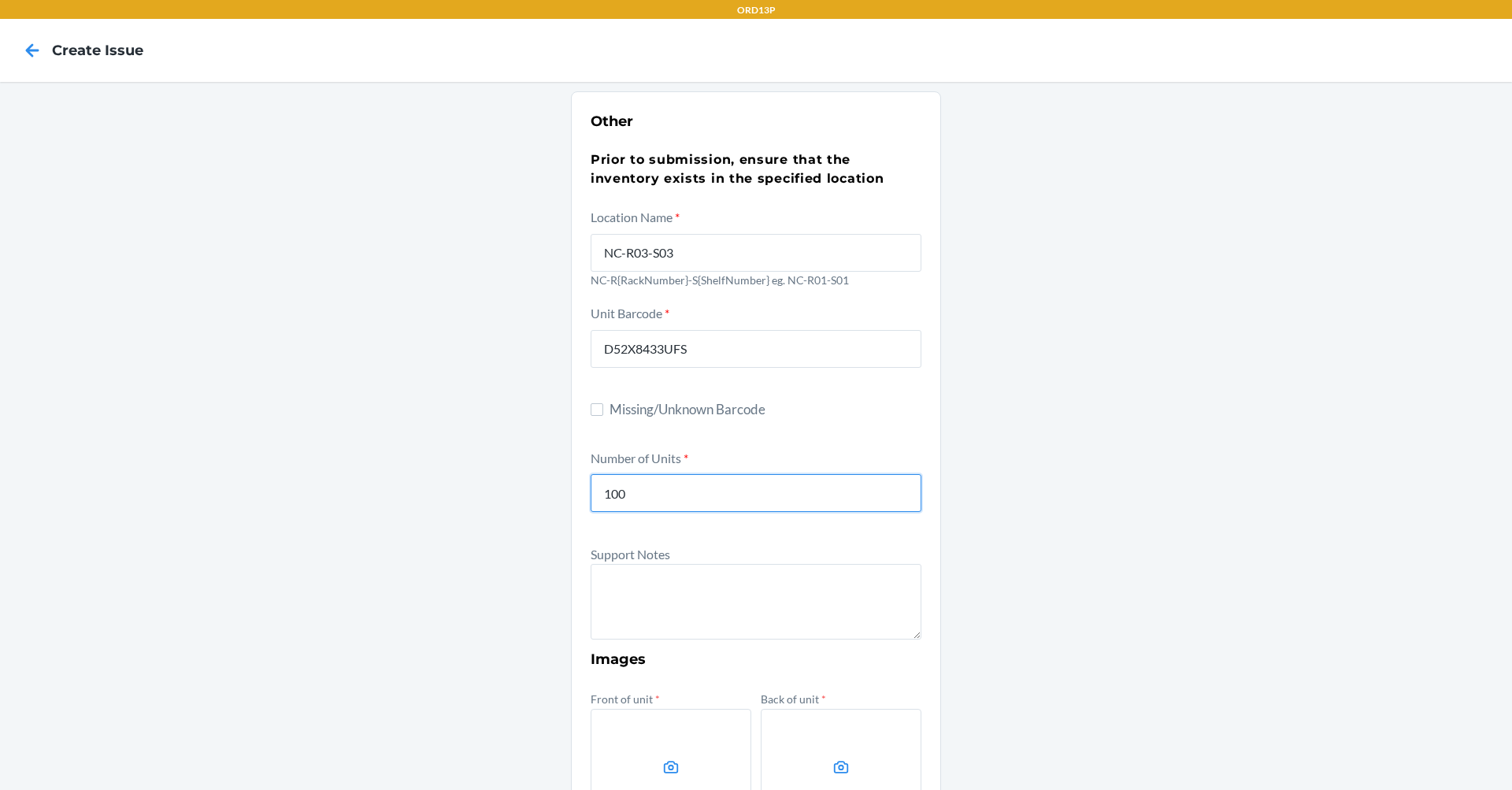
type input "100"
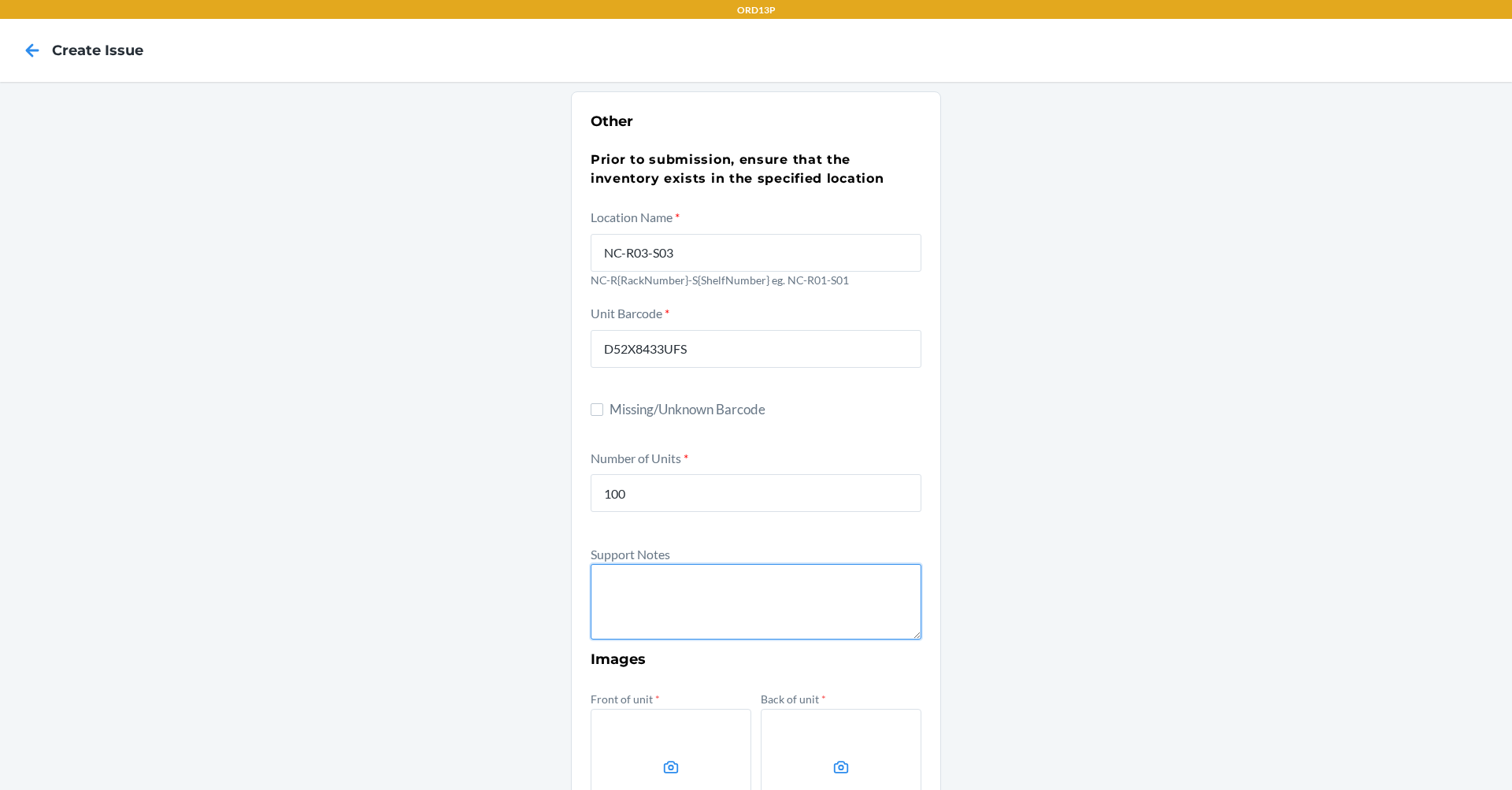
click at [663, 629] on textarea at bounding box center [756, 602] width 331 height 76
click at [603, 584] on textarea at bounding box center [756, 602] width 331 height 76
type textarea "t"
type textarea "T"
paste textarea "MILKY WHITE (M, ELEGANCE)"
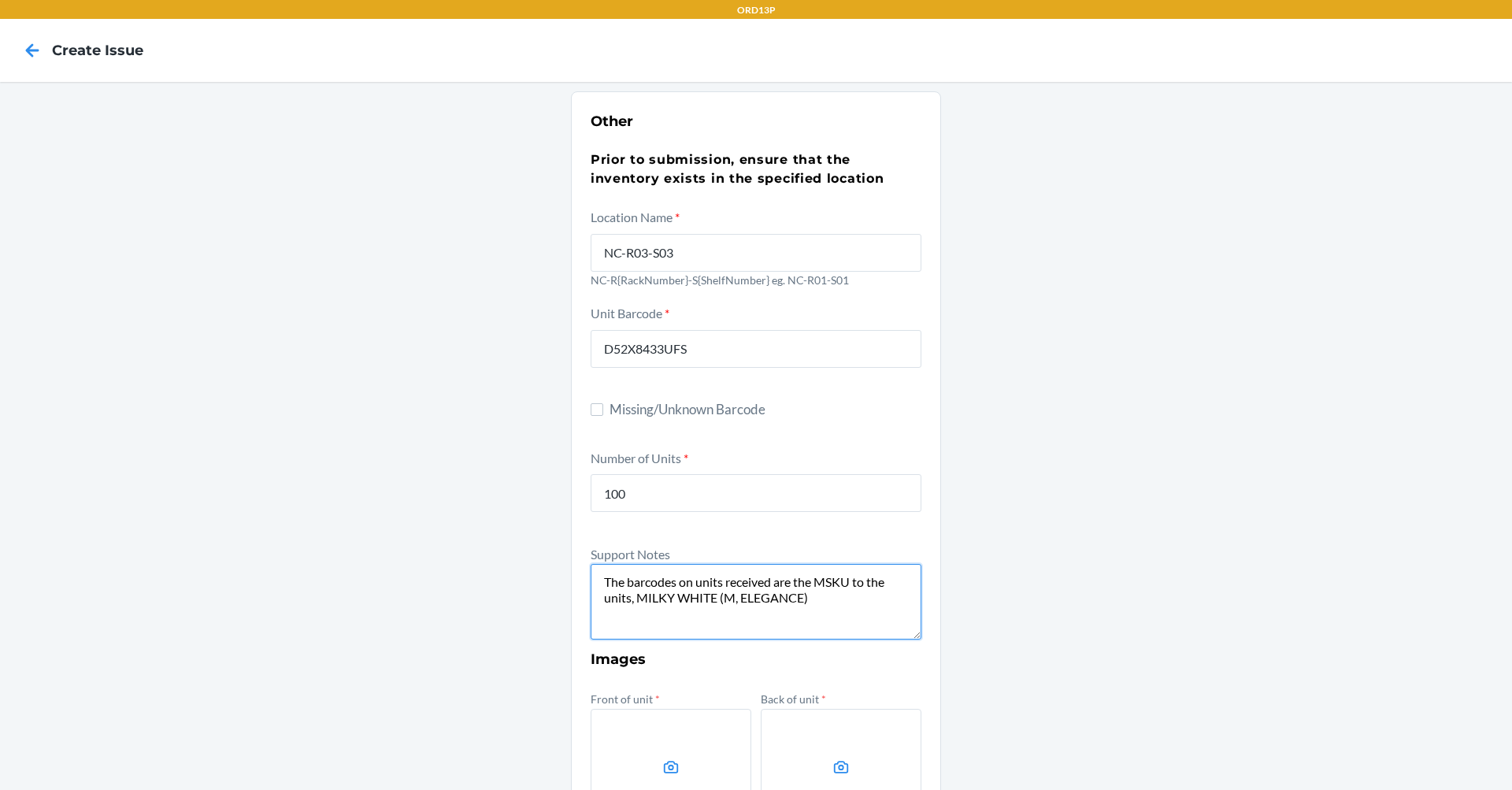
paste textarea "D52X8433UFS"
click at [628, 599] on textarea "The barcodes on units received are the MSKU to the units, MILKY WHITE (M, ELEGA…" at bounding box center [756, 602] width 331 height 76
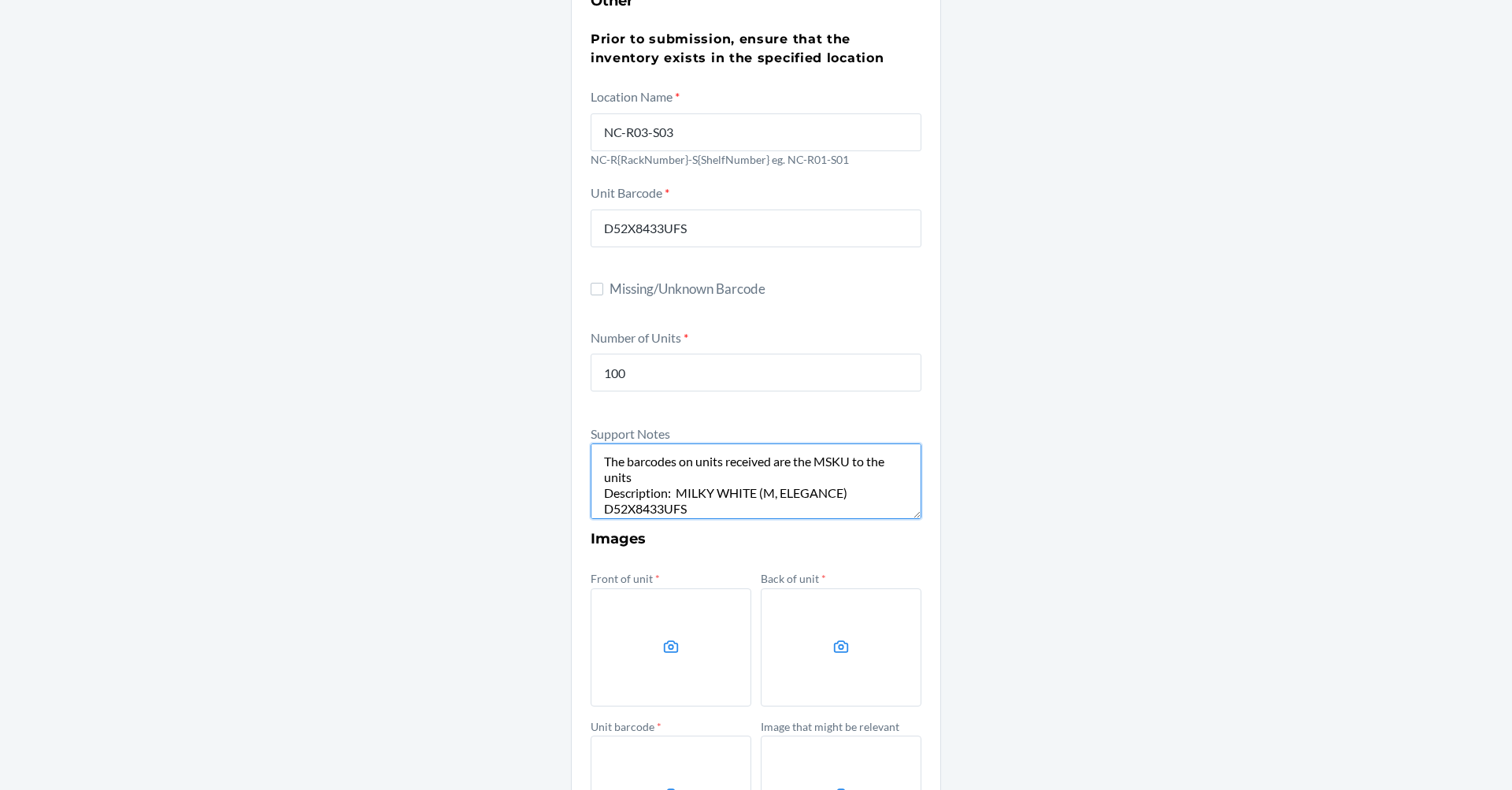
scroll to position [237, 0]
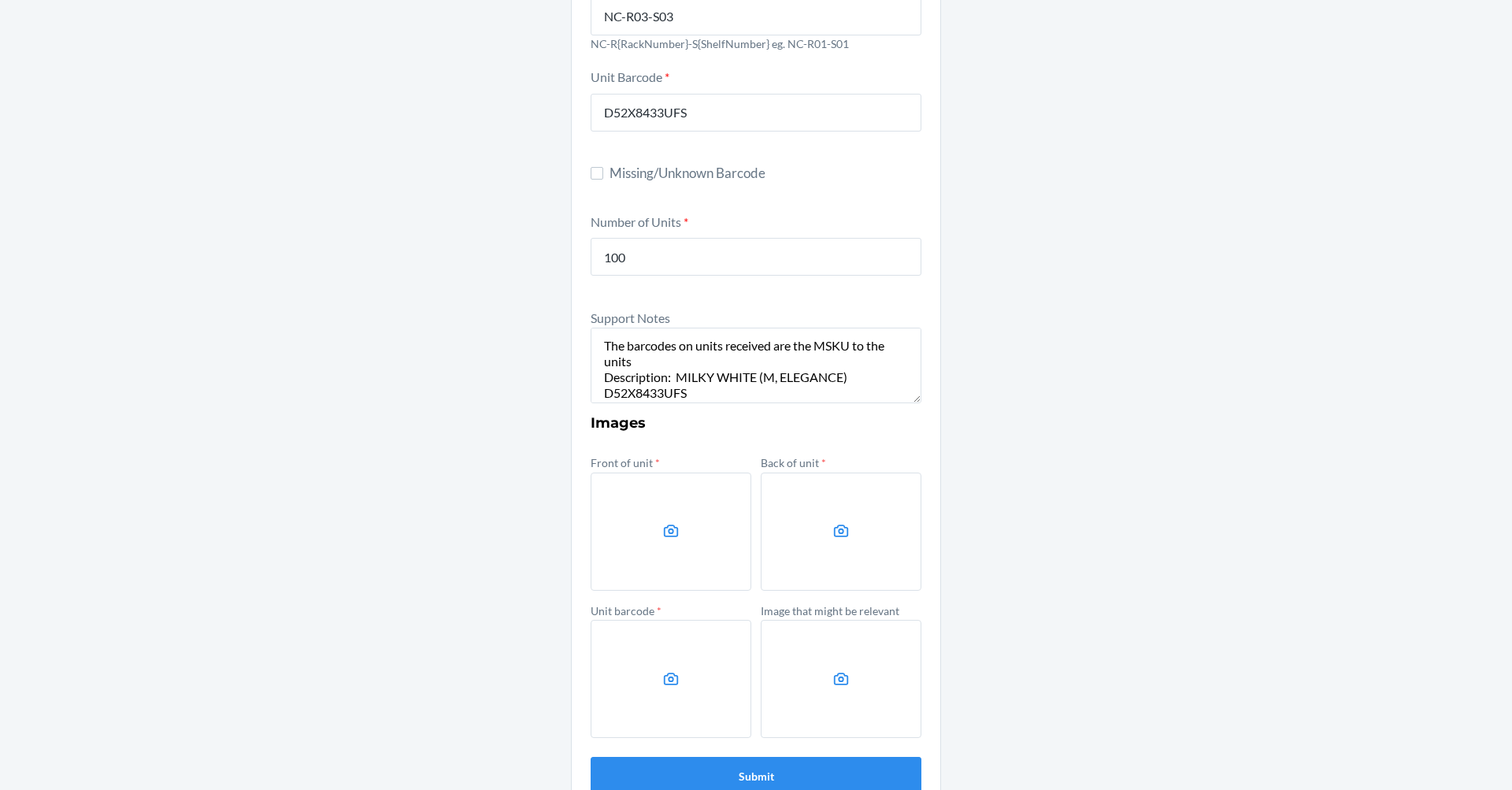
click at [653, 554] on label at bounding box center [671, 531] width 161 height 118
click at [0, 0] on input "file" at bounding box center [0, 0] width 0 height 0
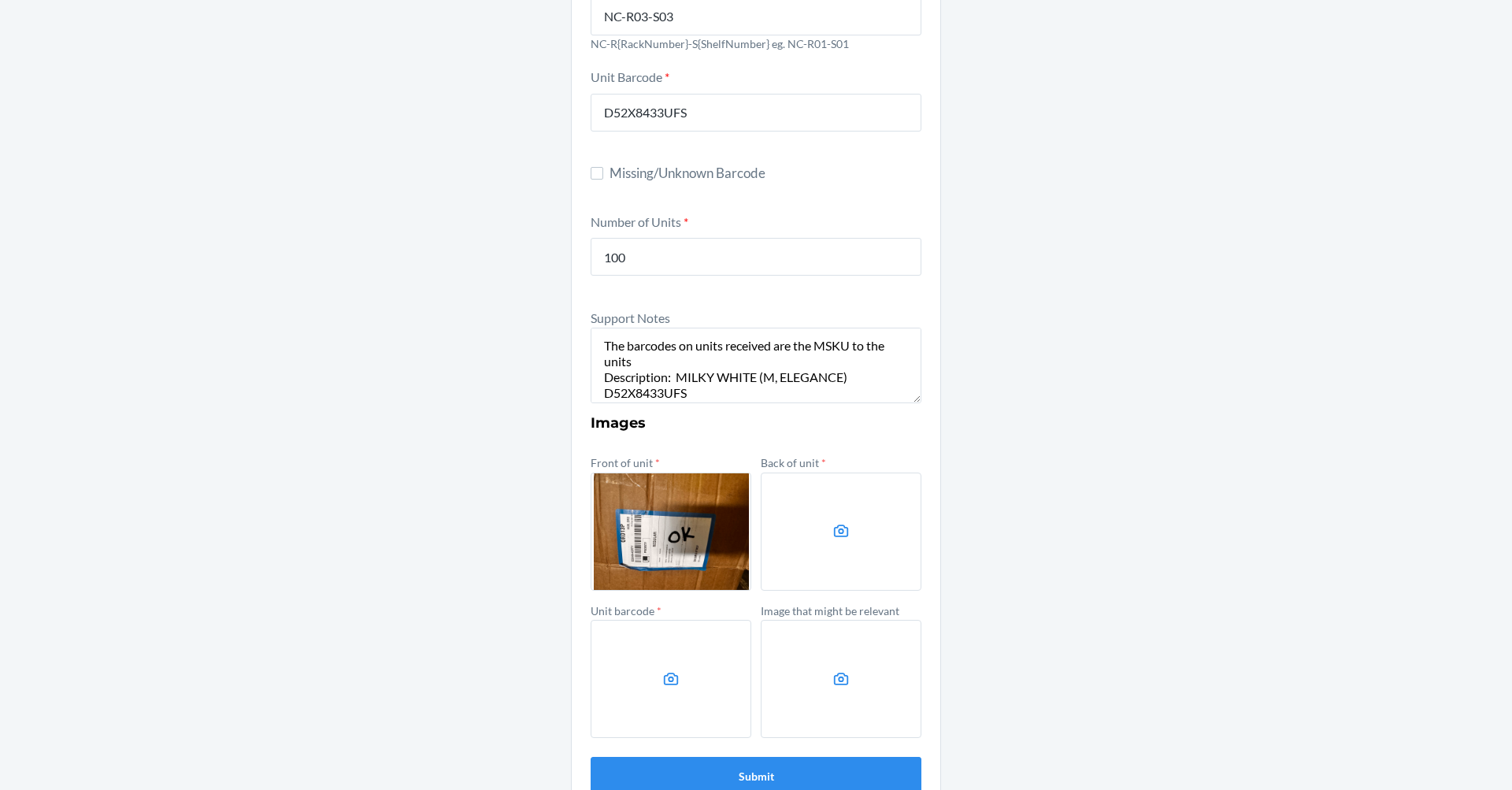
drag, startPoint x: 835, startPoint y: 546, endPoint x: 841, endPoint y: 538, distance: 10.0
click at [841, 538] on label at bounding box center [841, 531] width 161 height 118
click at [0, 0] on input "file" at bounding box center [0, 0] width 0 height 0
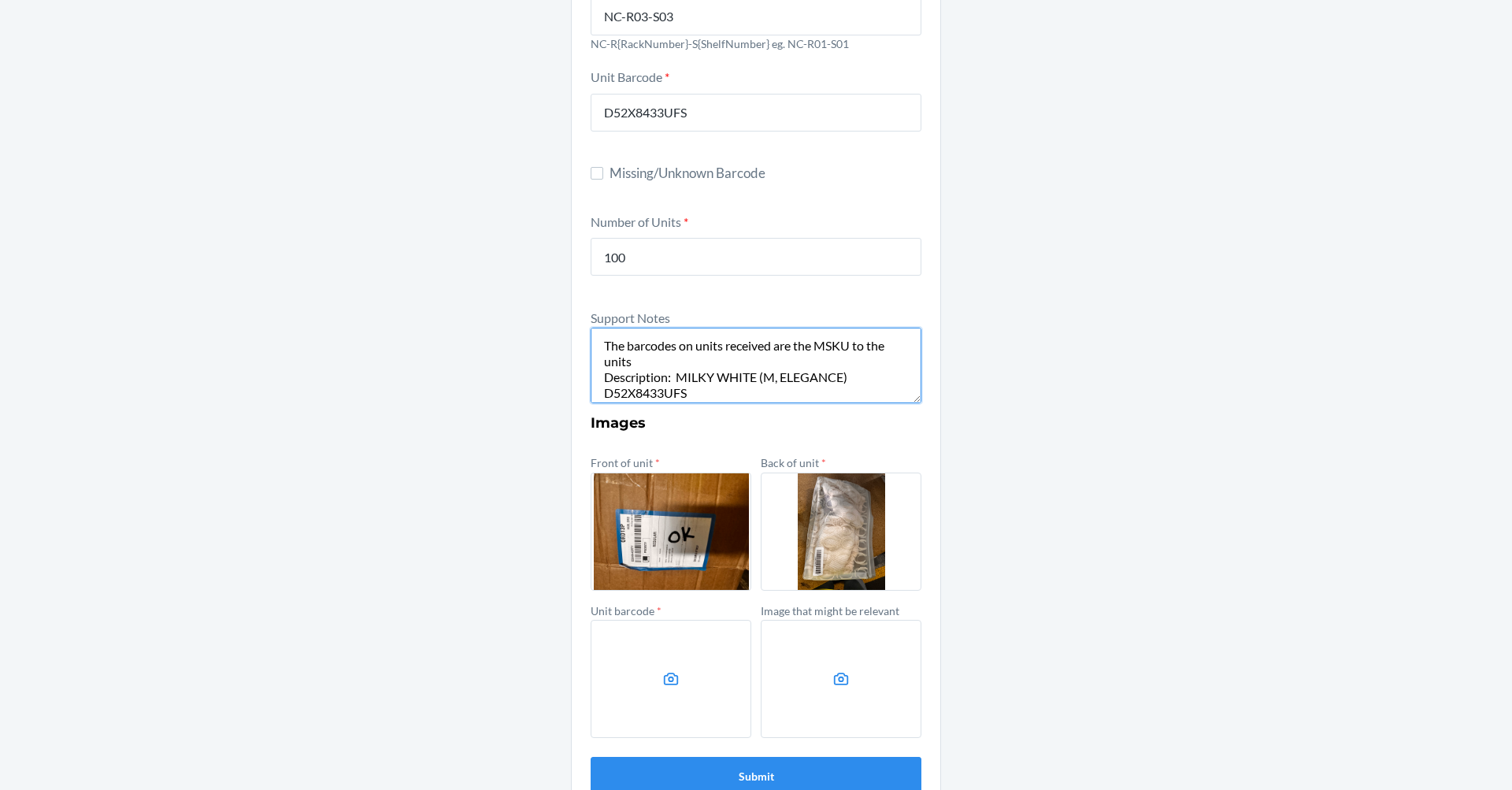
click at [718, 360] on textarea "The barcodes on units received are the MSKU to the units Description: MILKY WHI…" at bounding box center [756, 366] width 331 height 76
click at [719, 384] on textarea "The barcodes on units received are the MSKU to the units, The boxes come in uni…" at bounding box center [756, 366] width 331 height 76
click at [809, 360] on textarea "The barcodes on units received are the MSKU to the units, The boxes come in uni…" at bounding box center [756, 366] width 331 height 76
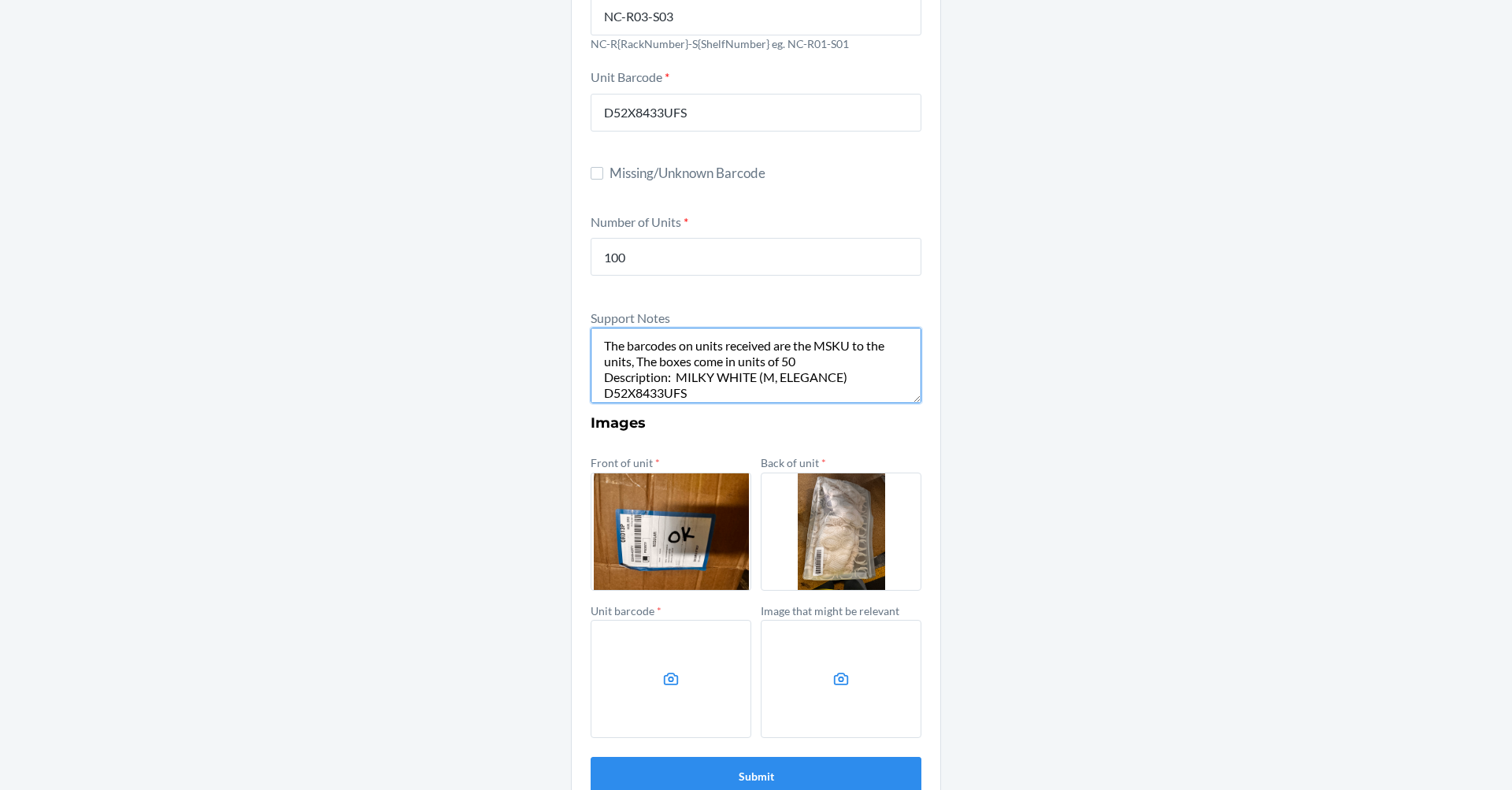
click at [892, 347] on textarea "The barcodes on units received are the MSKU to the units, The boxes come in uni…" at bounding box center [756, 366] width 331 height 76
click at [883, 375] on textarea "The barcodes on units received are the MSKU to the units, The boxes come in uni…" at bounding box center [756, 366] width 331 height 76
click at [865, 364] on textarea "The barcodes on units received are the MSKU to the units, The boxes come in uni…" at bounding box center [756, 366] width 331 height 76
click at [865, 383] on textarea "The barcodes on units received are the MSKU to the units, The boxes come in uni…" at bounding box center [756, 366] width 331 height 76
click at [801, 394] on textarea "The barcodes on units received are the MSKU to the units, The boxes come in uni…" at bounding box center [756, 366] width 331 height 76
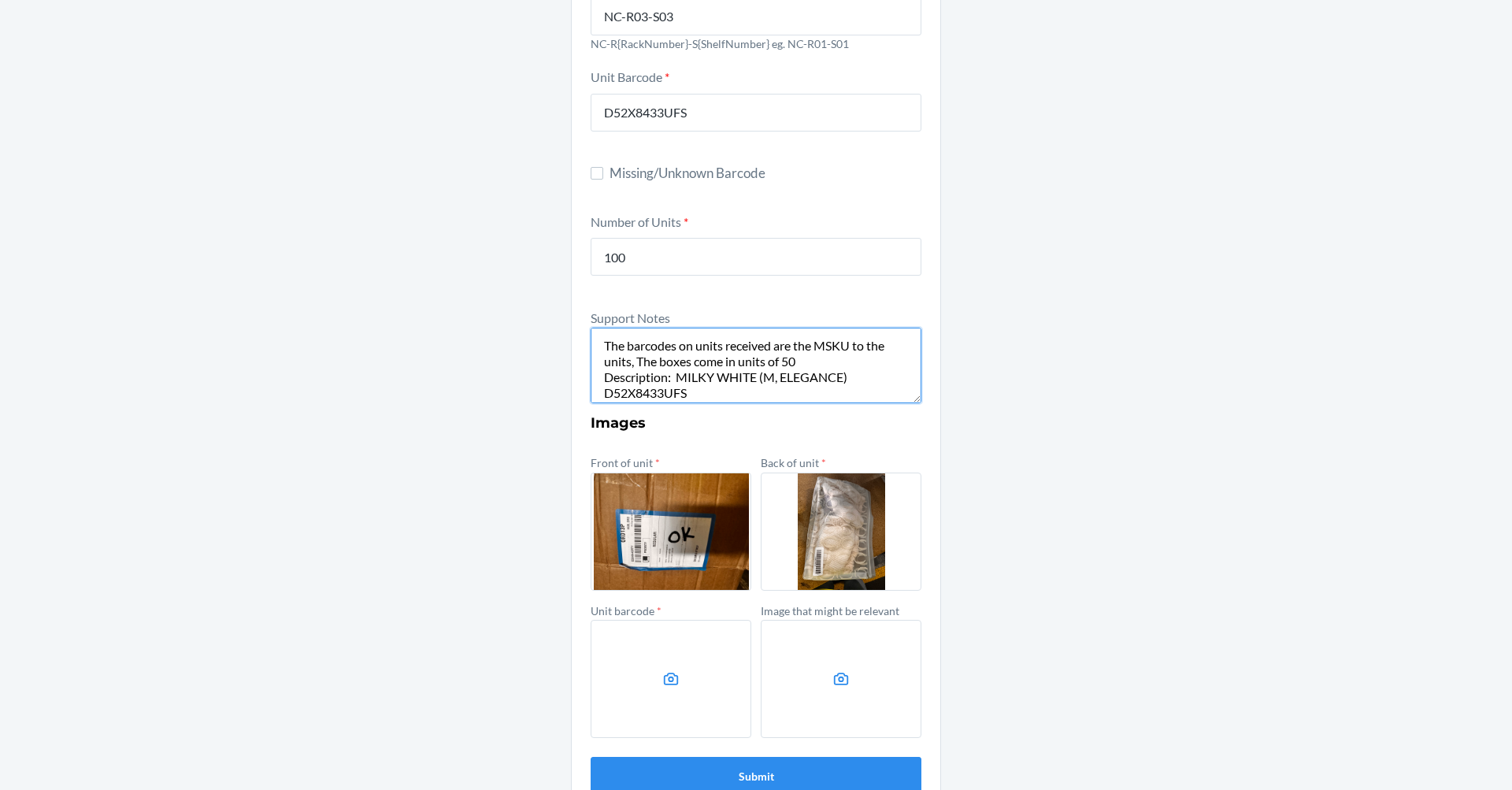
type textarea "The barcodes on units received are the MSKU to the units, The boxes come in uni…"
click at [870, 418] on h3 "Images" at bounding box center [756, 422] width 331 height 21
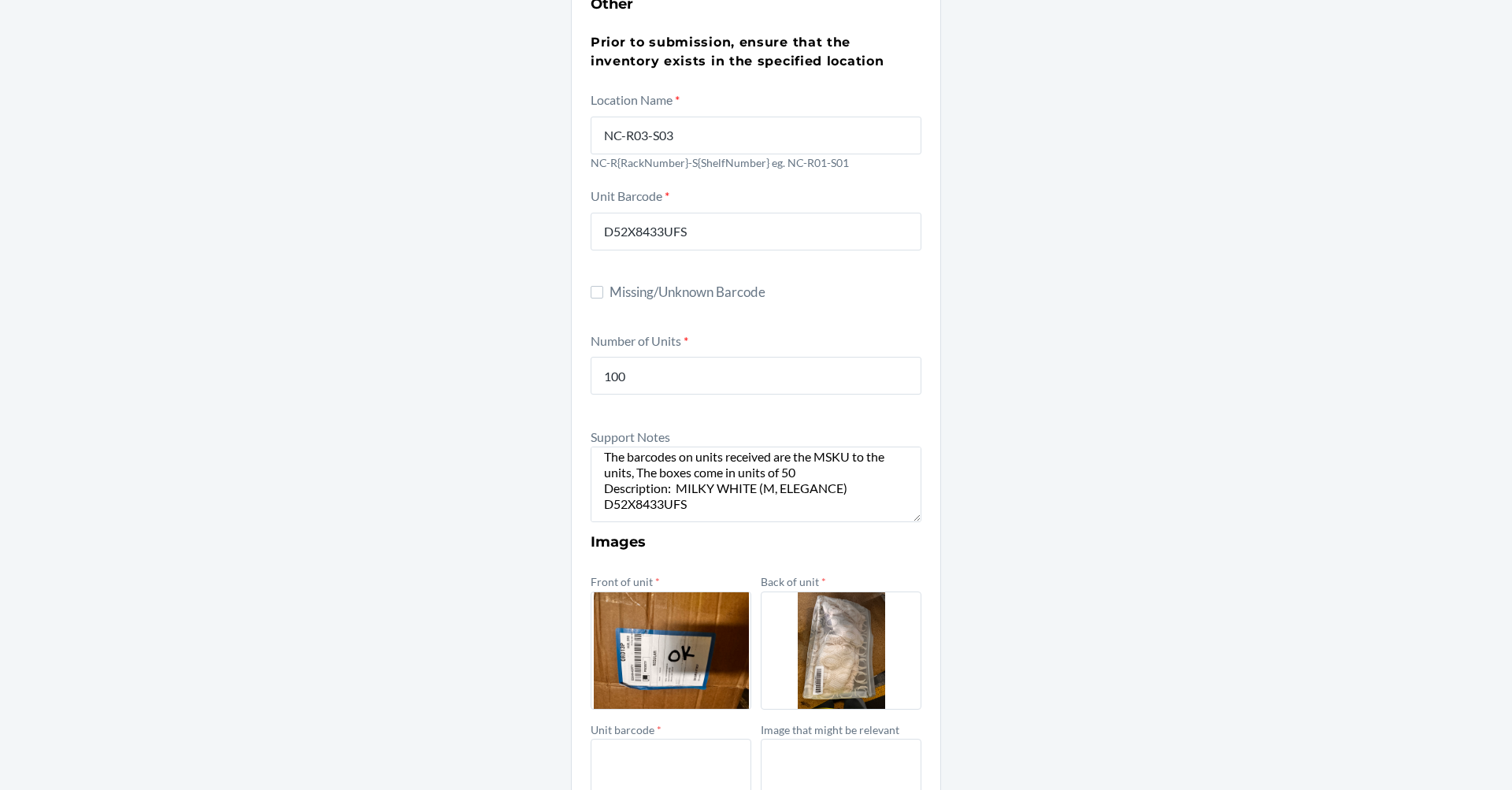
scroll to position [271, 0]
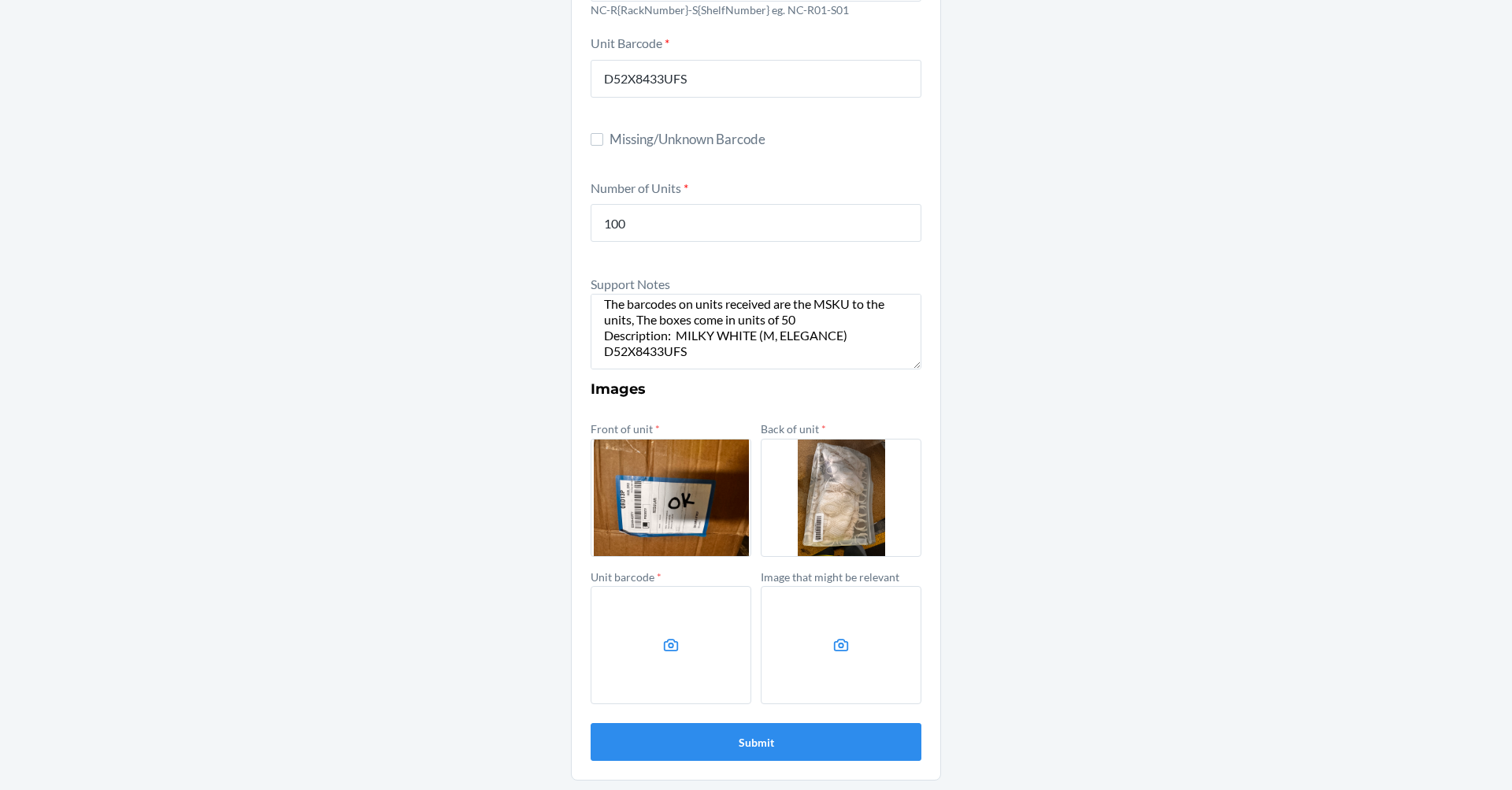
click at [670, 647] on icon at bounding box center [671, 645] width 18 height 18
click at [0, 0] on input "file" at bounding box center [0, 0] width 0 height 0
click at [728, 744] on button "Submit" at bounding box center [756, 742] width 331 height 38
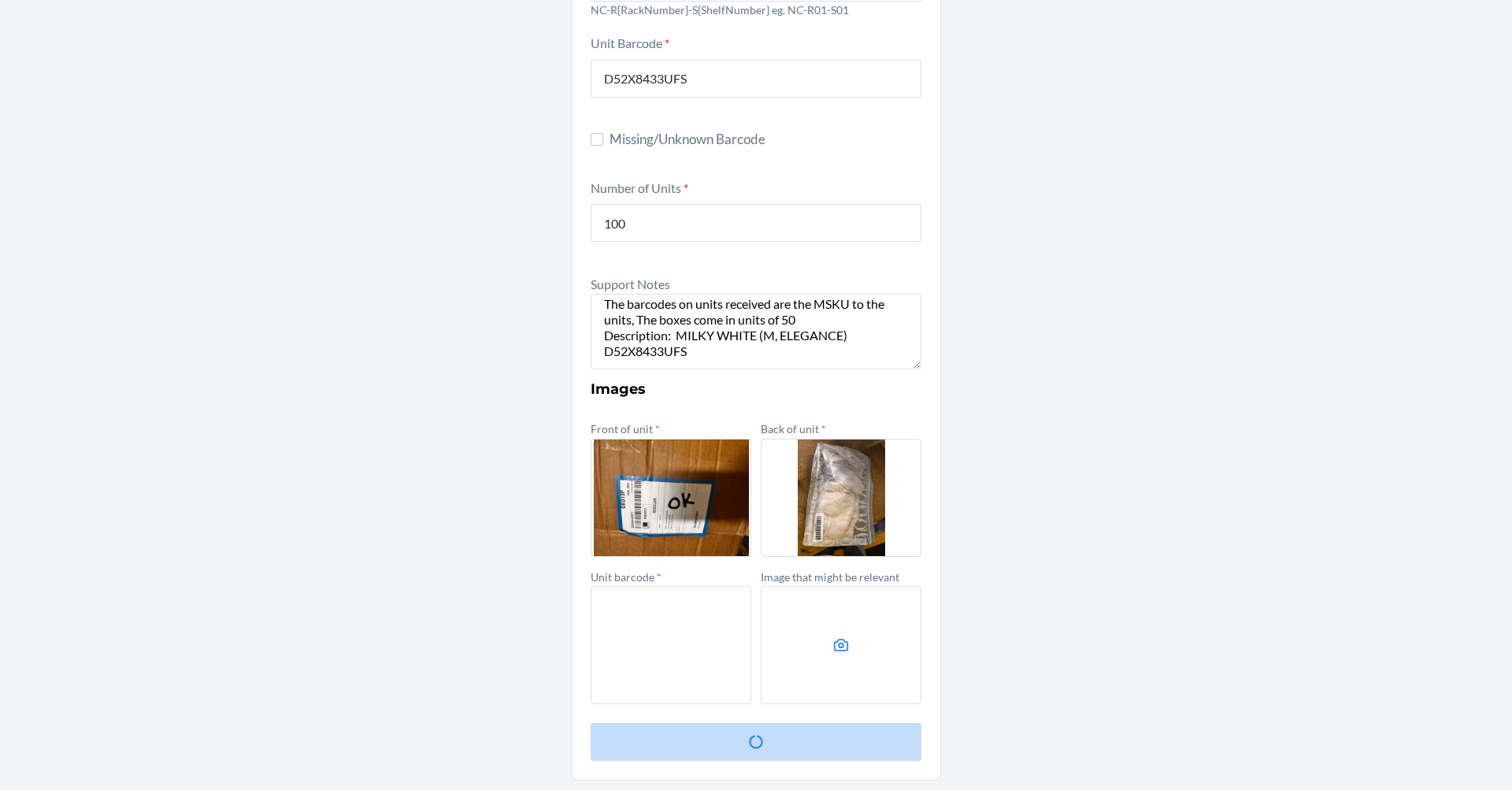
scroll to position [0, 0]
